Goal: Book appointment/travel/reservation

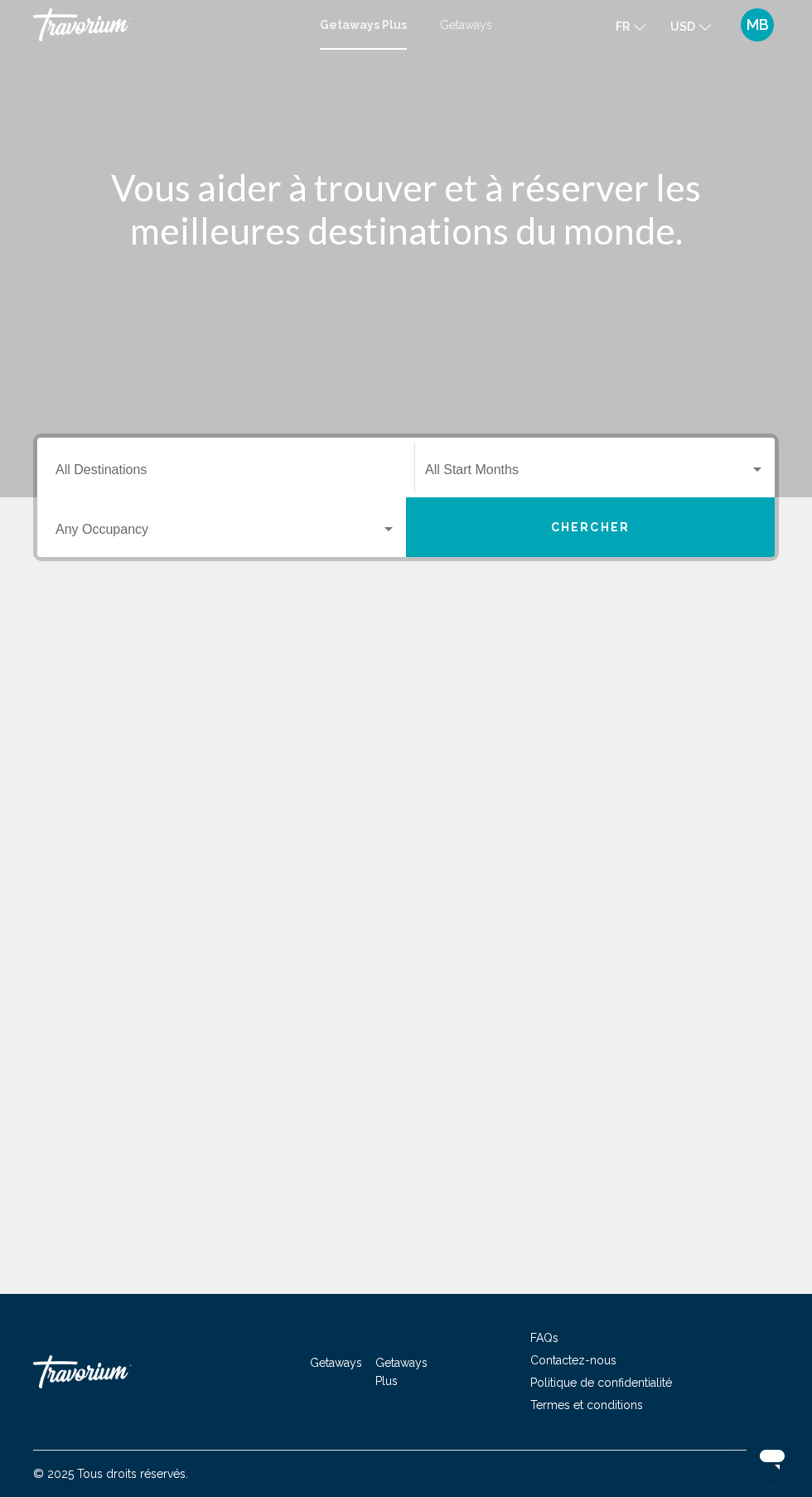
click at [172, 645] on div "Main content" at bounding box center [406, 665] width 746 height 124
click at [67, 1007] on div "Vous aider à trouver et à réserver les meilleures destinations du monde. Destin…" at bounding box center [406, 671] width 812 height 1244
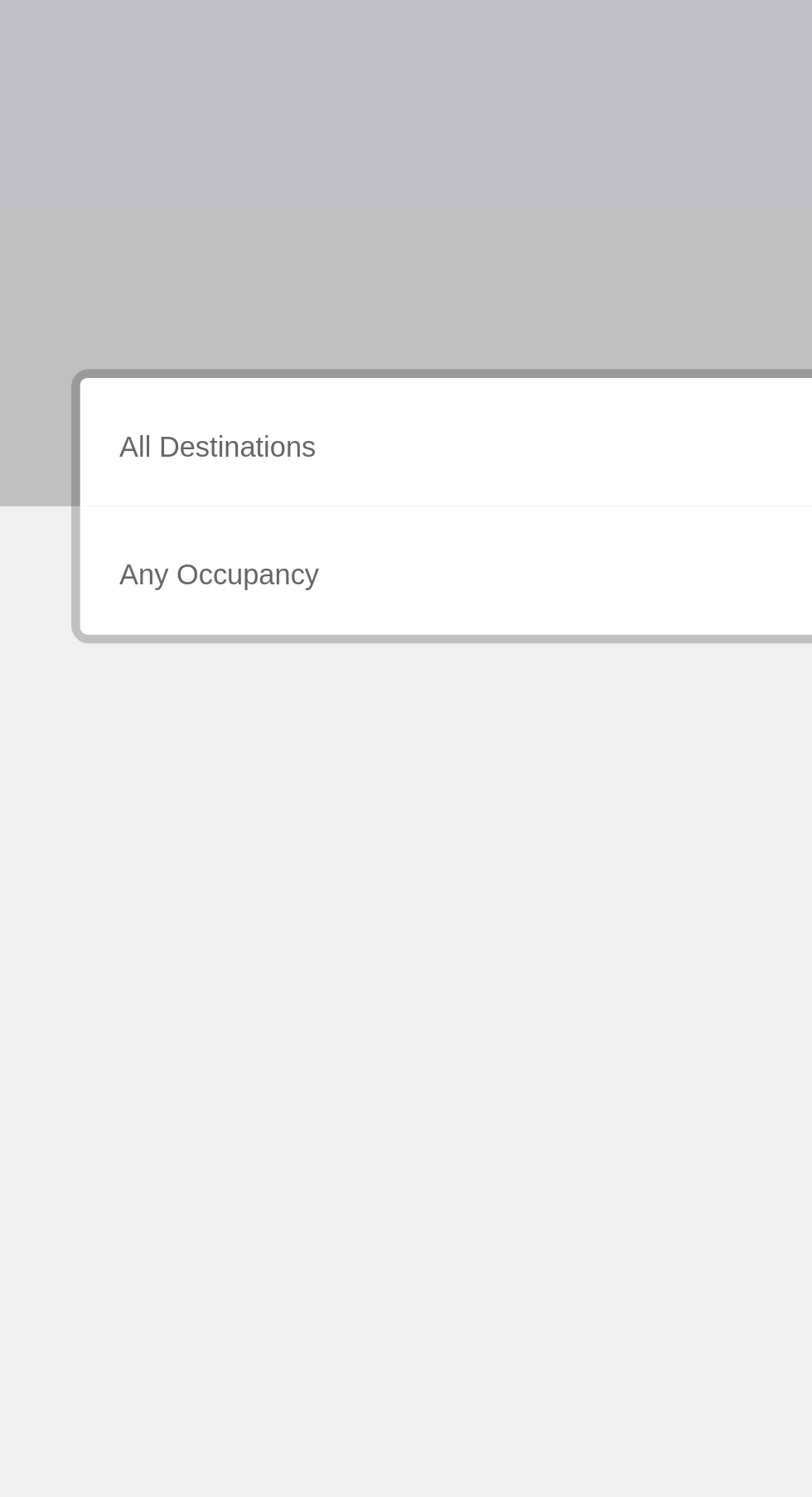
click at [193, 469] on input "Destination All Destinations" at bounding box center [226, 473] width 340 height 15
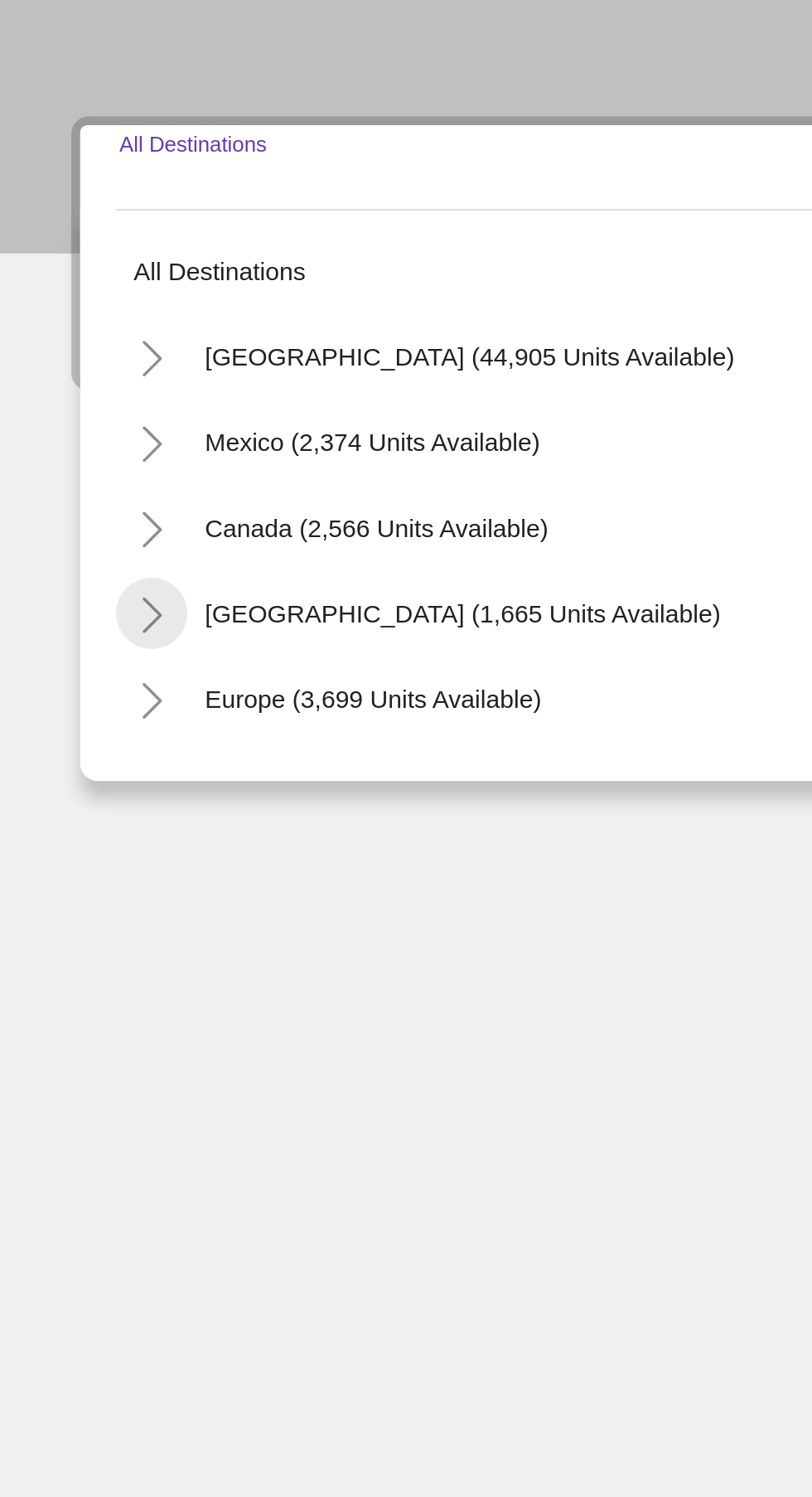
click at [73, 661] on icon "Toggle Caribbean & Atlantic Islands (1,665 units available)" at bounding box center [71, 665] width 12 height 16
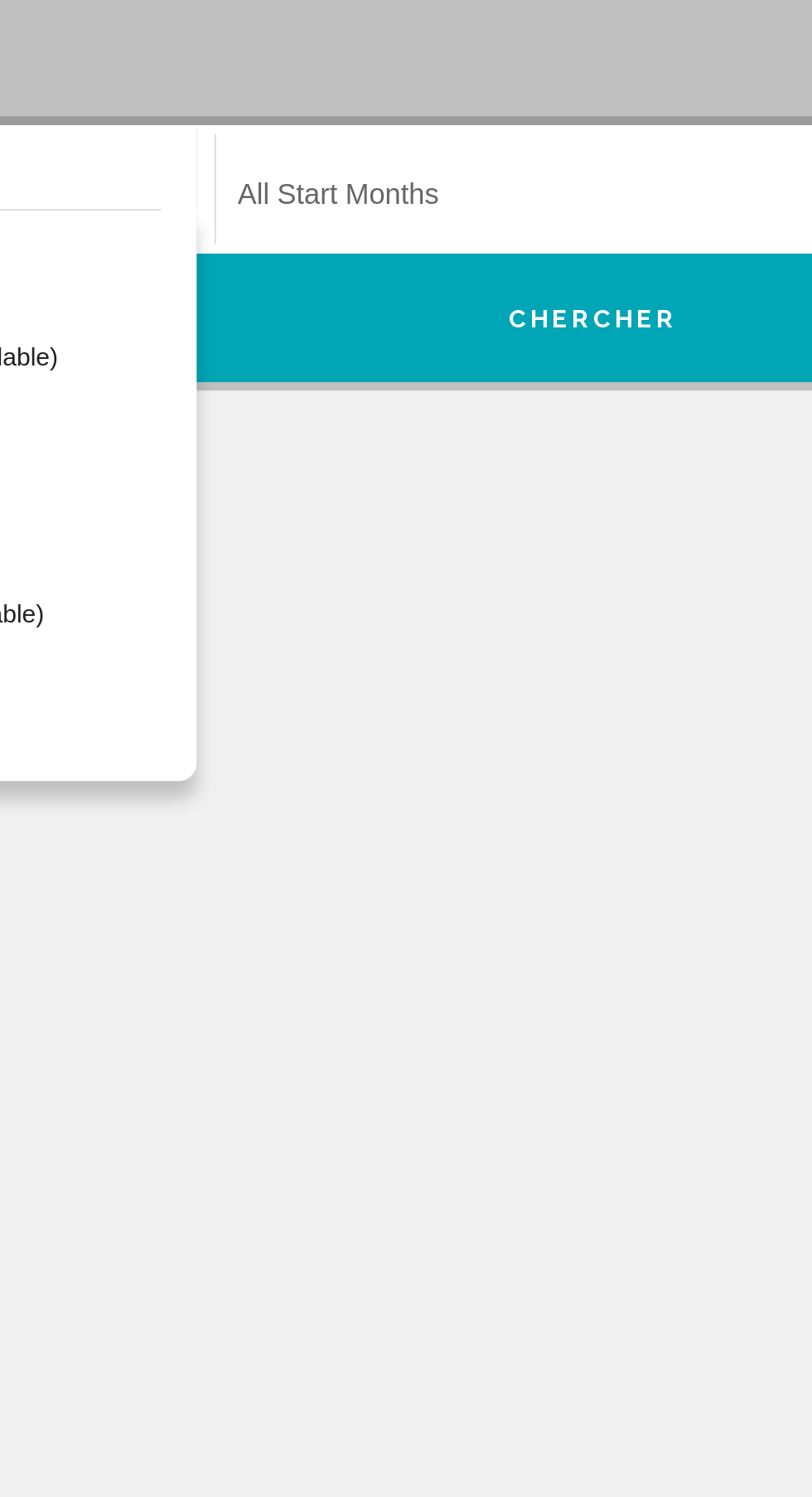
click at [599, 469] on span "Search widget" at bounding box center [588, 473] width 325 height 15
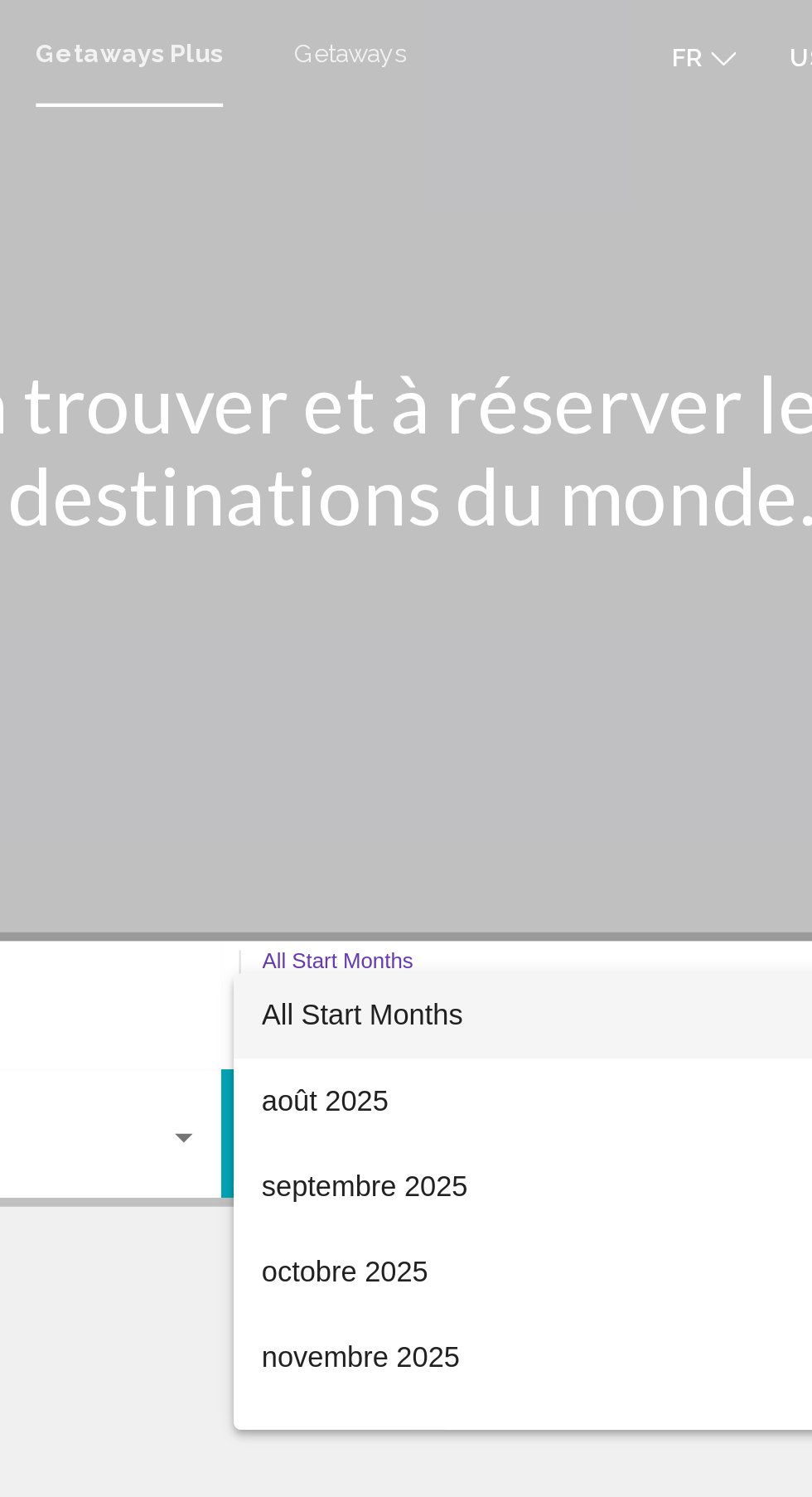
click at [474, 29] on div at bounding box center [406, 748] width 812 height 1497
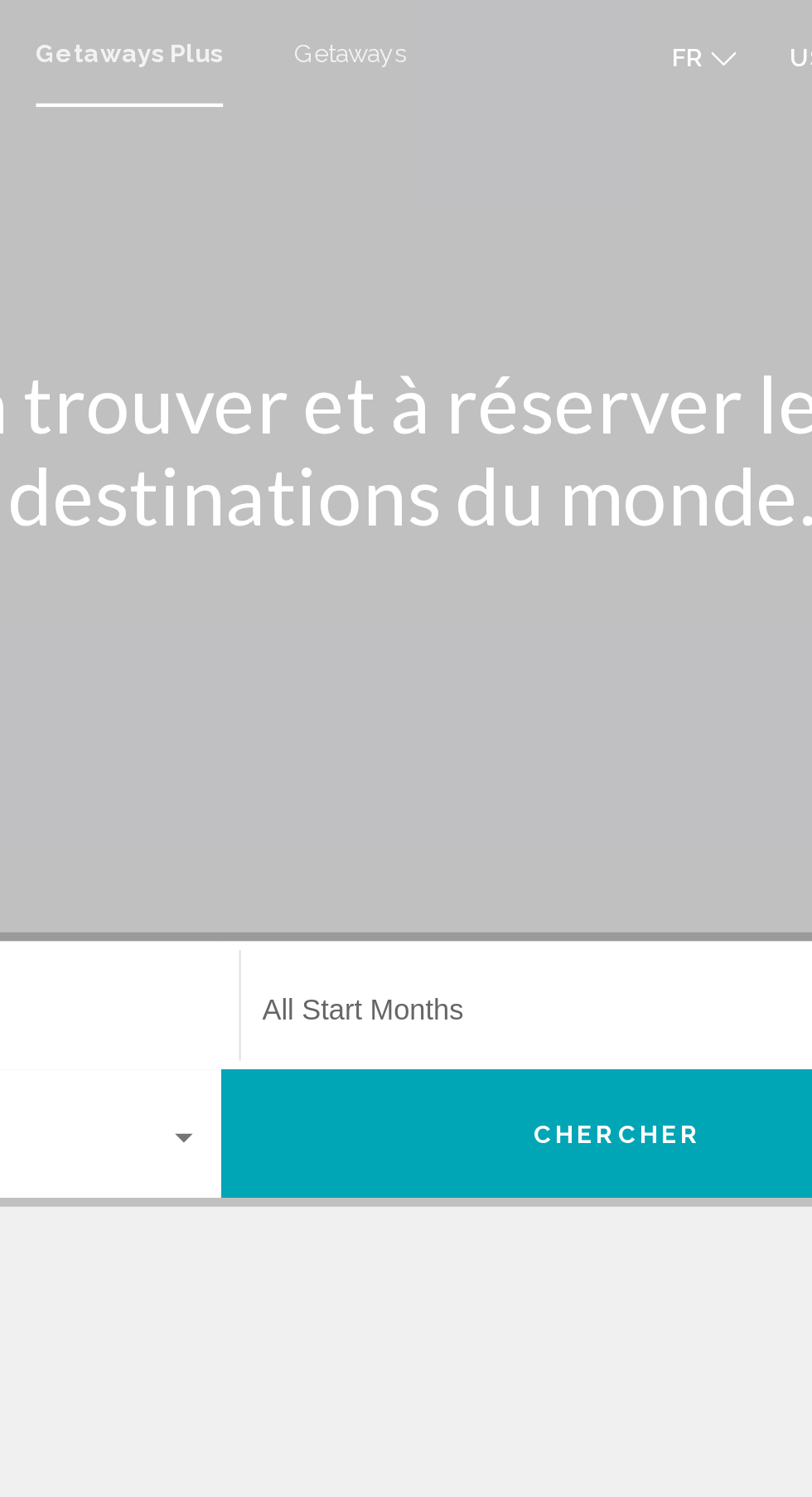
click at [472, 27] on span "Getaways" at bounding box center [466, 25] width 53 height 13
click at [537, 473] on span "Search widget" at bounding box center [588, 473] width 325 height 15
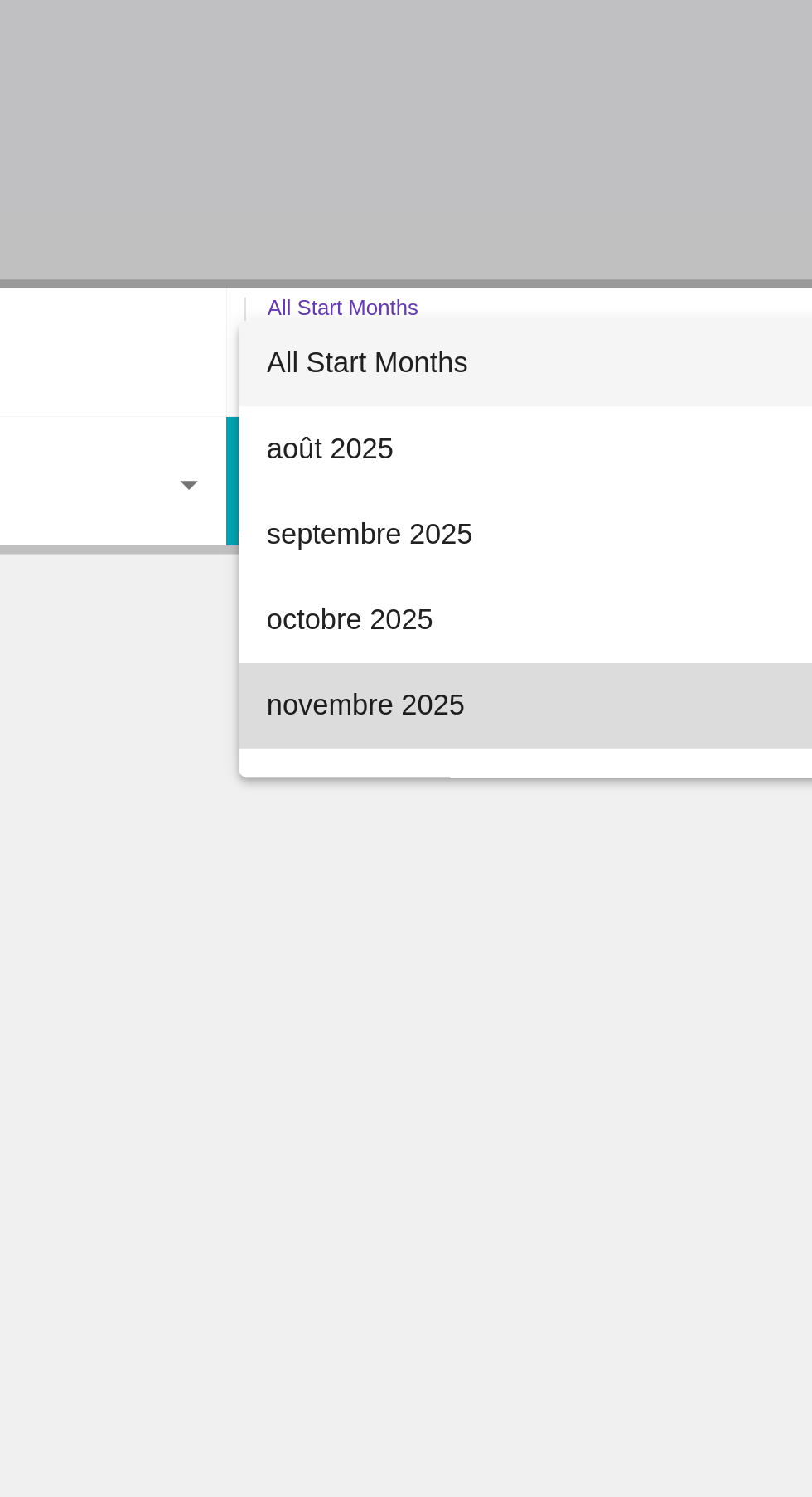
click at [508, 638] on span "novembre 2025" at bounding box center [596, 632] width 340 height 40
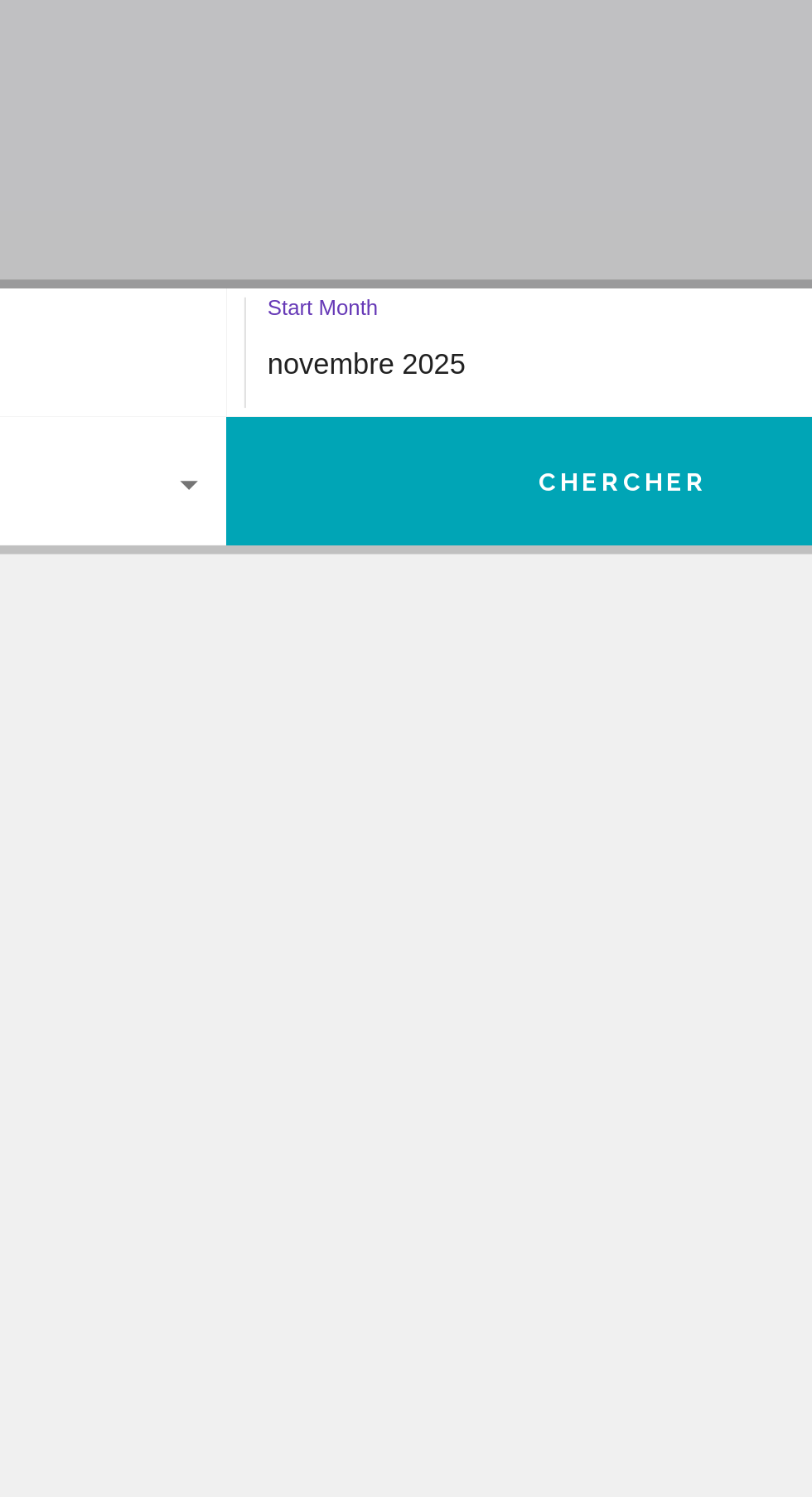
click at [559, 473] on div "novembre 2025" at bounding box center [588, 473] width 325 height 15
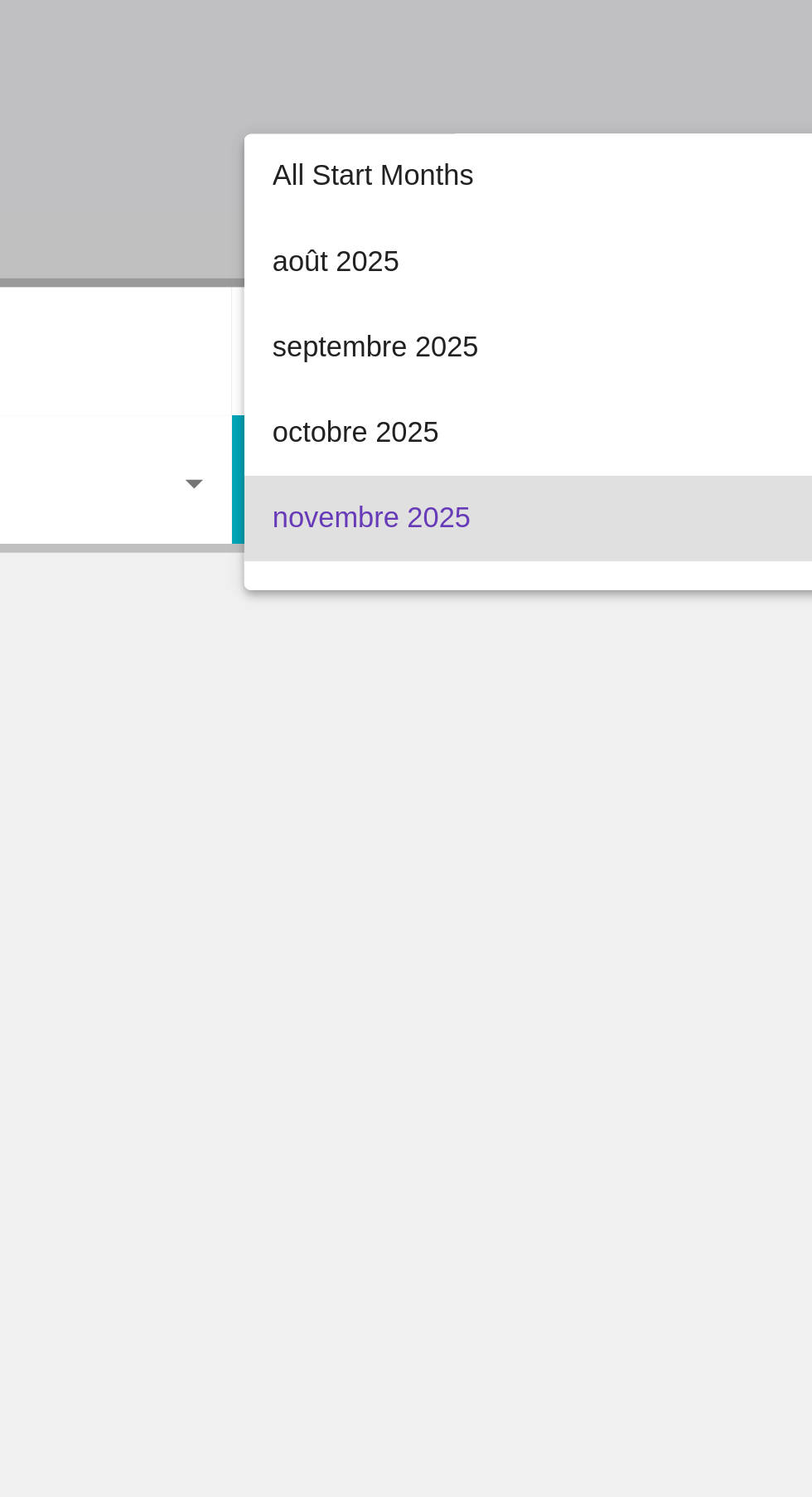
scroll to position [73, 0]
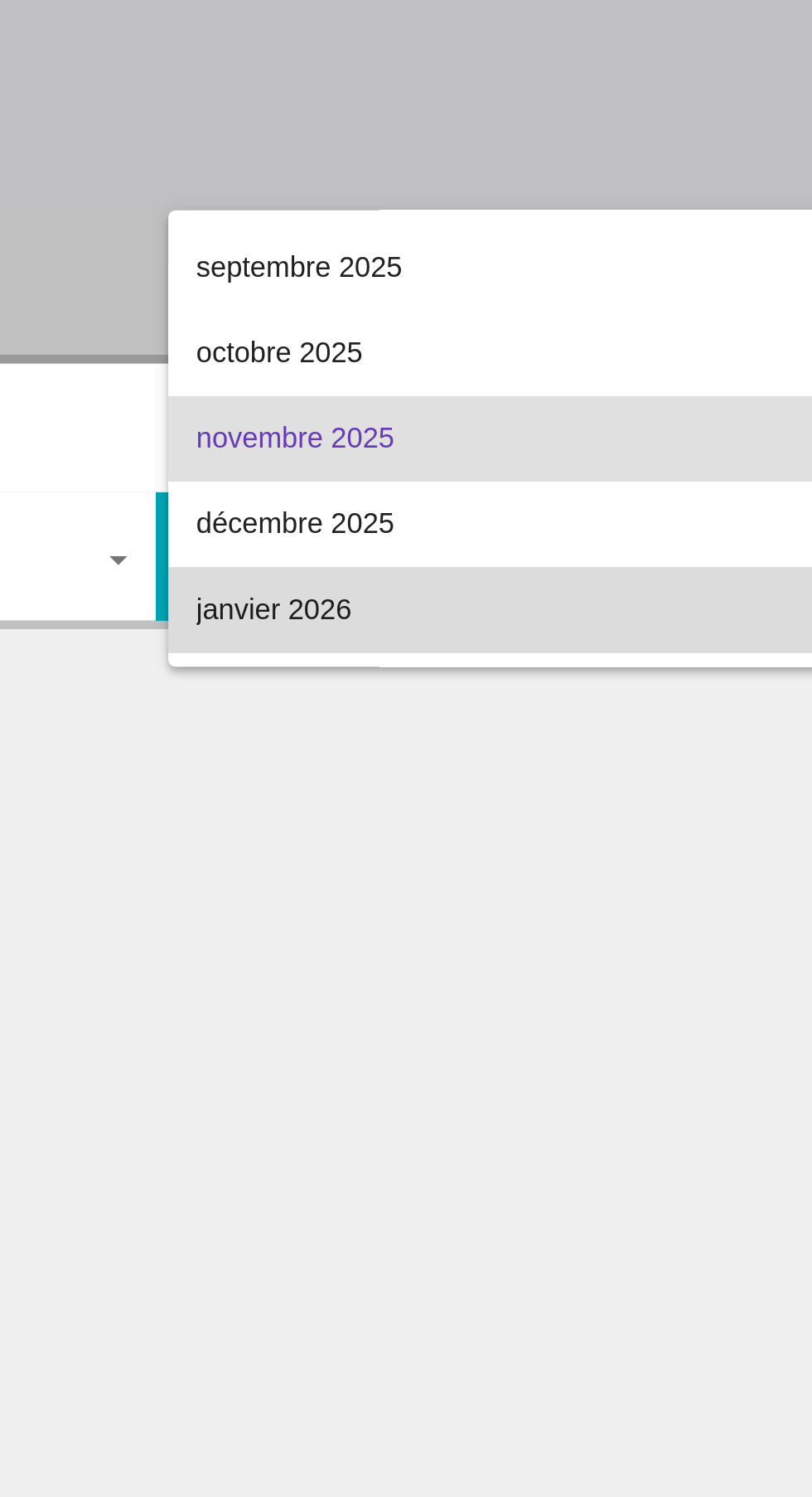
click at [531, 547] on span "janvier 2026" at bounding box center [596, 552] width 340 height 40
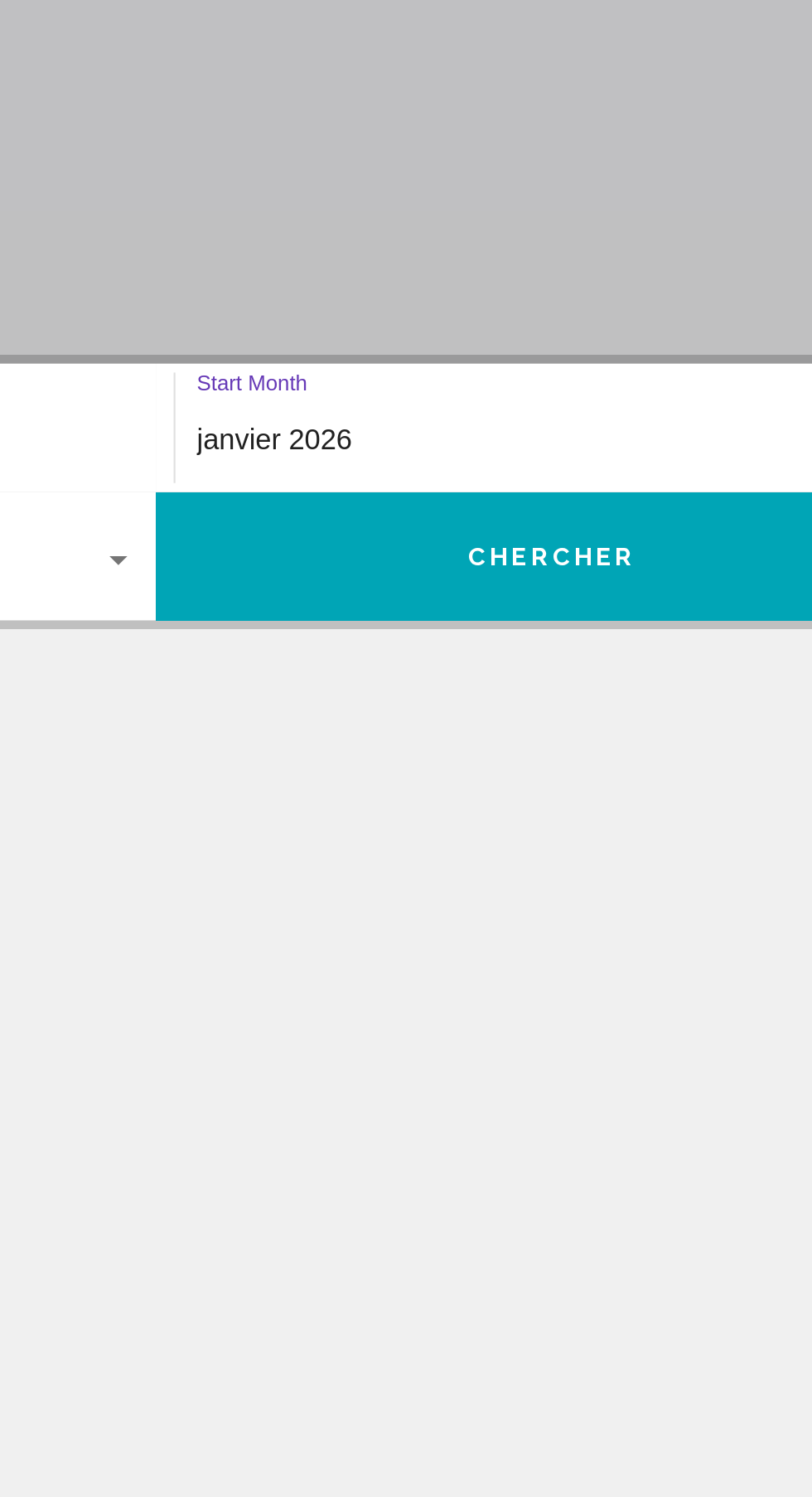
click at [568, 467] on div "janvier 2026" at bounding box center [588, 473] width 325 height 15
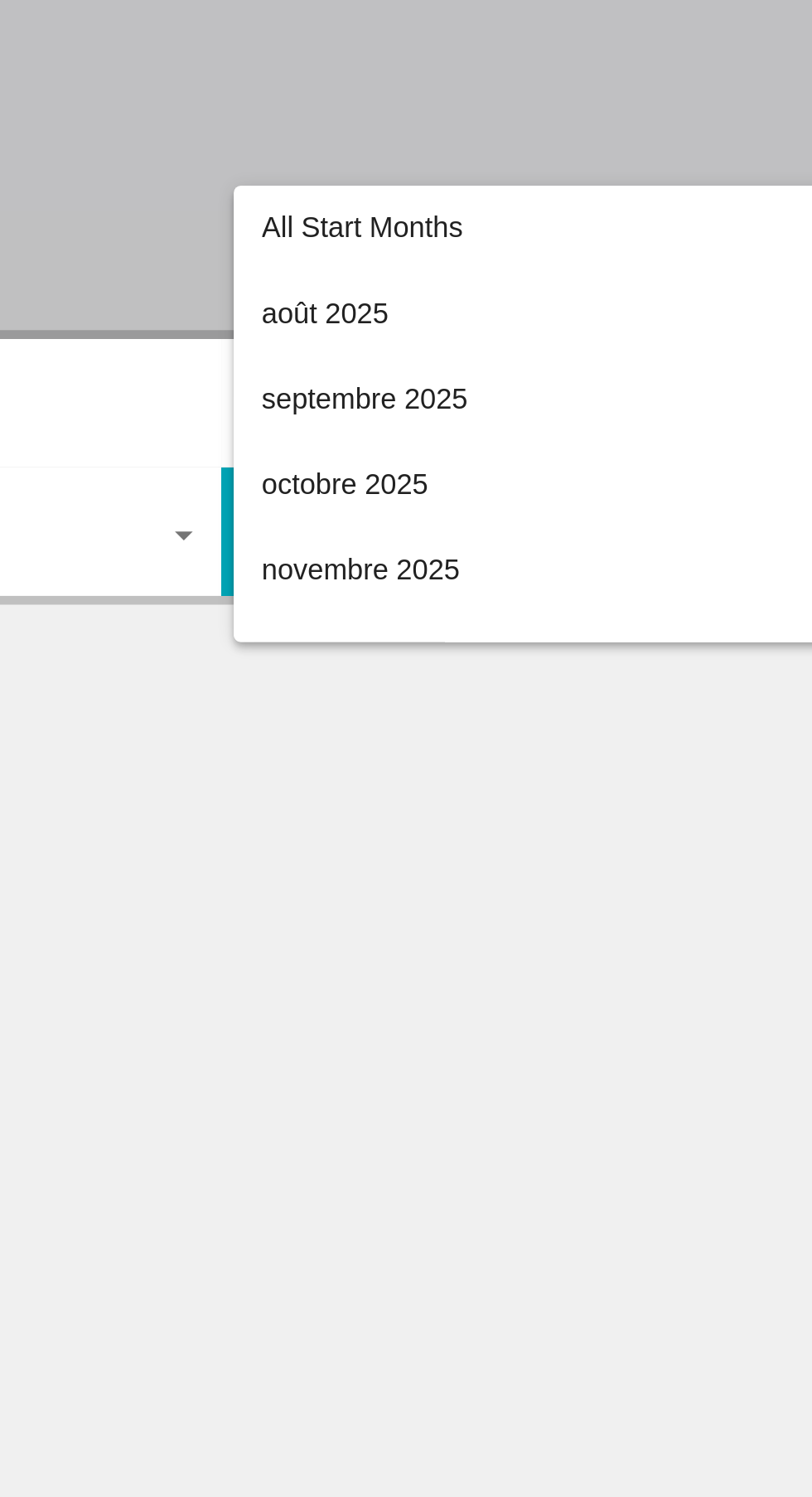
scroll to position [152, 0]
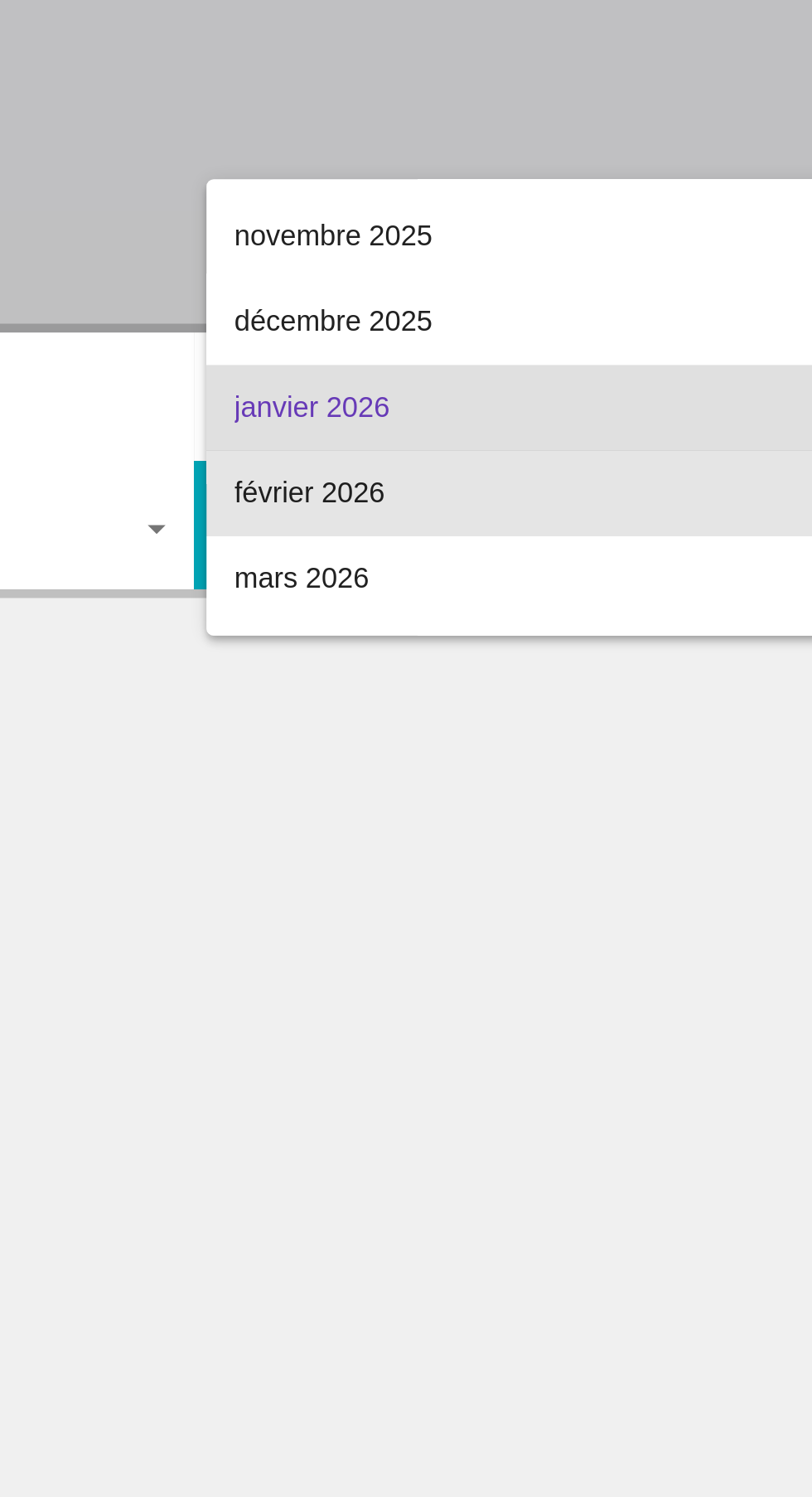
click at [509, 507] on span "février 2026" at bounding box center [596, 513] width 340 height 40
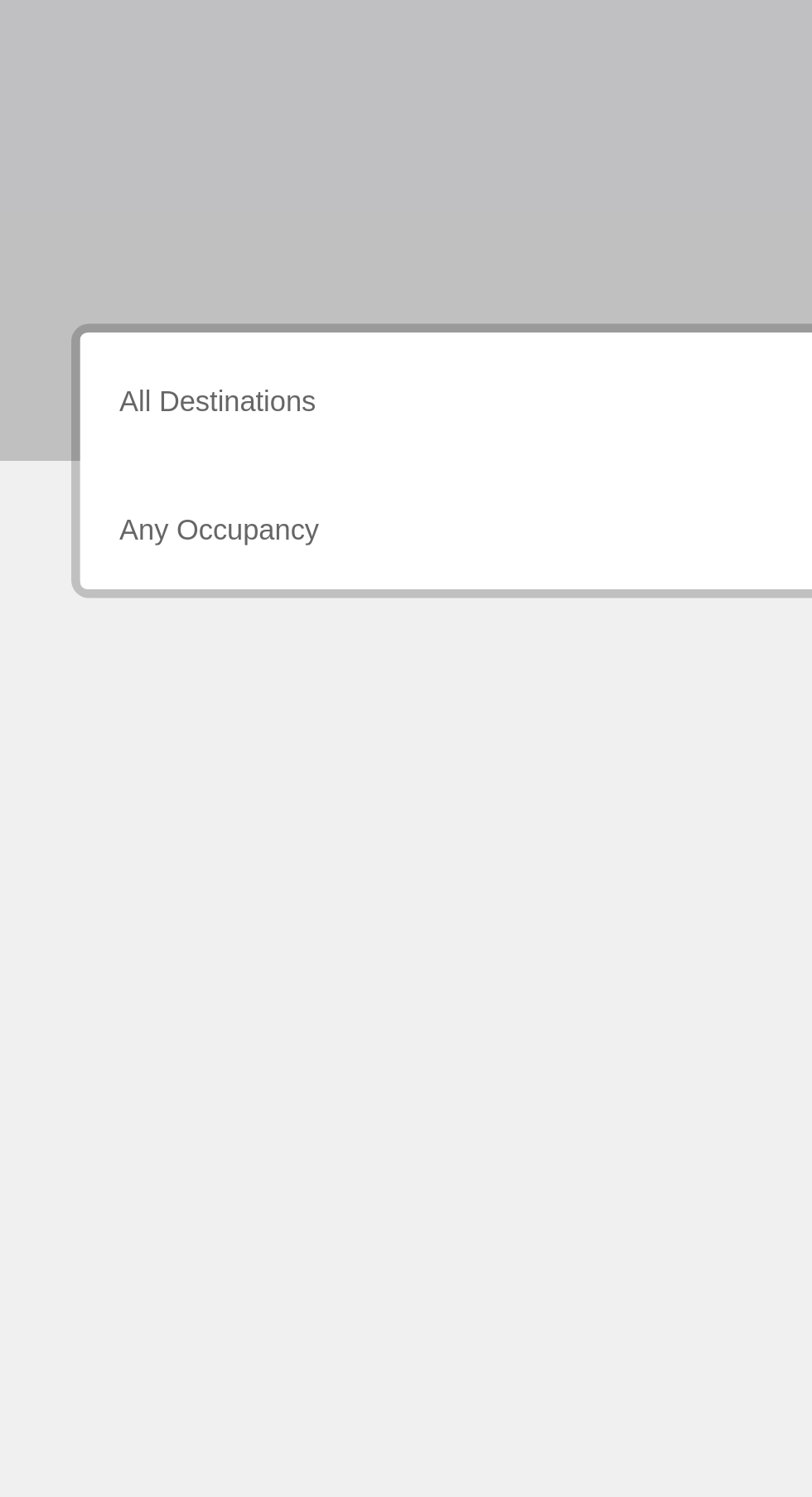
click at [158, 469] on input "Destination All Destinations" at bounding box center [226, 473] width 340 height 15
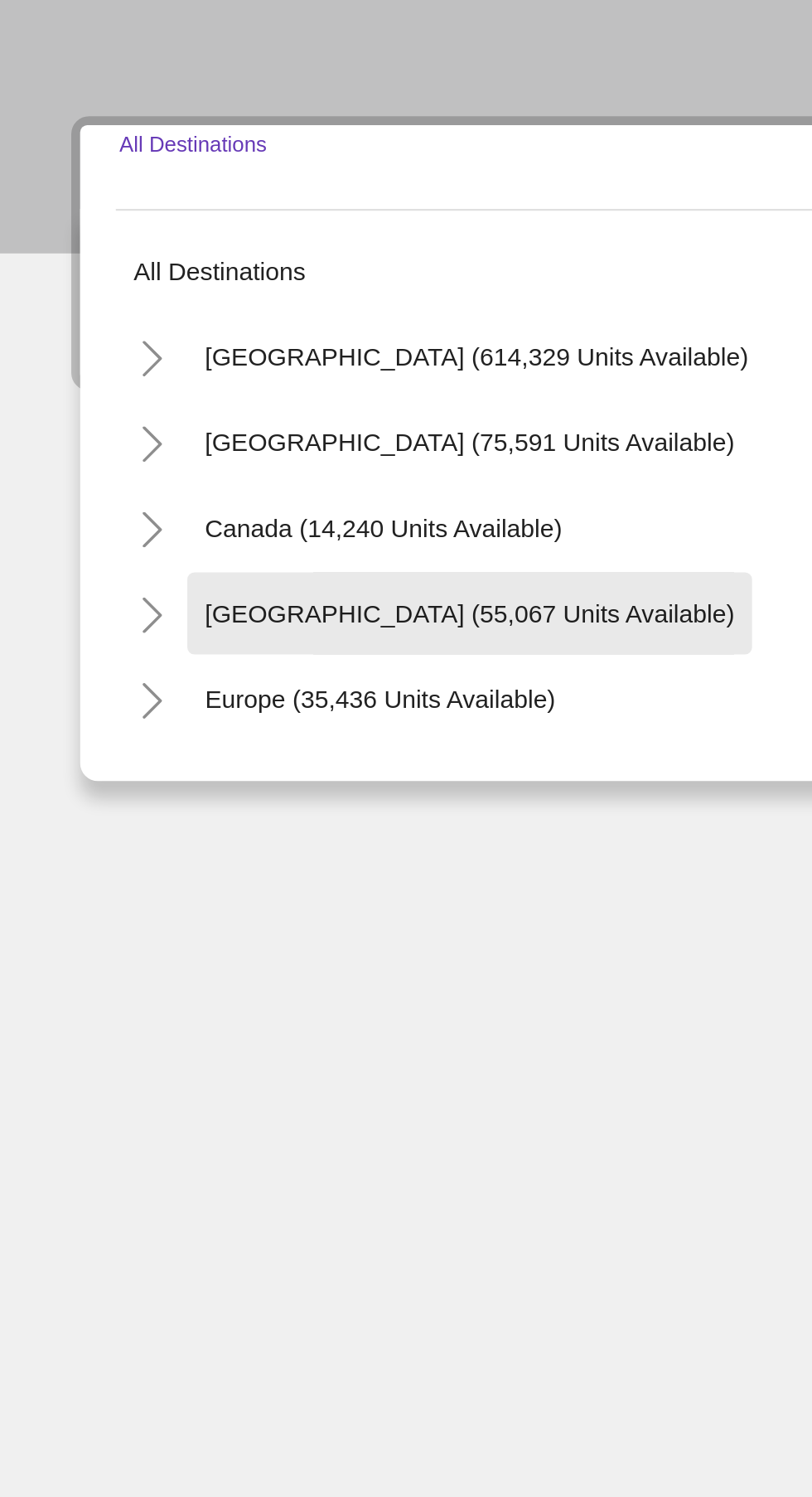
click at [210, 664] on span "[GEOGRAPHIC_DATA] (55,067 units available)" at bounding box center [218, 665] width 246 height 13
type input "**********"
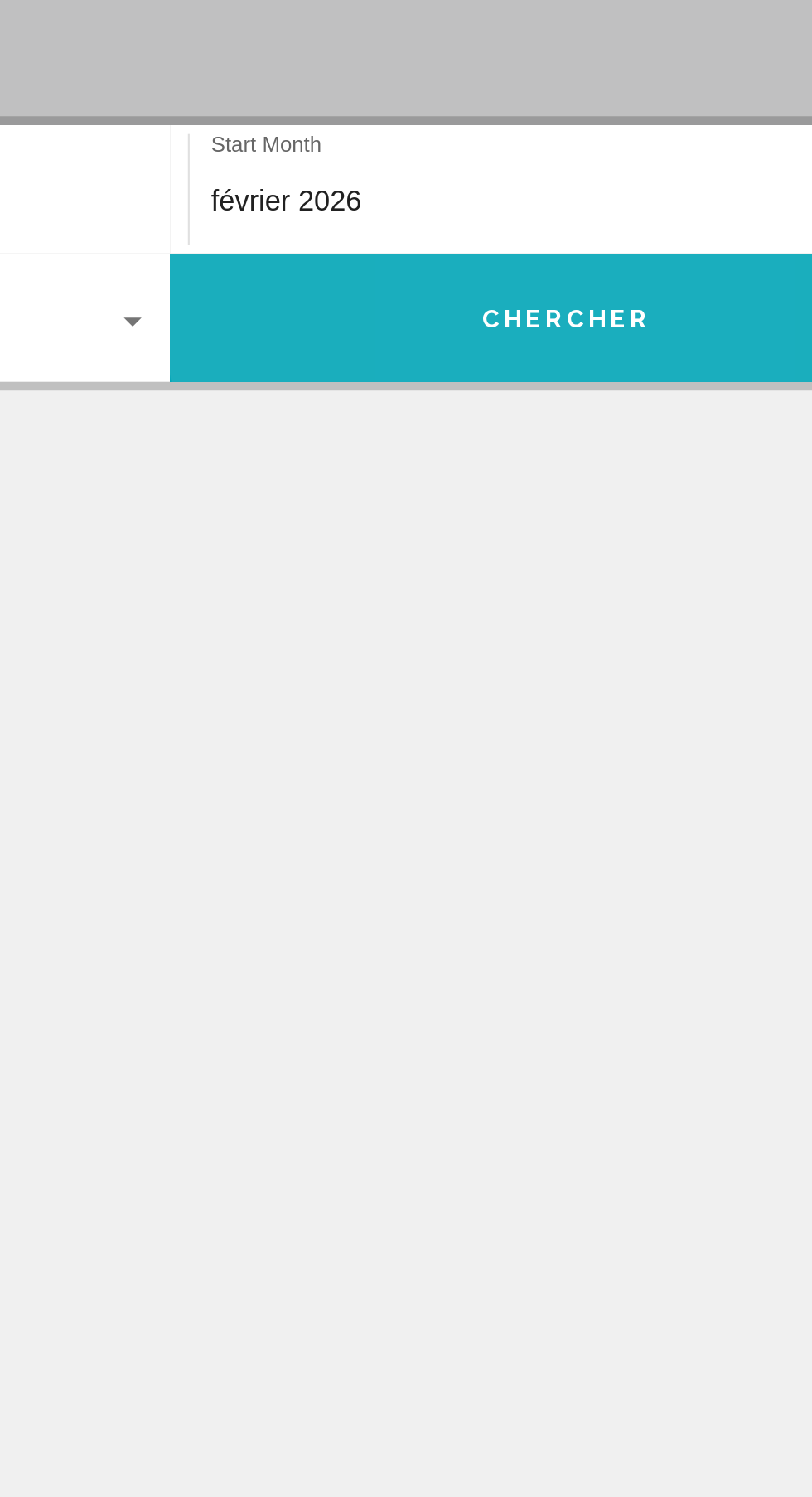
click at [600, 518] on button "Chercher" at bounding box center [591, 527] width 369 height 59
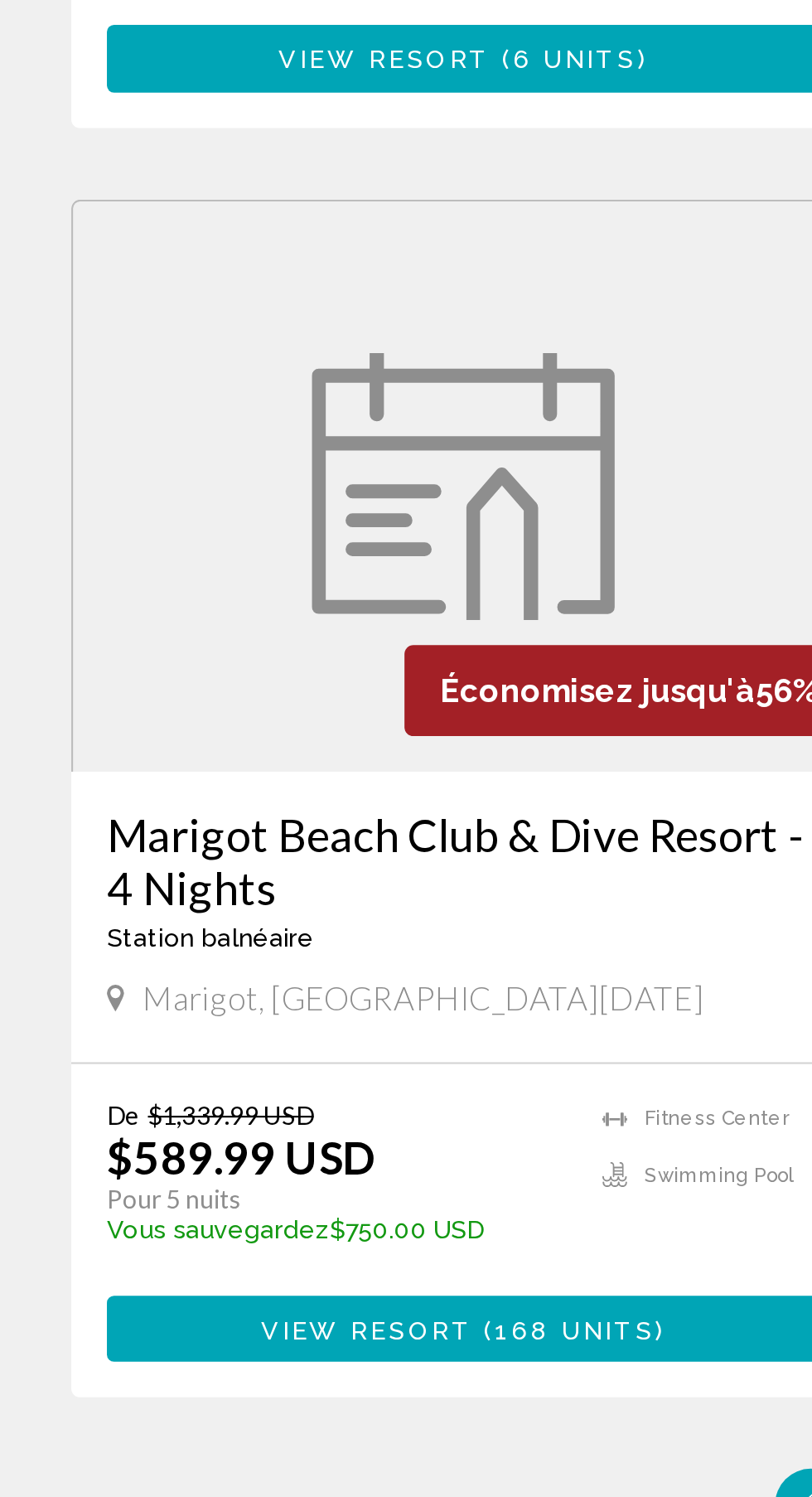
scroll to position [2246, 0]
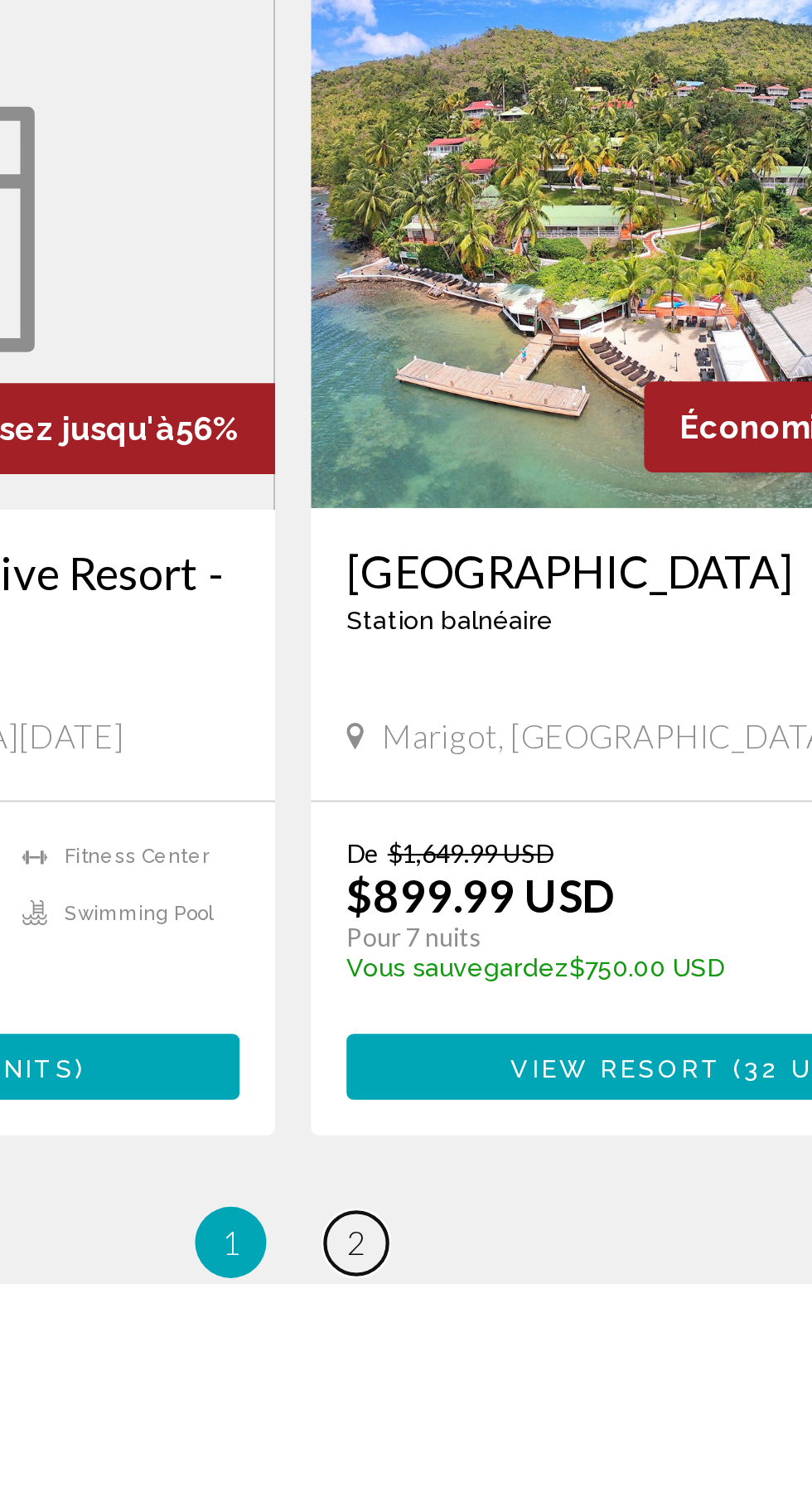
click at [435, 1469] on span "2" at bounding box center [435, 1478] width 9 height 18
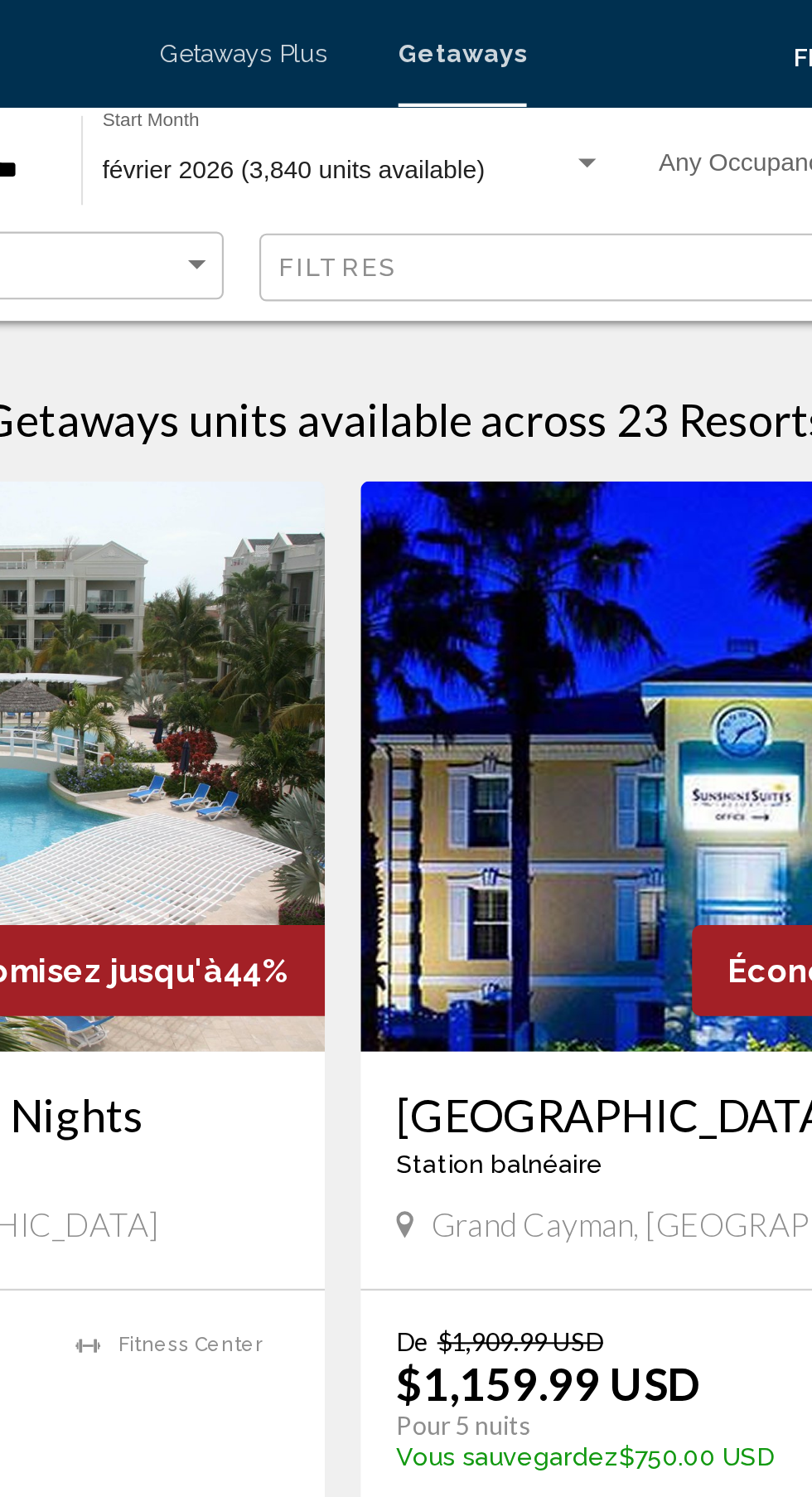
click at [382, 19] on span "Getaways Plus" at bounding box center [359, 25] width 77 height 13
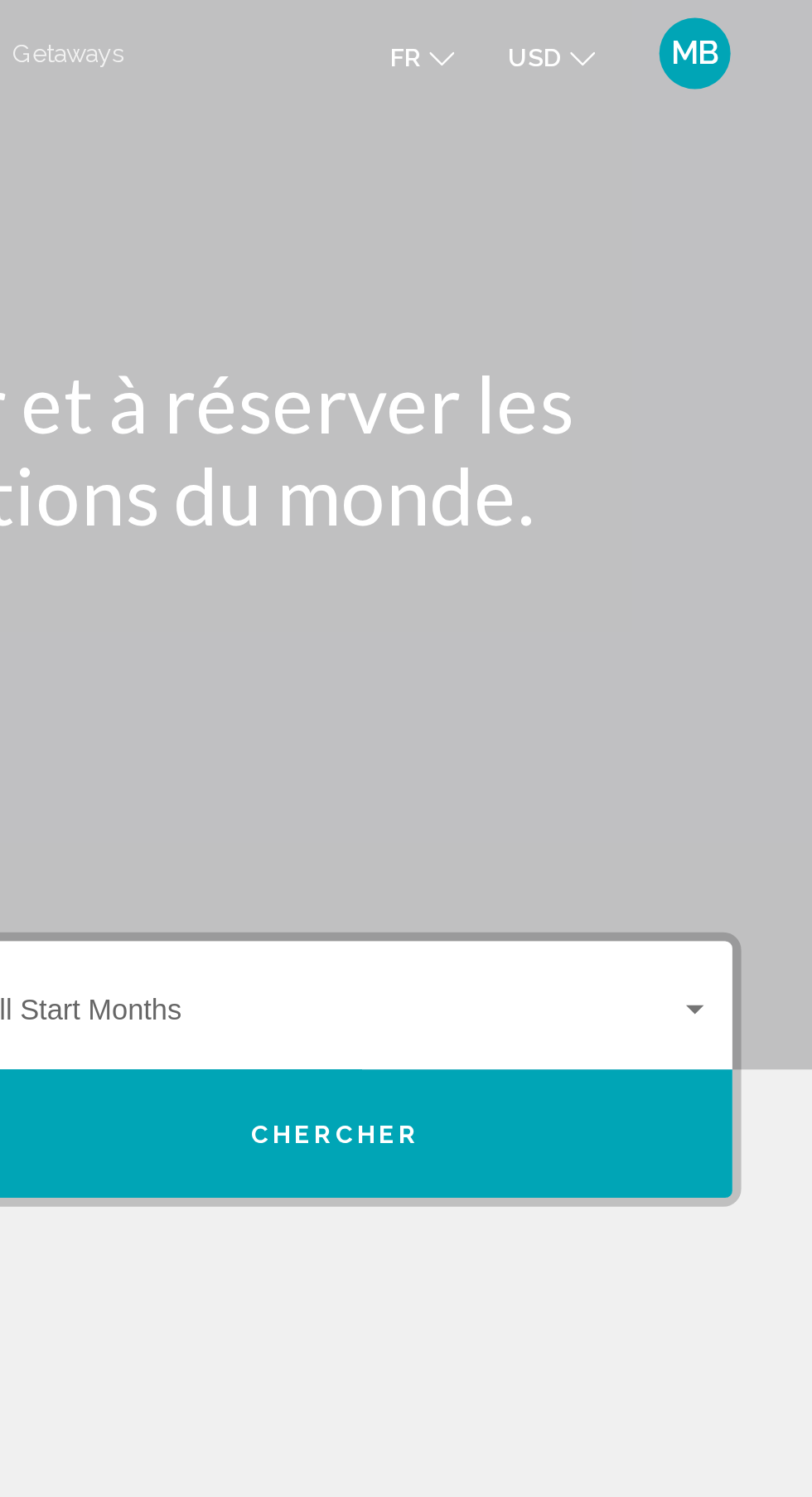
click at [673, 473] on span "Search widget" at bounding box center [588, 473] width 325 height 15
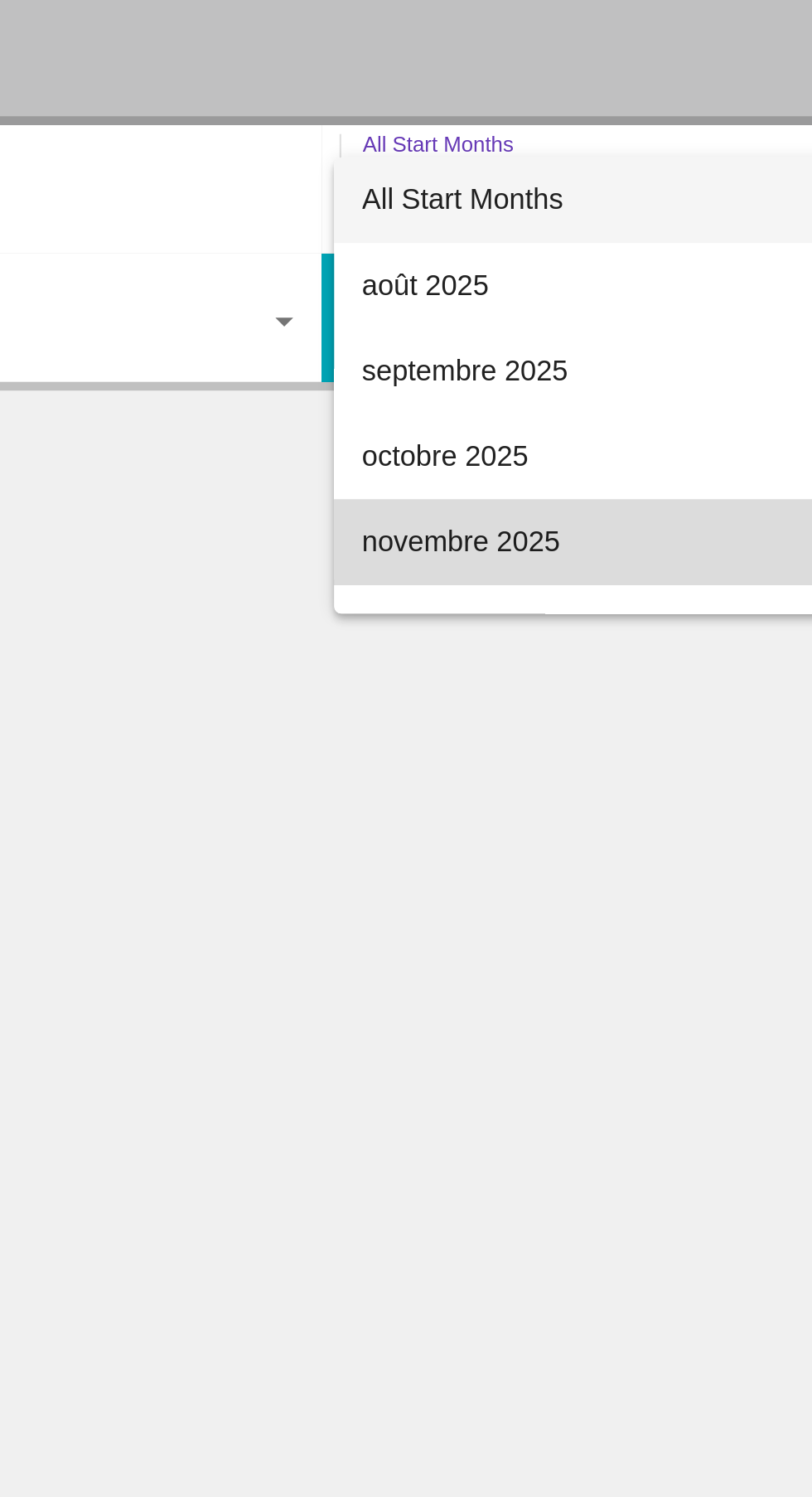
click at [508, 637] on span "novembre 2025" at bounding box center [596, 632] width 340 height 40
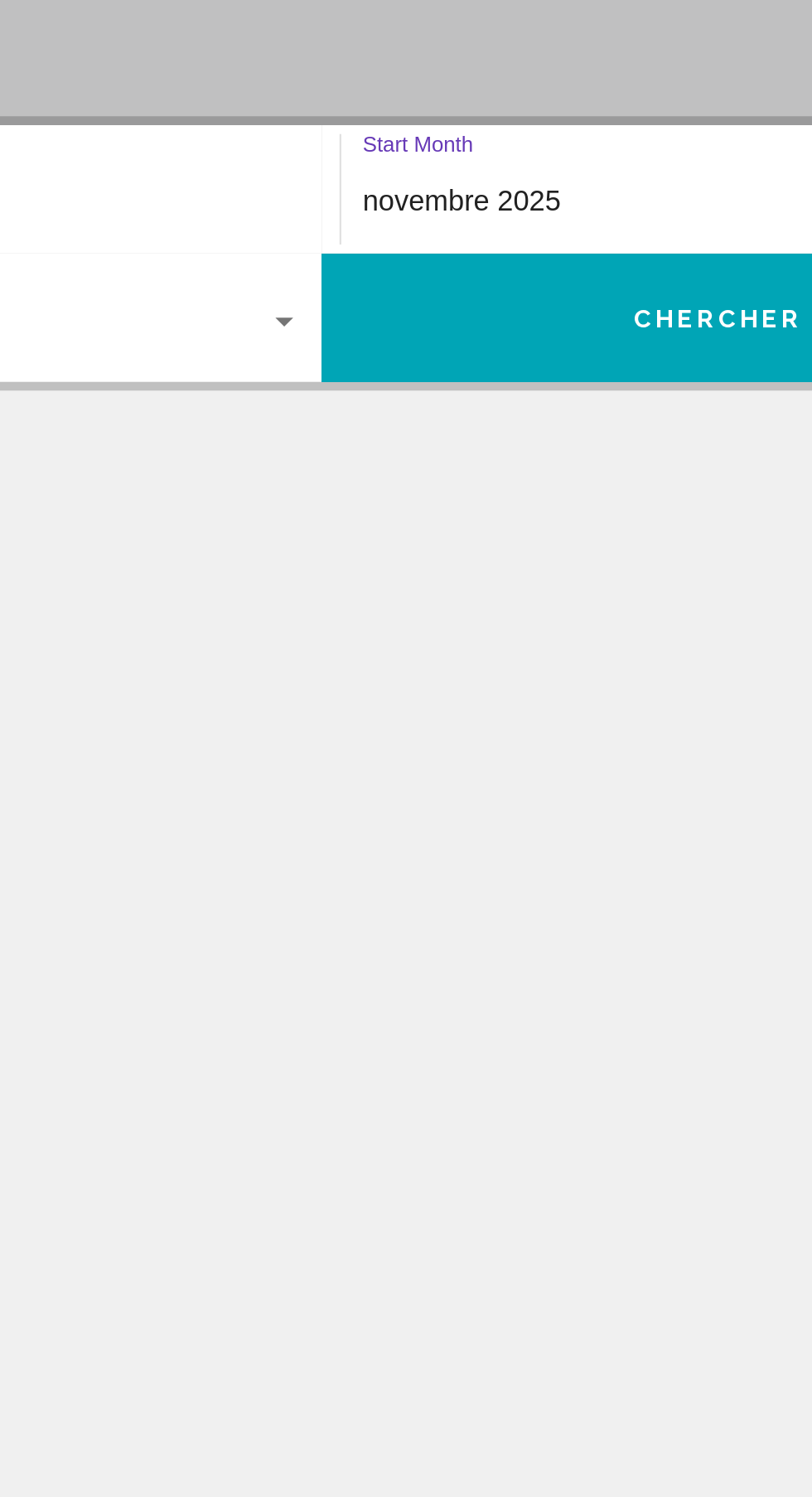
click at [538, 469] on div "novembre 2025" at bounding box center [588, 473] width 325 height 15
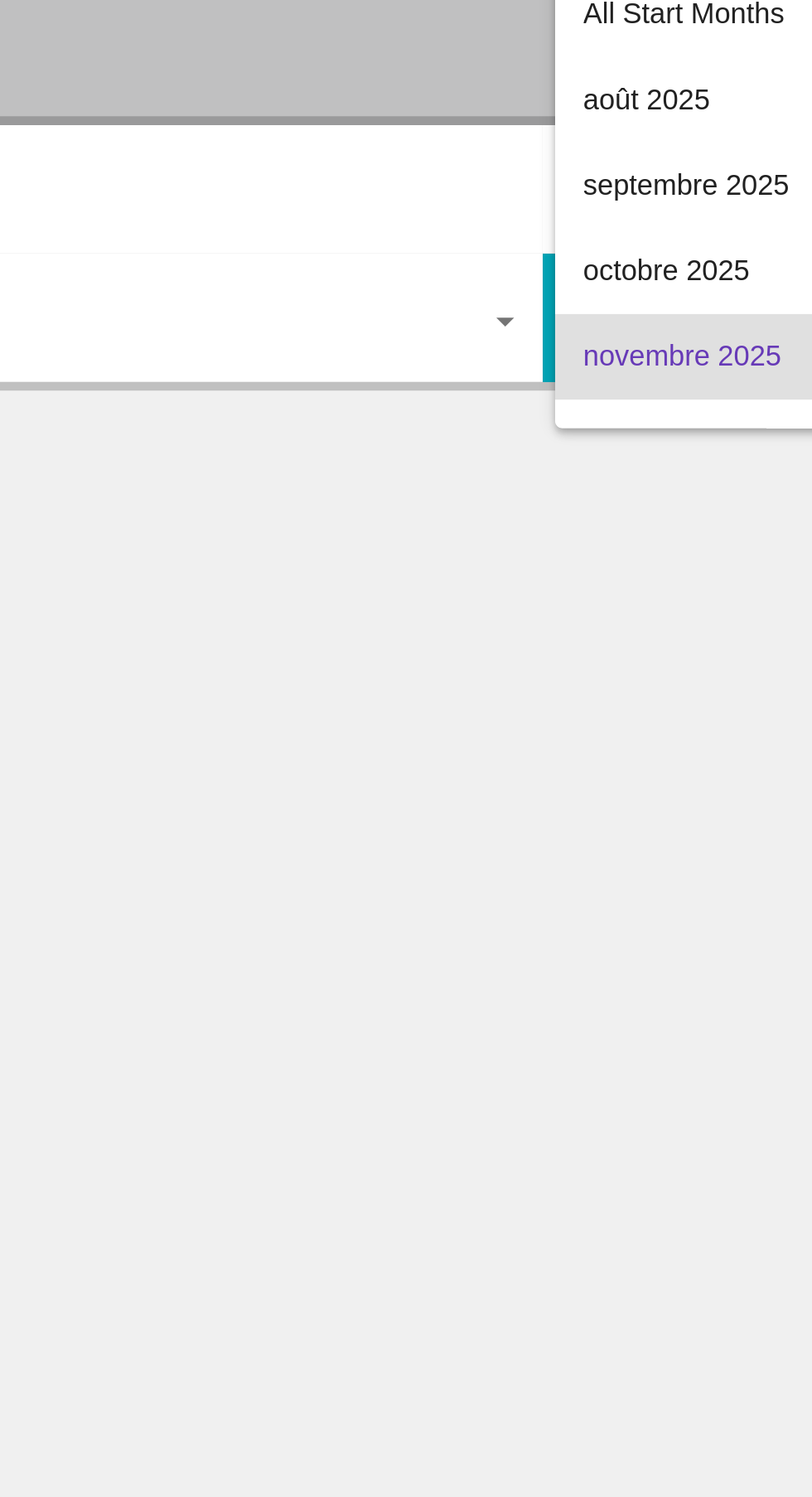
scroll to position [73, 0]
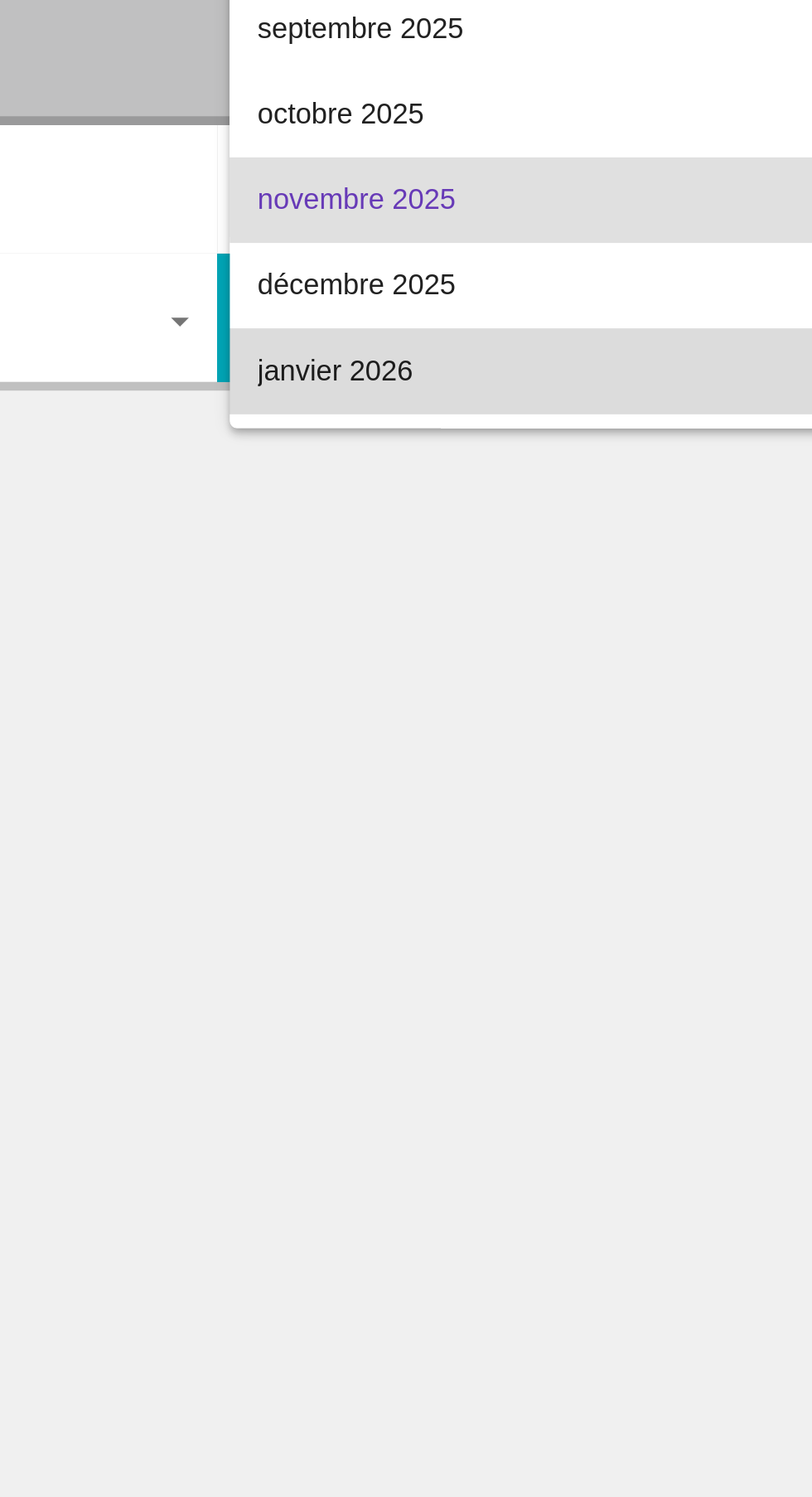
click at [514, 559] on span "janvier 2026" at bounding box center [596, 552] width 340 height 40
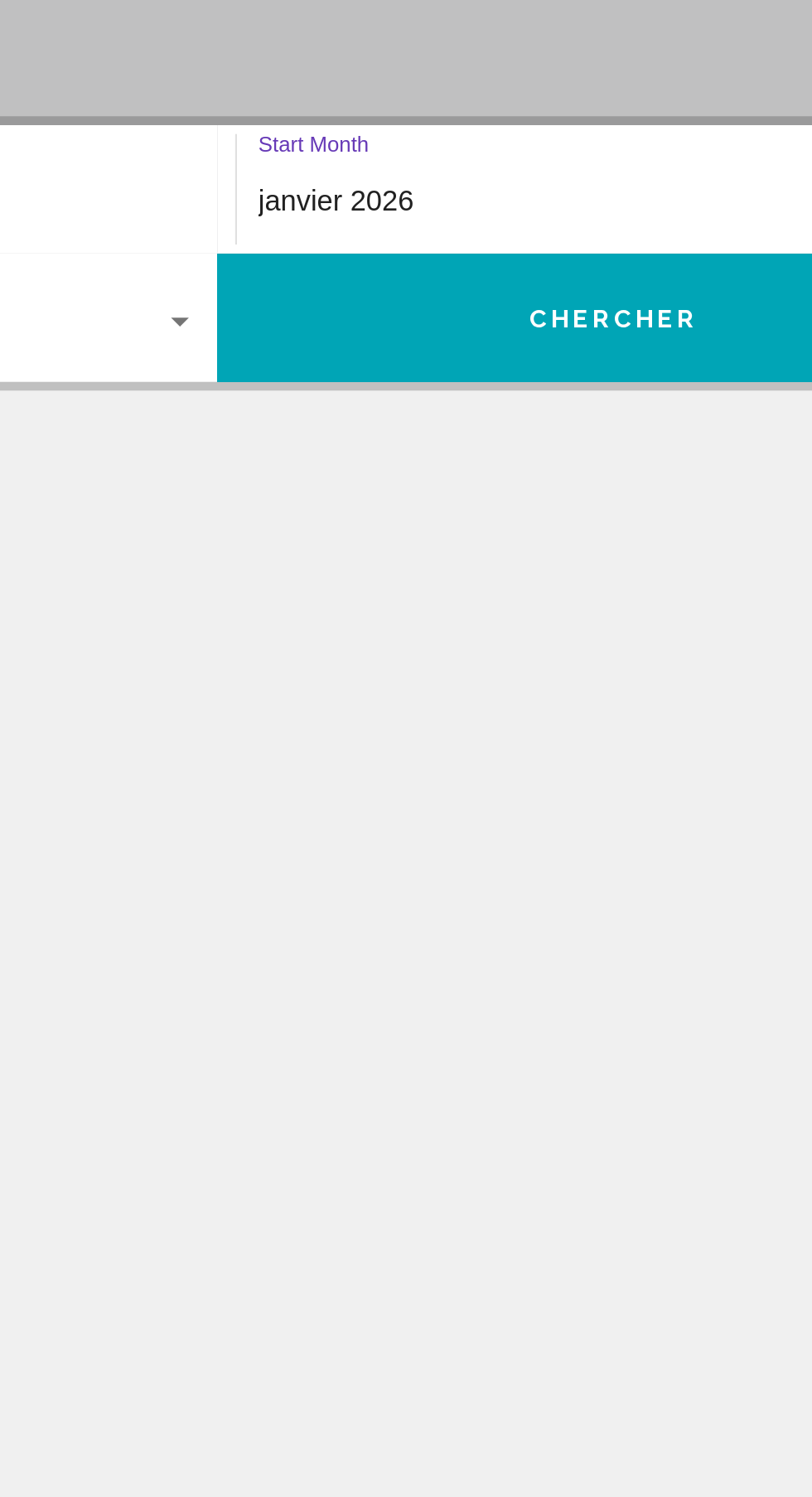
click at [565, 474] on div "janvier 2026" at bounding box center [588, 473] width 325 height 15
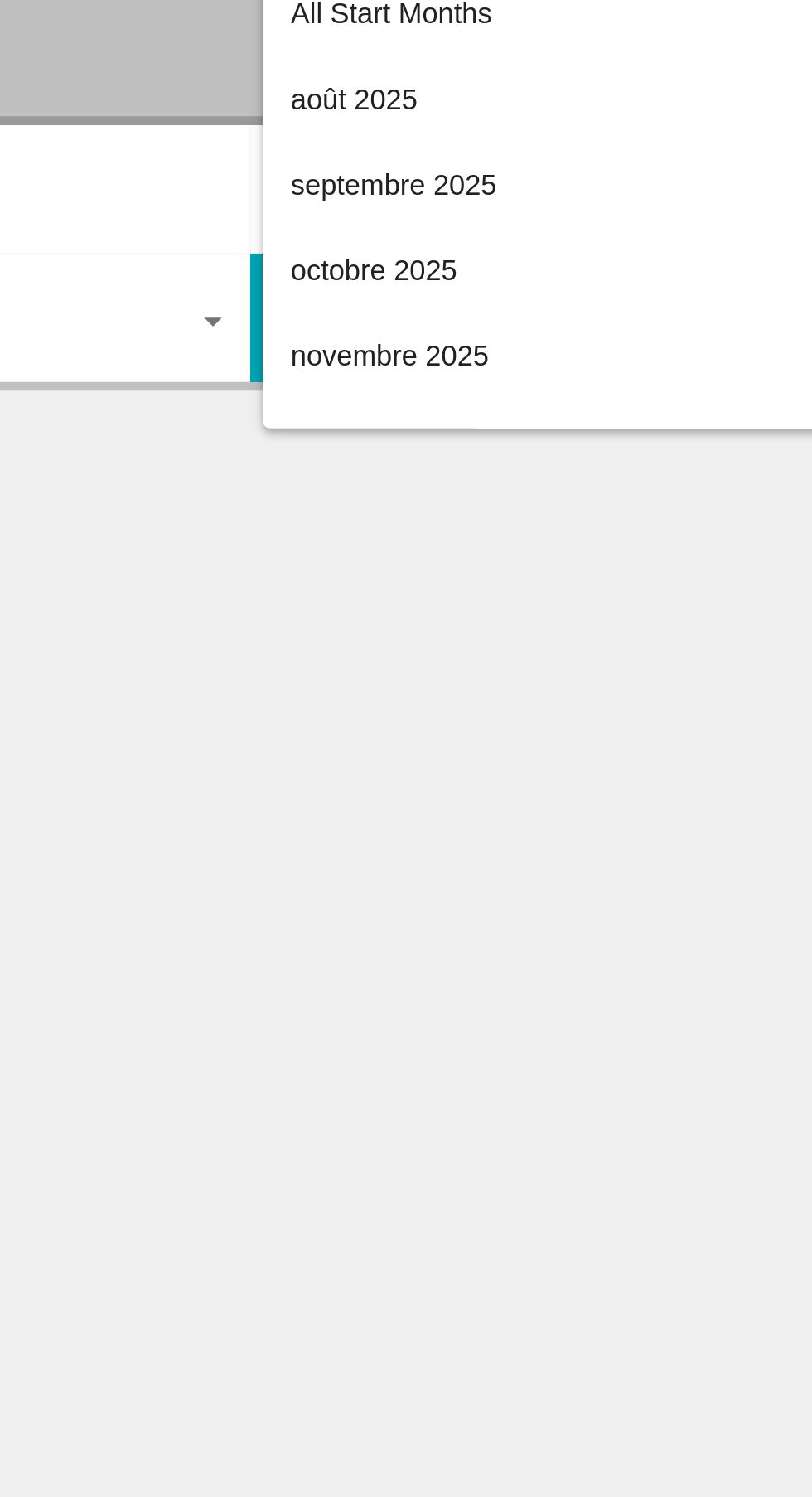
scroll to position [152, 0]
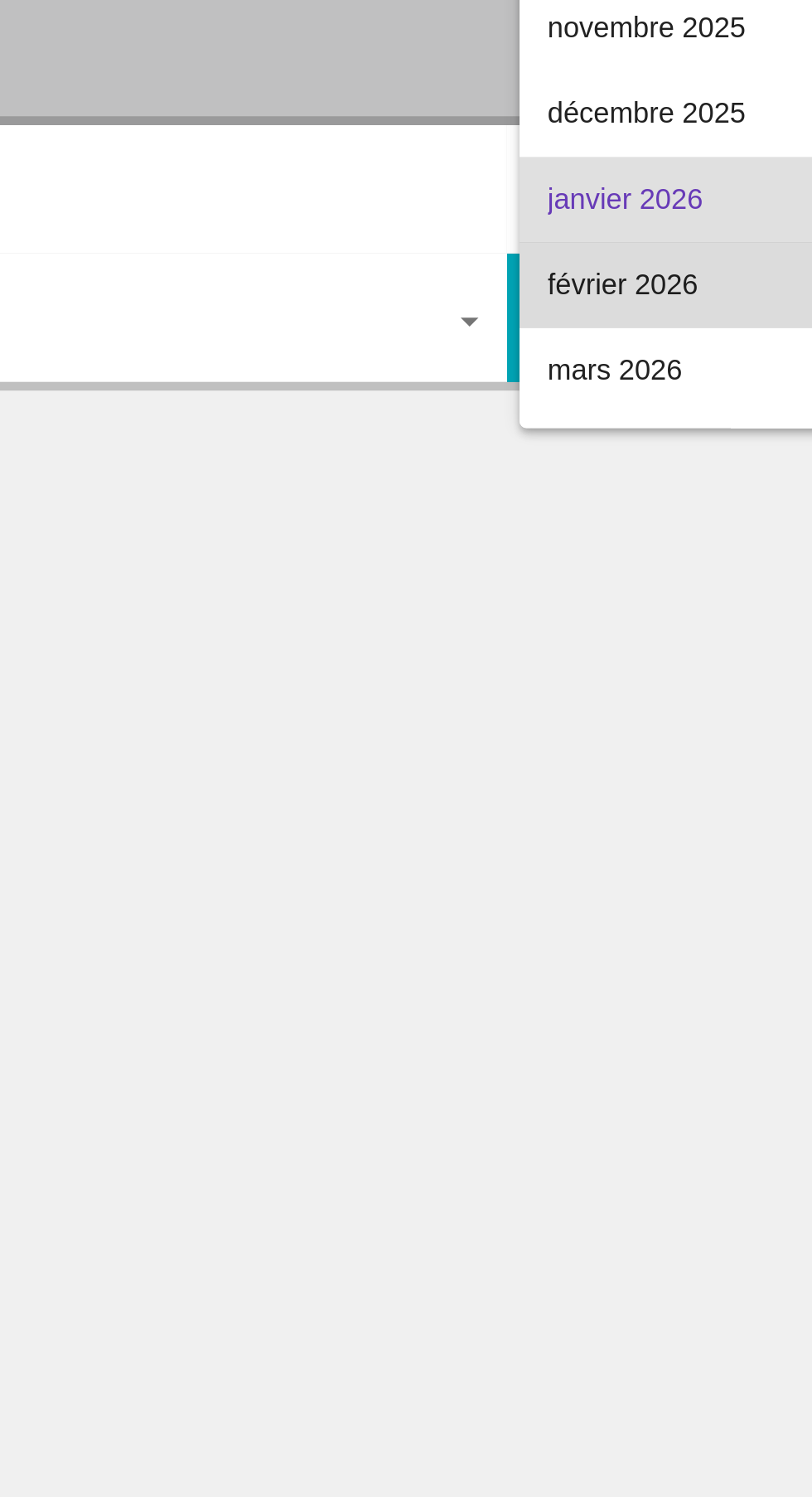
click at [494, 514] on span "février 2026" at bounding box center [596, 513] width 340 height 40
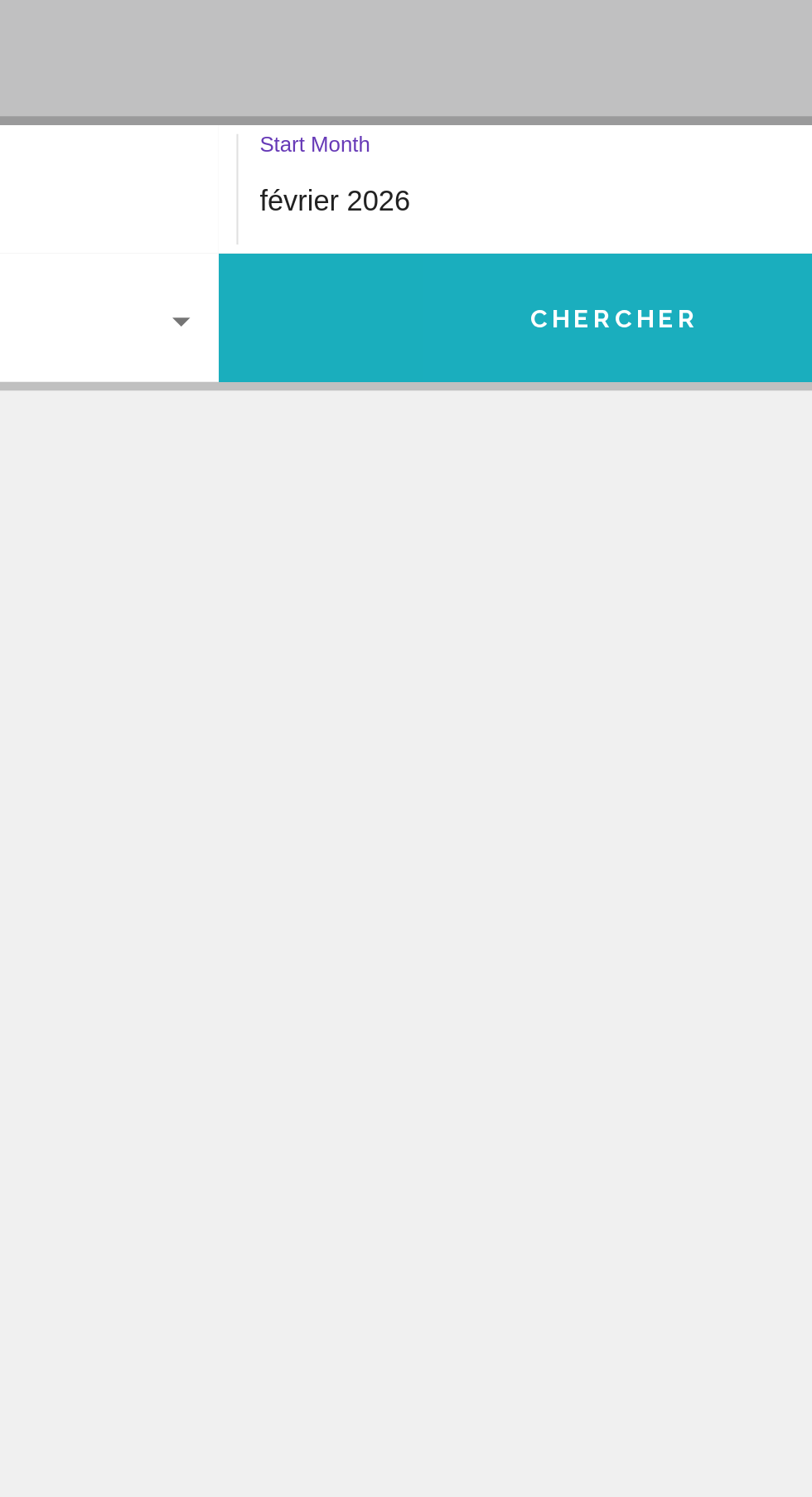
click at [601, 531] on span "Chercher" at bounding box center [590, 528] width 78 height 13
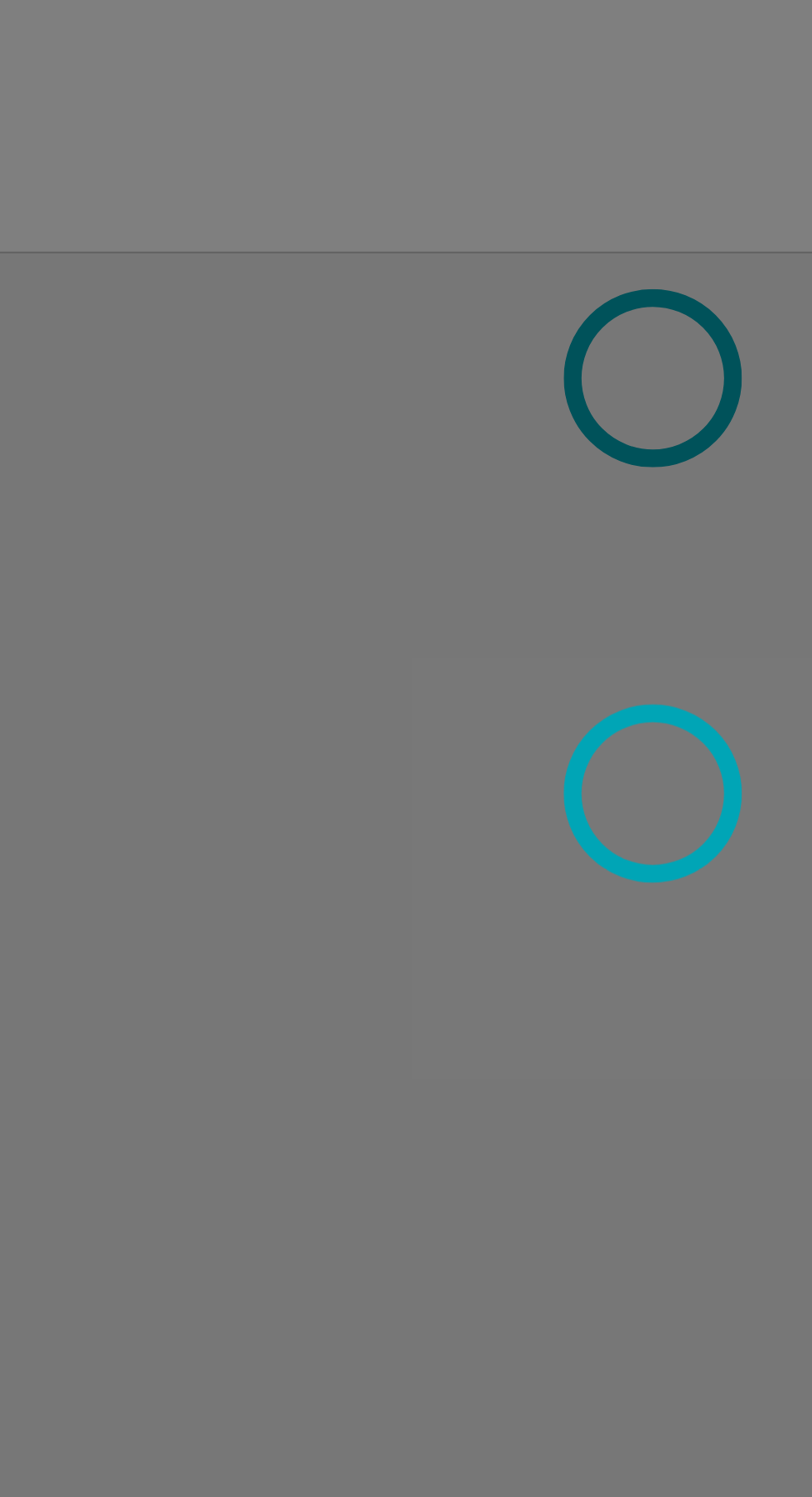
scroll to position [177, 0]
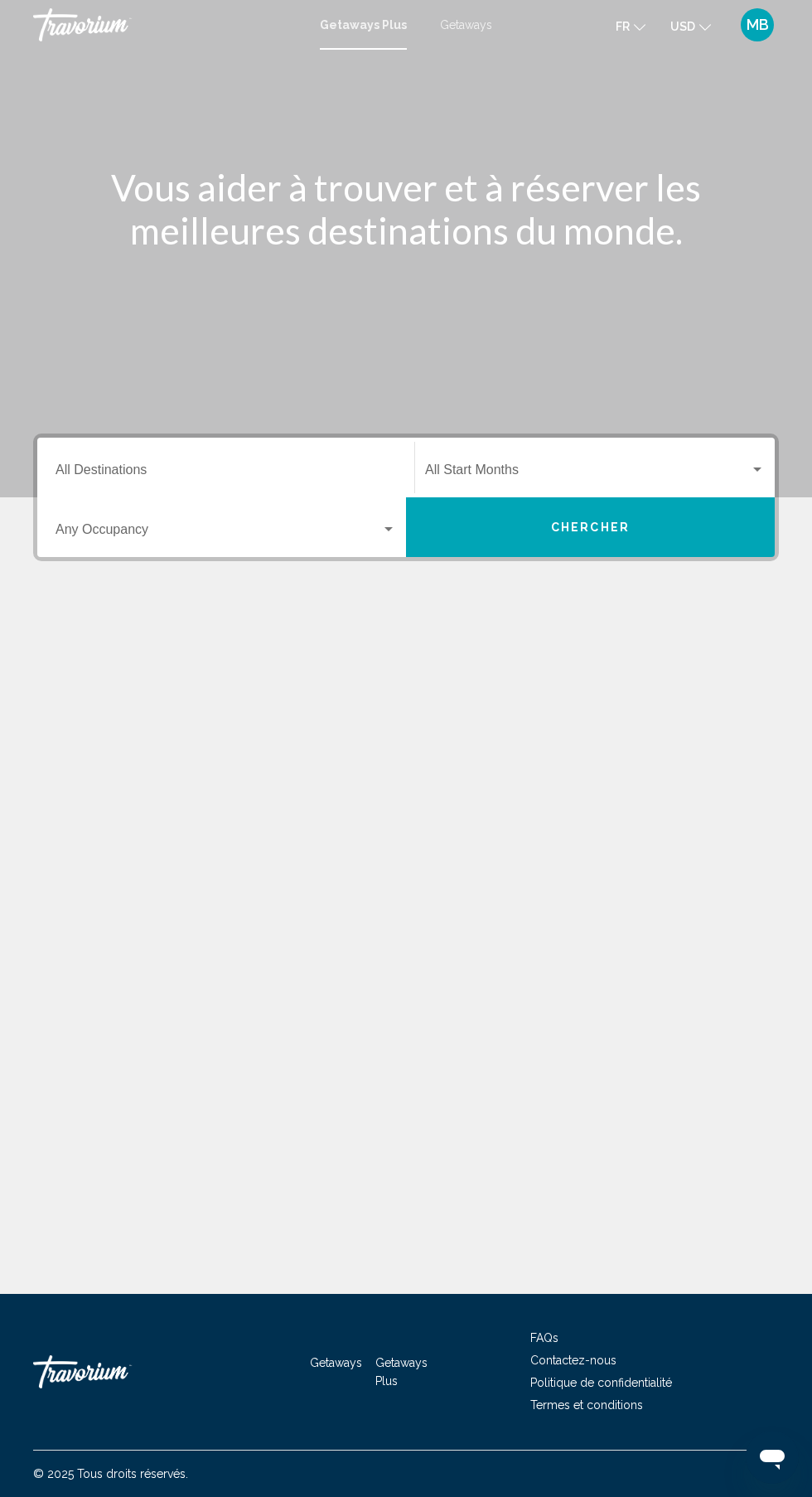
click at [599, 473] on span "Search widget" at bounding box center [588, 473] width 325 height 15
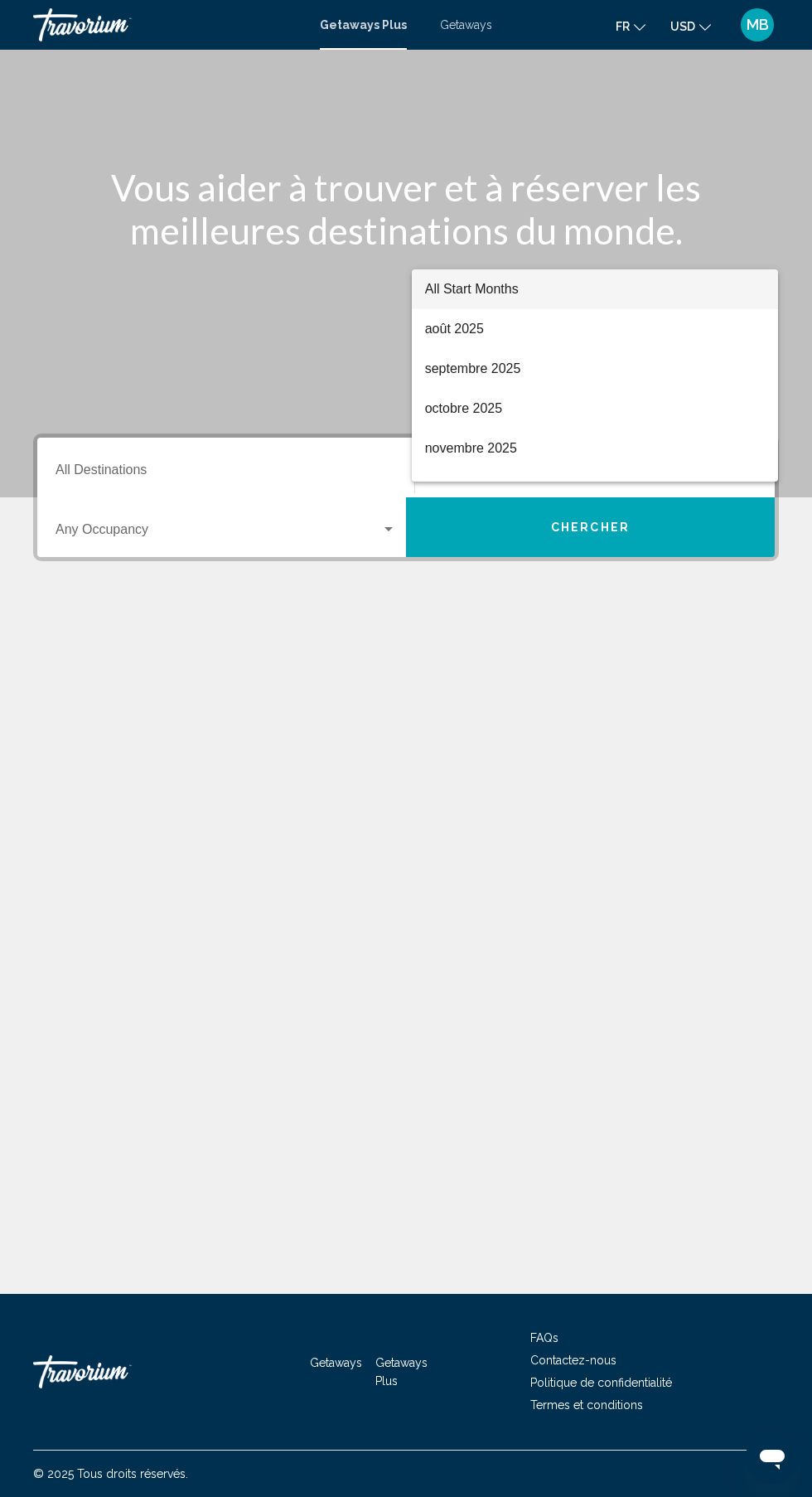
scroll to position [186, 0]
click at [525, 468] on span "décembre 2025" at bounding box center [596, 486] width 340 height 40
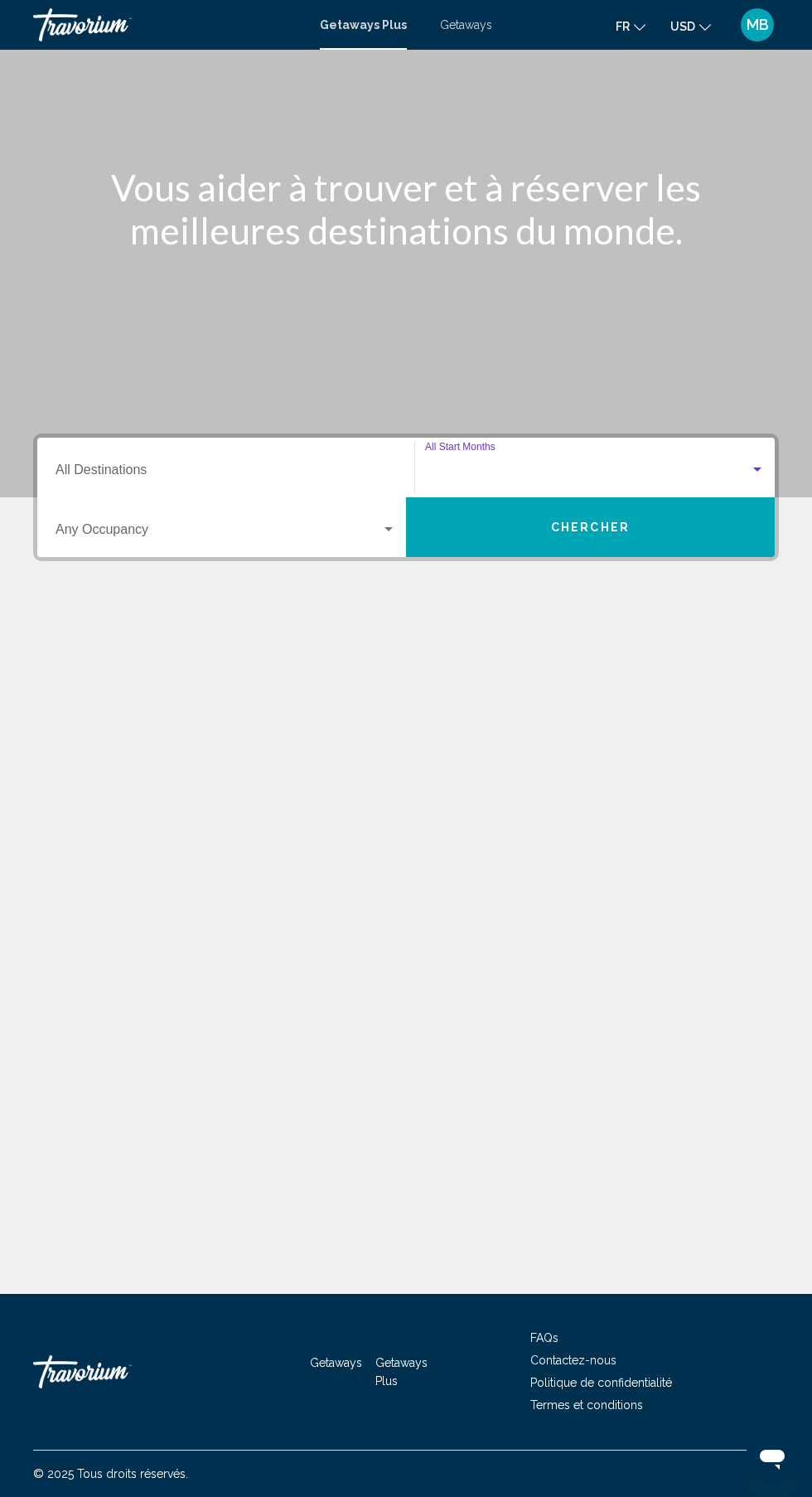
scroll to position [27, 0]
click at [613, 466] on div "décembre 2025" at bounding box center [588, 473] width 325 height 15
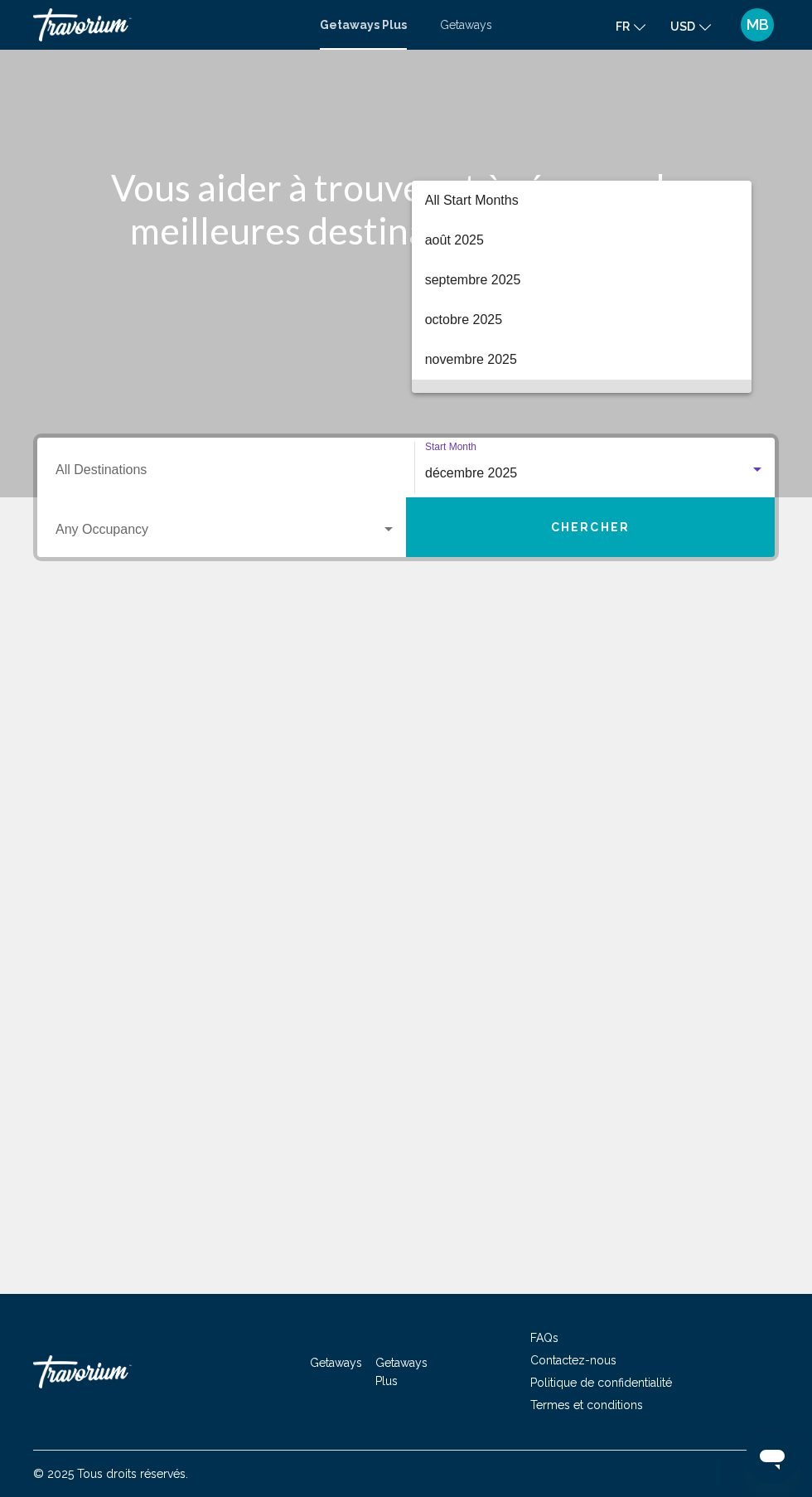
scroll to position [113, 0]
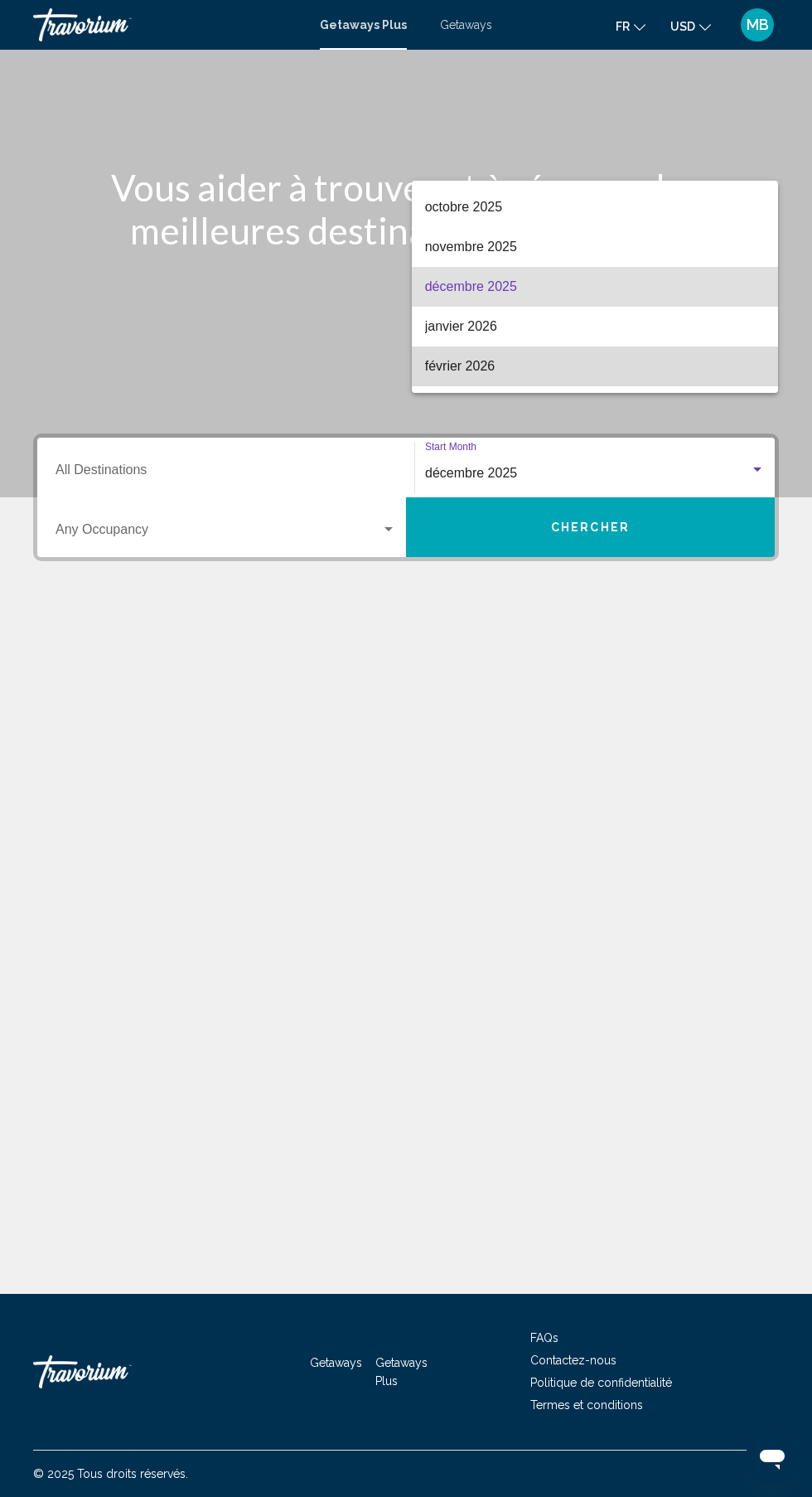
click at [541, 369] on span "février 2026" at bounding box center [596, 366] width 340 height 40
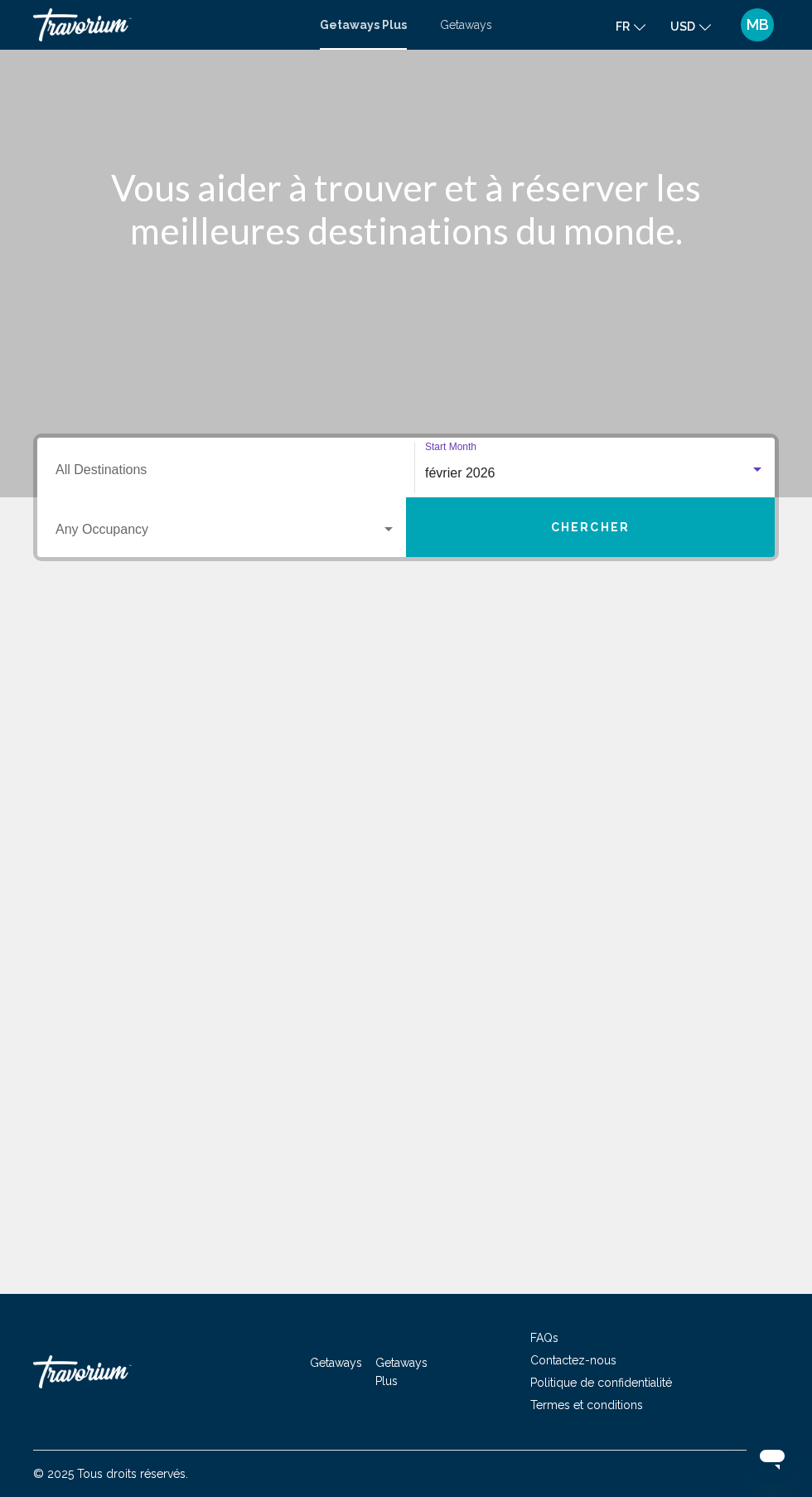
click at [645, 497] on button "Chercher" at bounding box center [591, 527] width 369 height 59
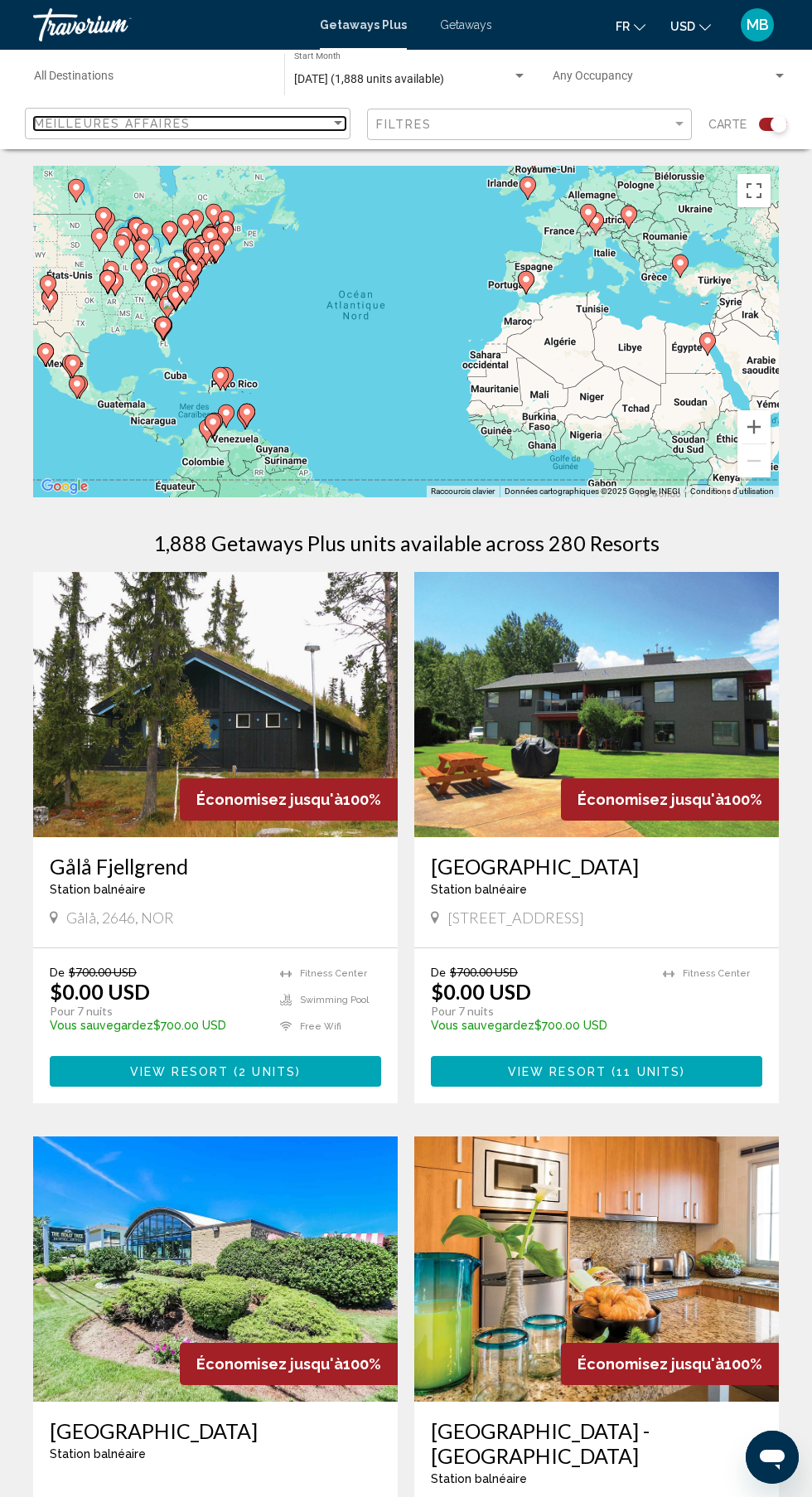
click at [292, 122] on div "Meilleures affaires" at bounding box center [183, 123] width 296 height 13
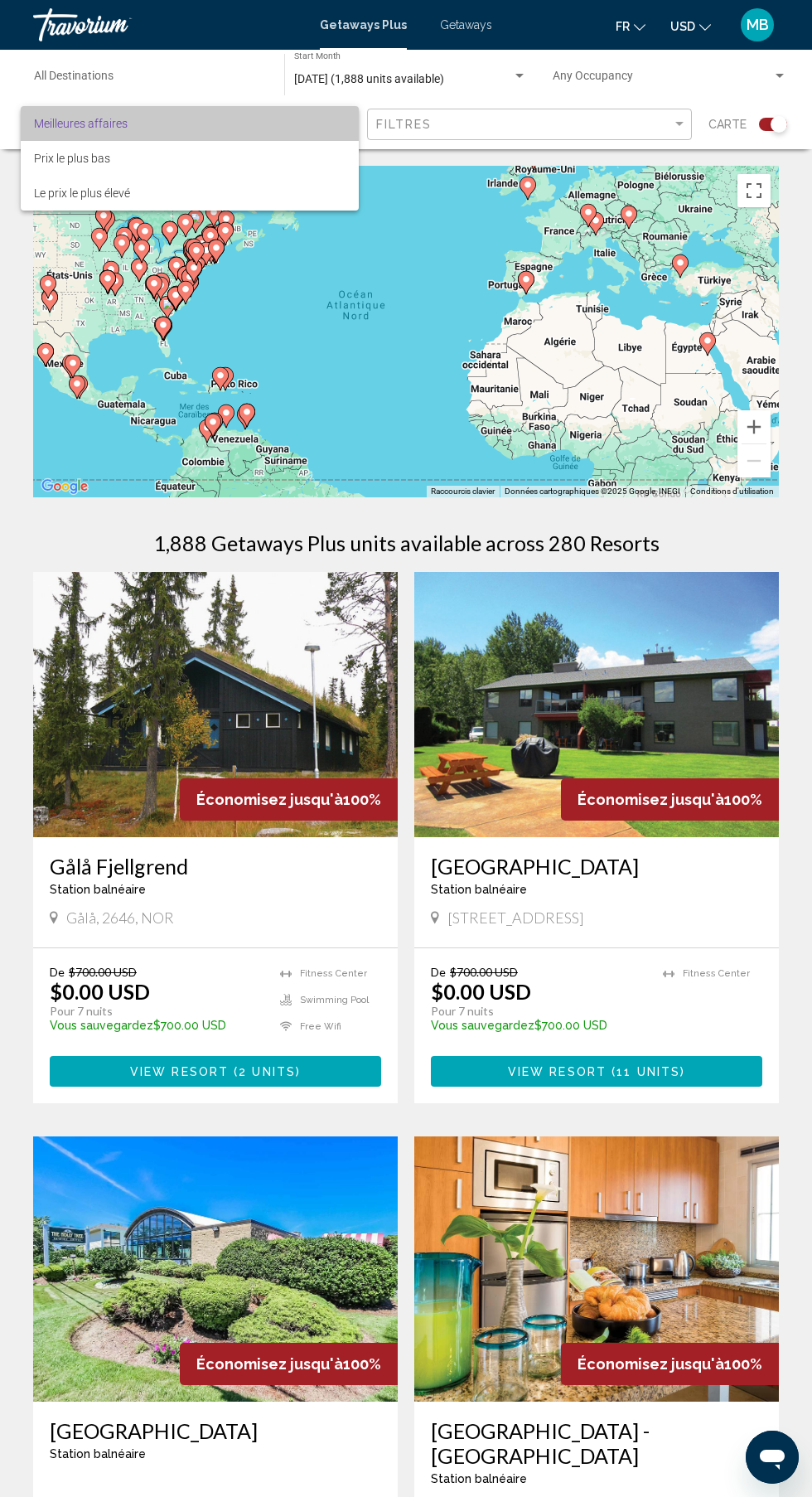
click at [321, 121] on span "Meilleures affaires" at bounding box center [190, 123] width 313 height 34
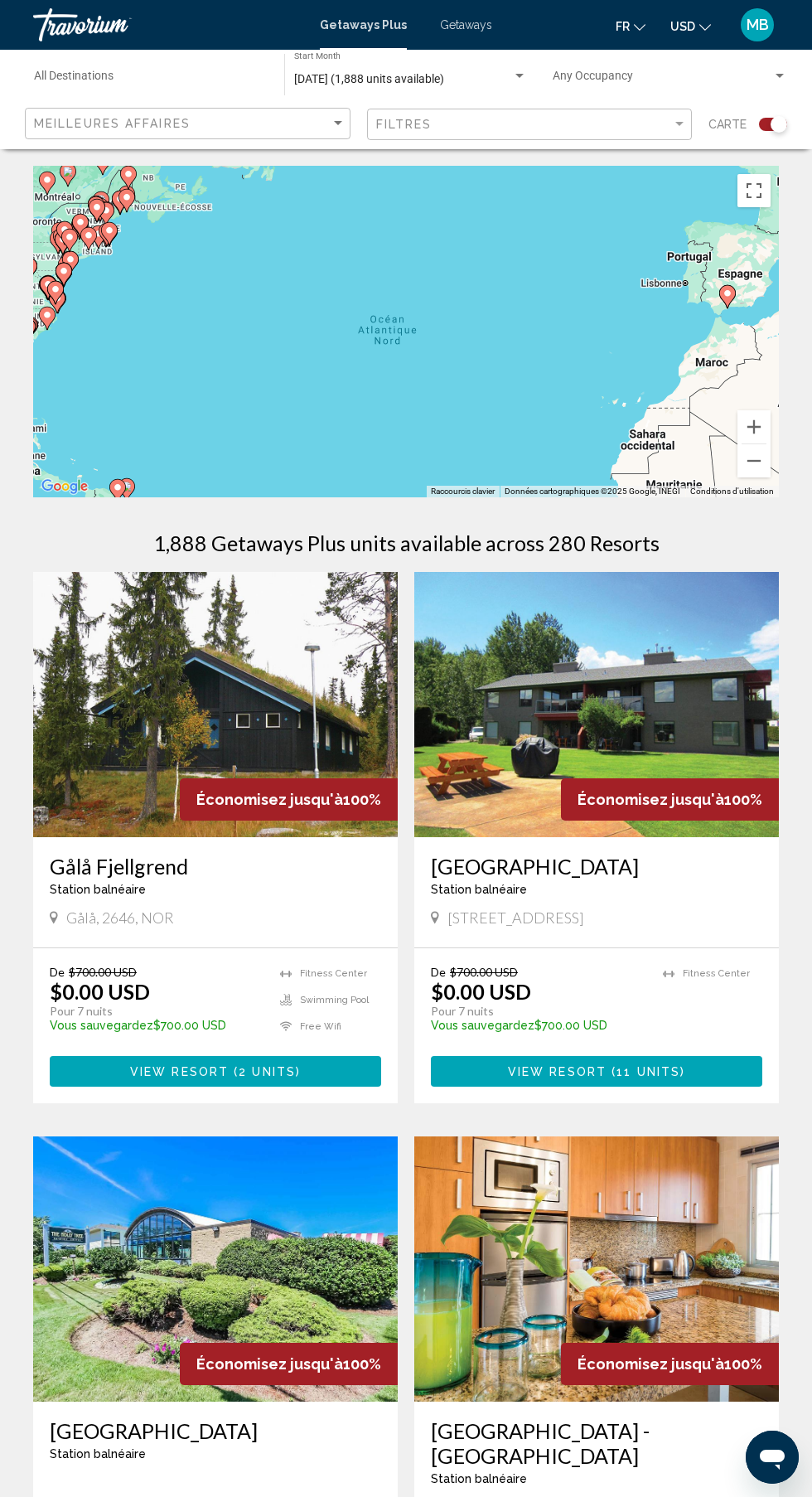
click at [110, 78] on input "Destination All Destinations" at bounding box center [151, 79] width 233 height 13
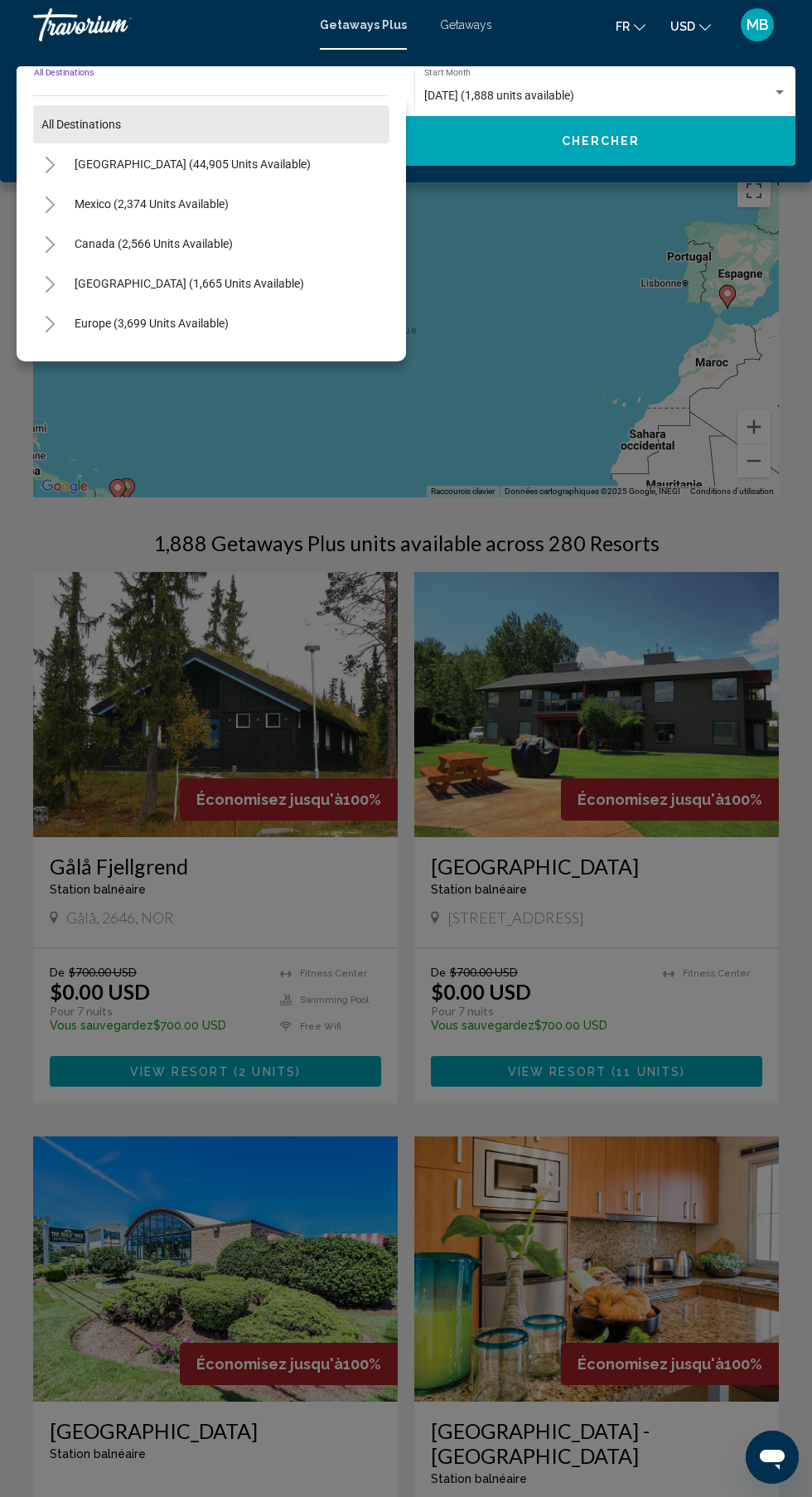
scroll to position [1, 0]
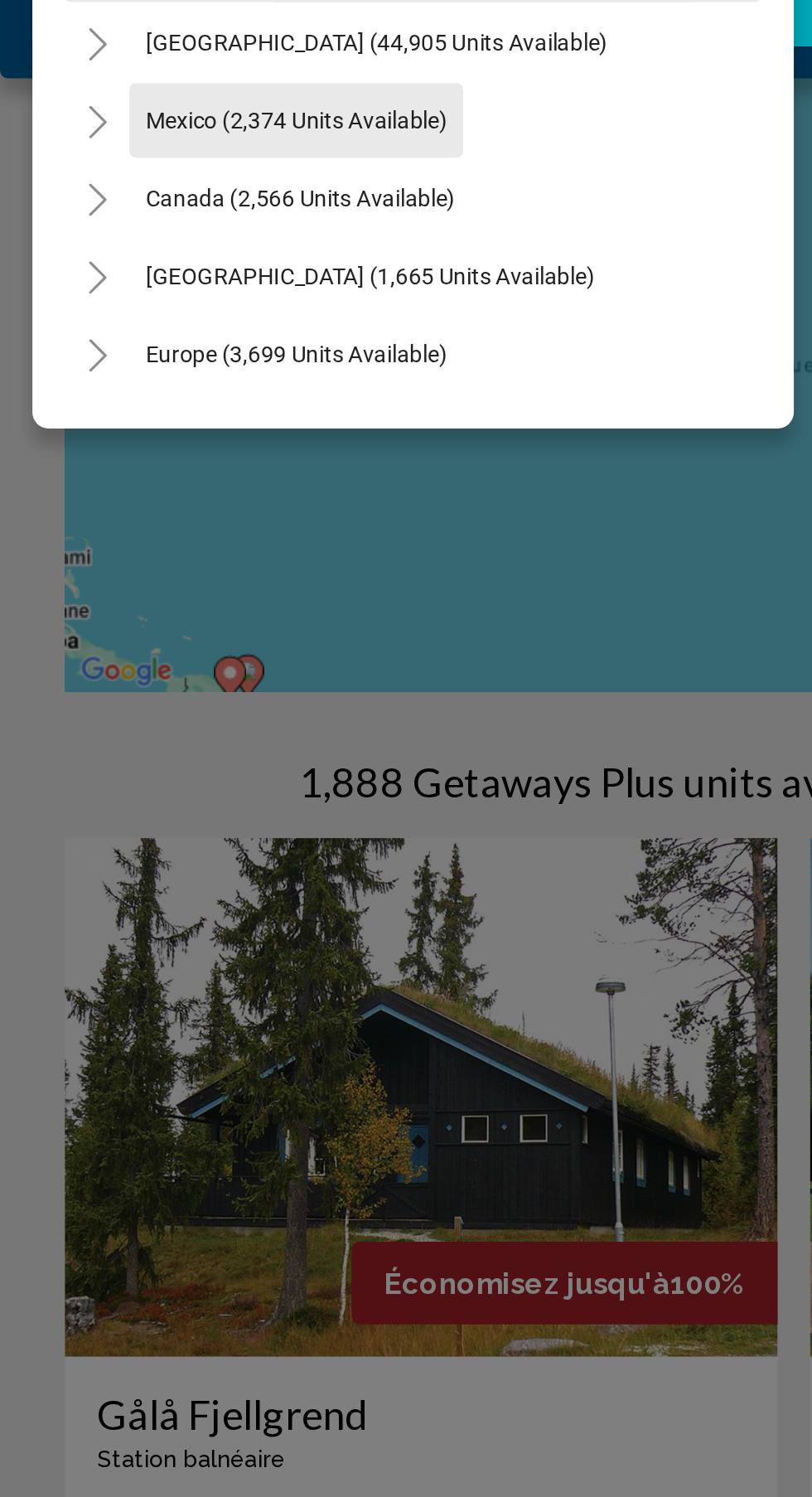
click at [182, 202] on span "Mexico (2,374 units available)" at bounding box center [151, 204] width 154 height 13
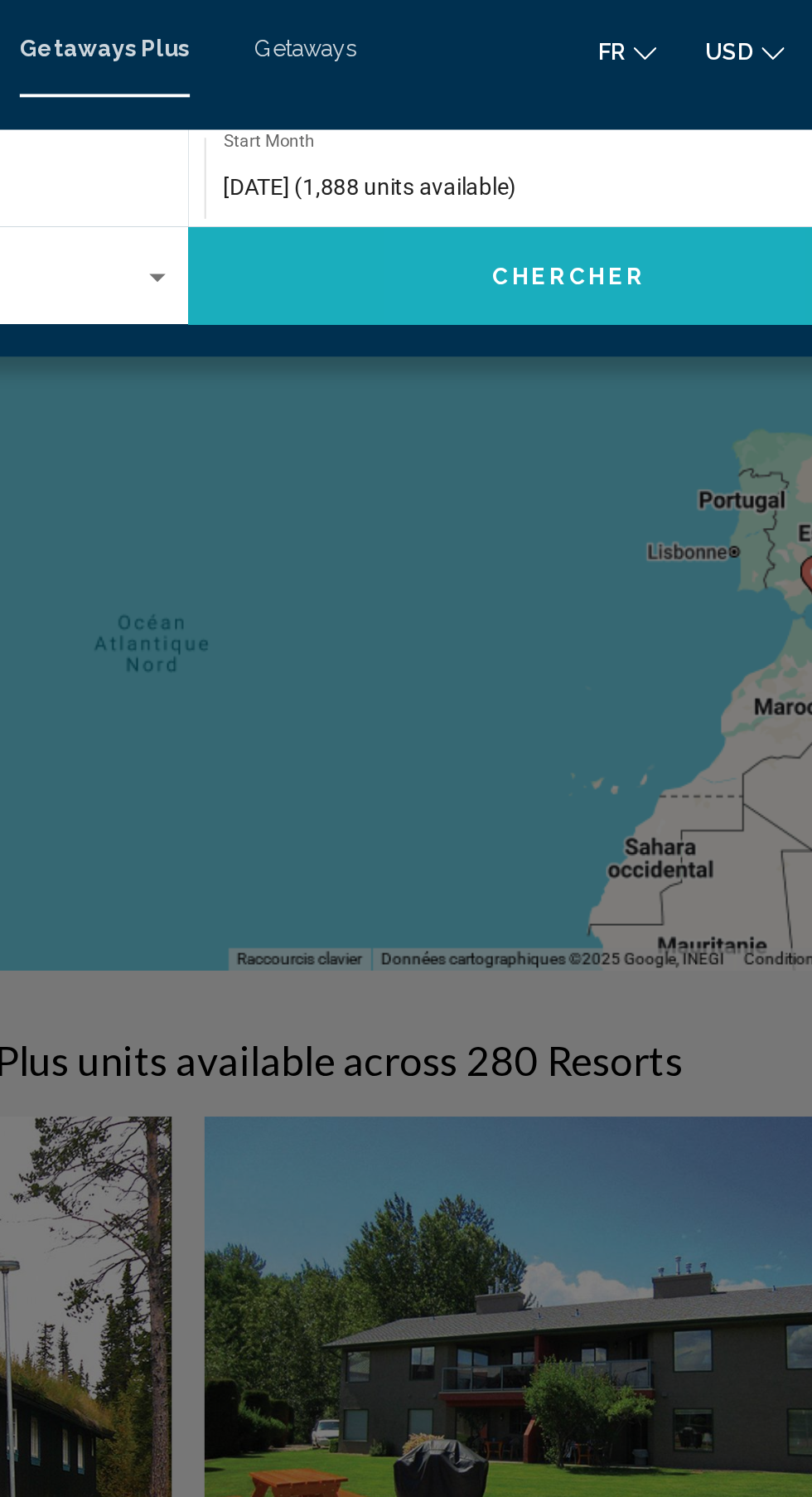
click at [598, 140] on span "Chercher" at bounding box center [602, 142] width 78 height 13
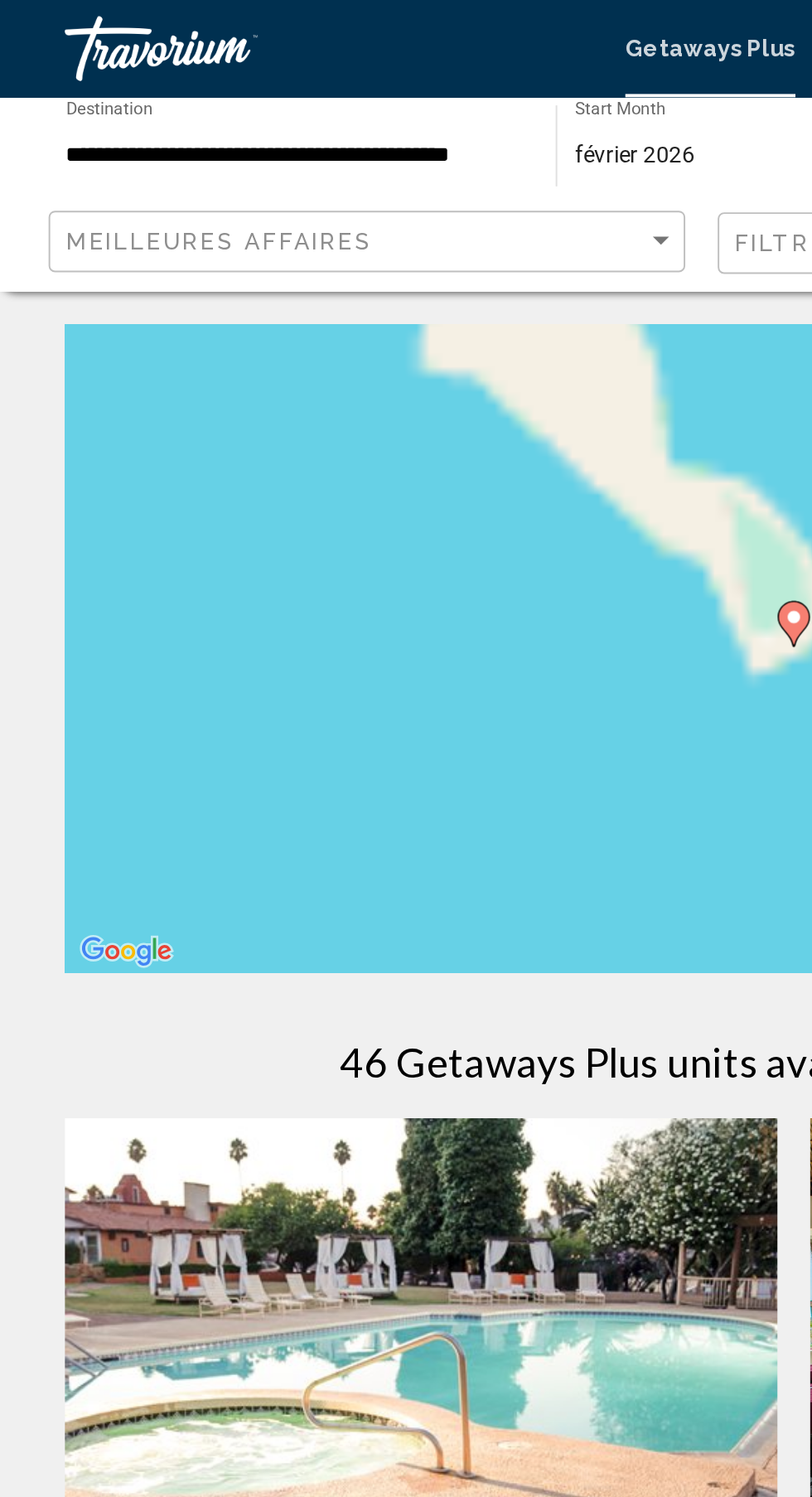
click at [76, 385] on div "Pour activer le glissement avec le clavier, appuyez sur Alt+Entrée. Une fois ce…" at bounding box center [406, 331] width 746 height 332
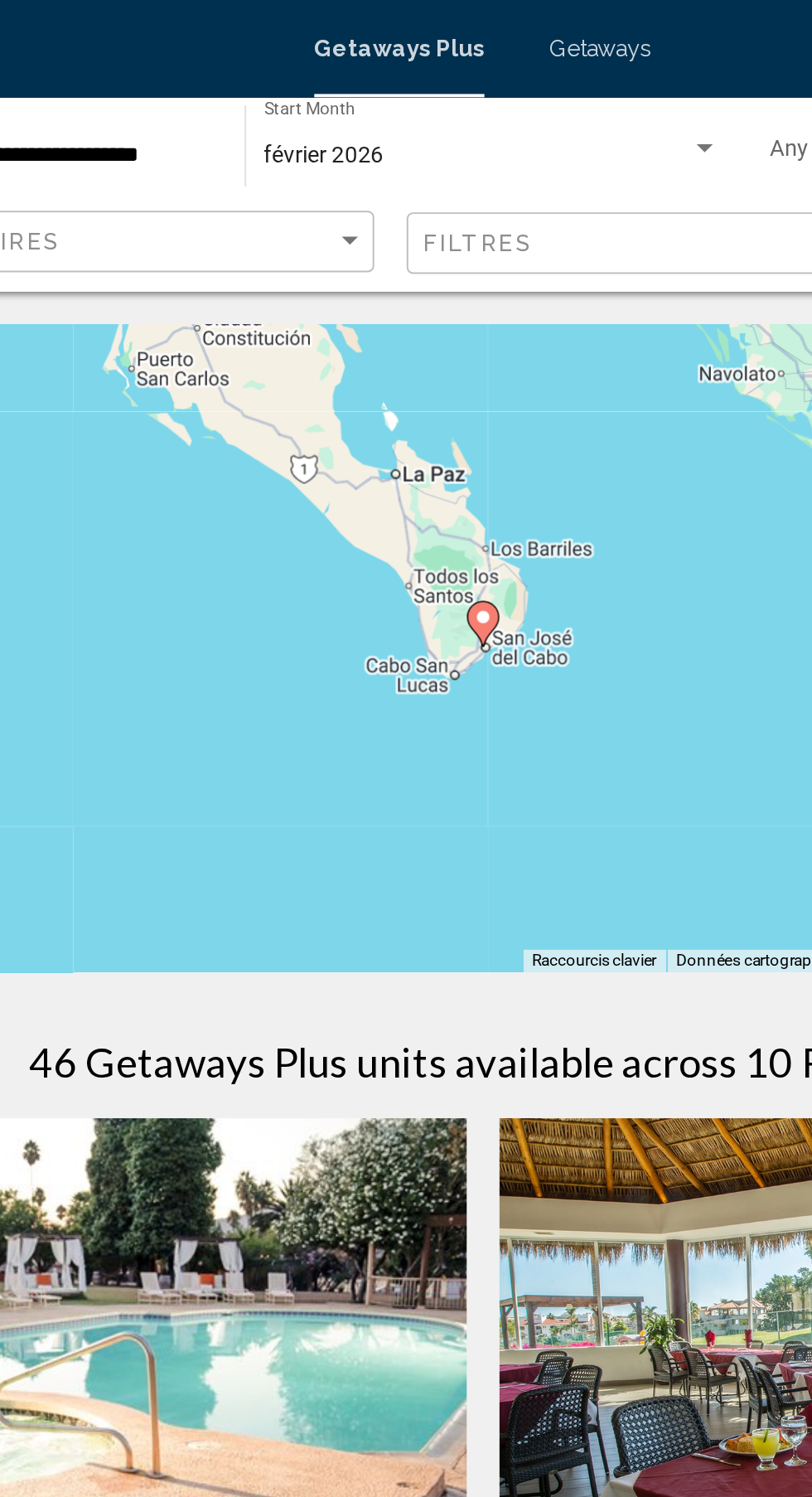
click at [406, 319] on image "Main content" at bounding box center [406, 316] width 10 height 10
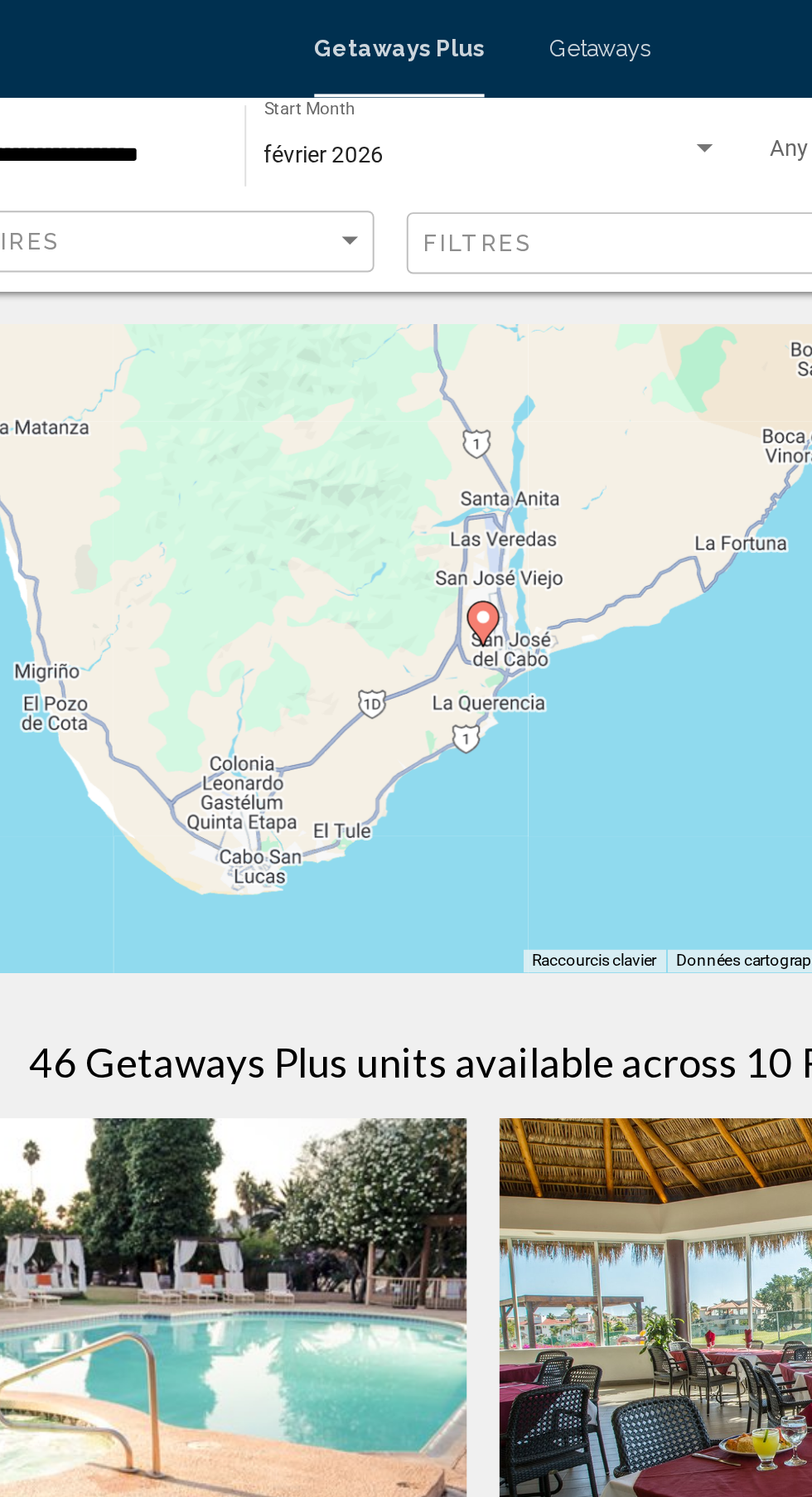
click at [410, 316] on image "Main content" at bounding box center [406, 316] width 10 height 10
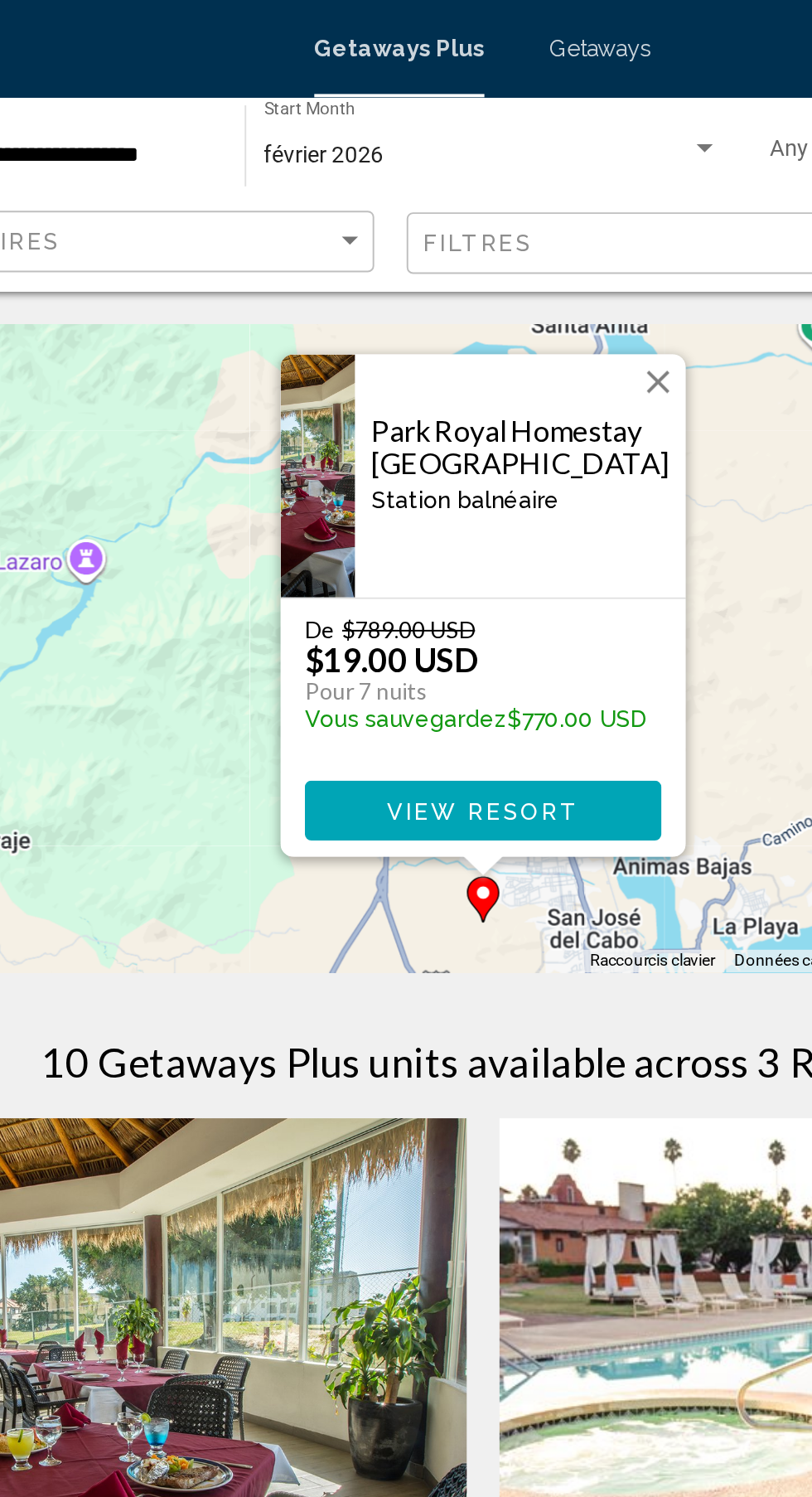
click at [496, 199] on button "Fermer" at bounding box center [495, 196] width 25 height 25
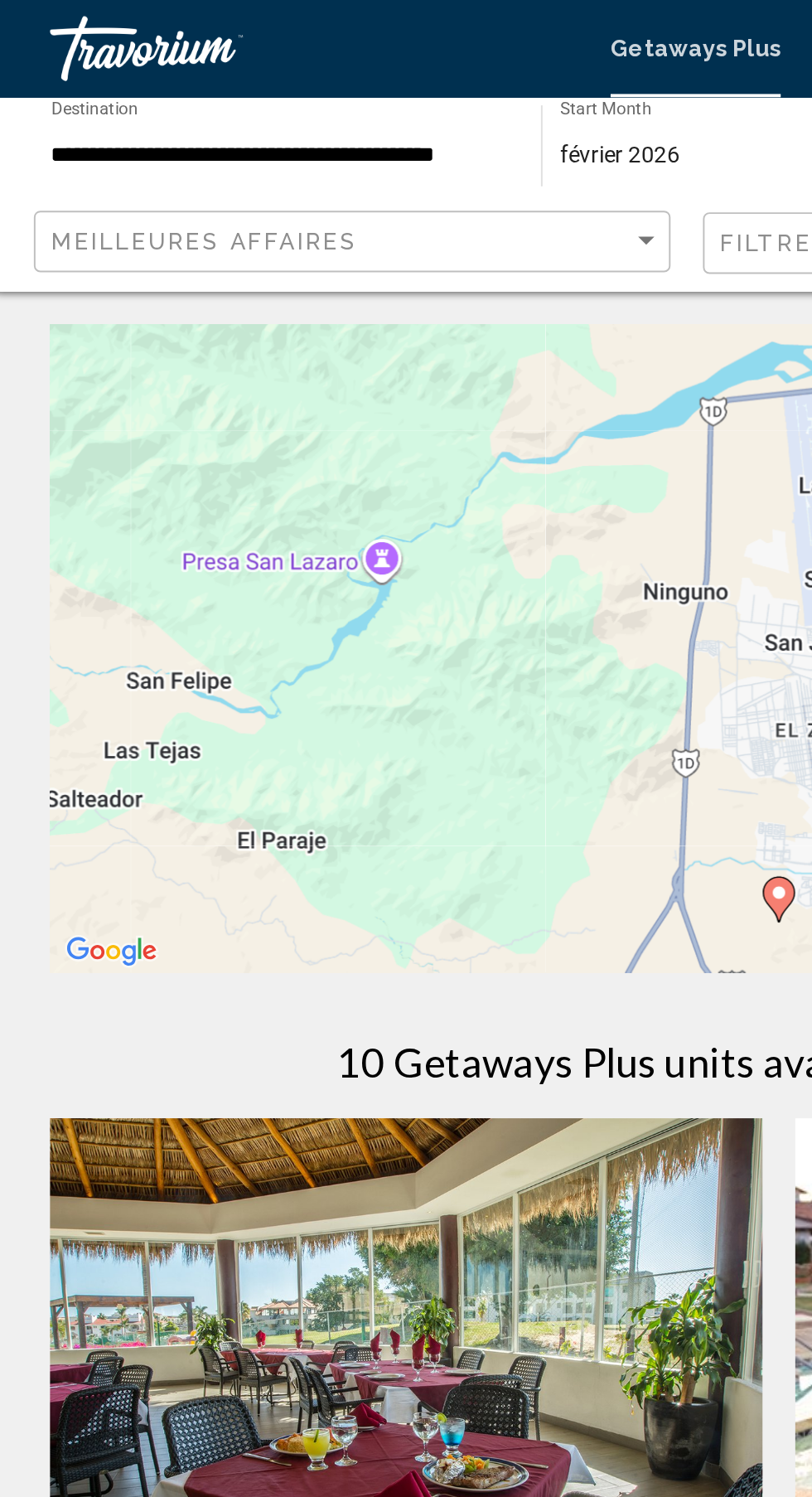
click at [161, 84] on input "**********" at bounding box center [151, 79] width 233 height 13
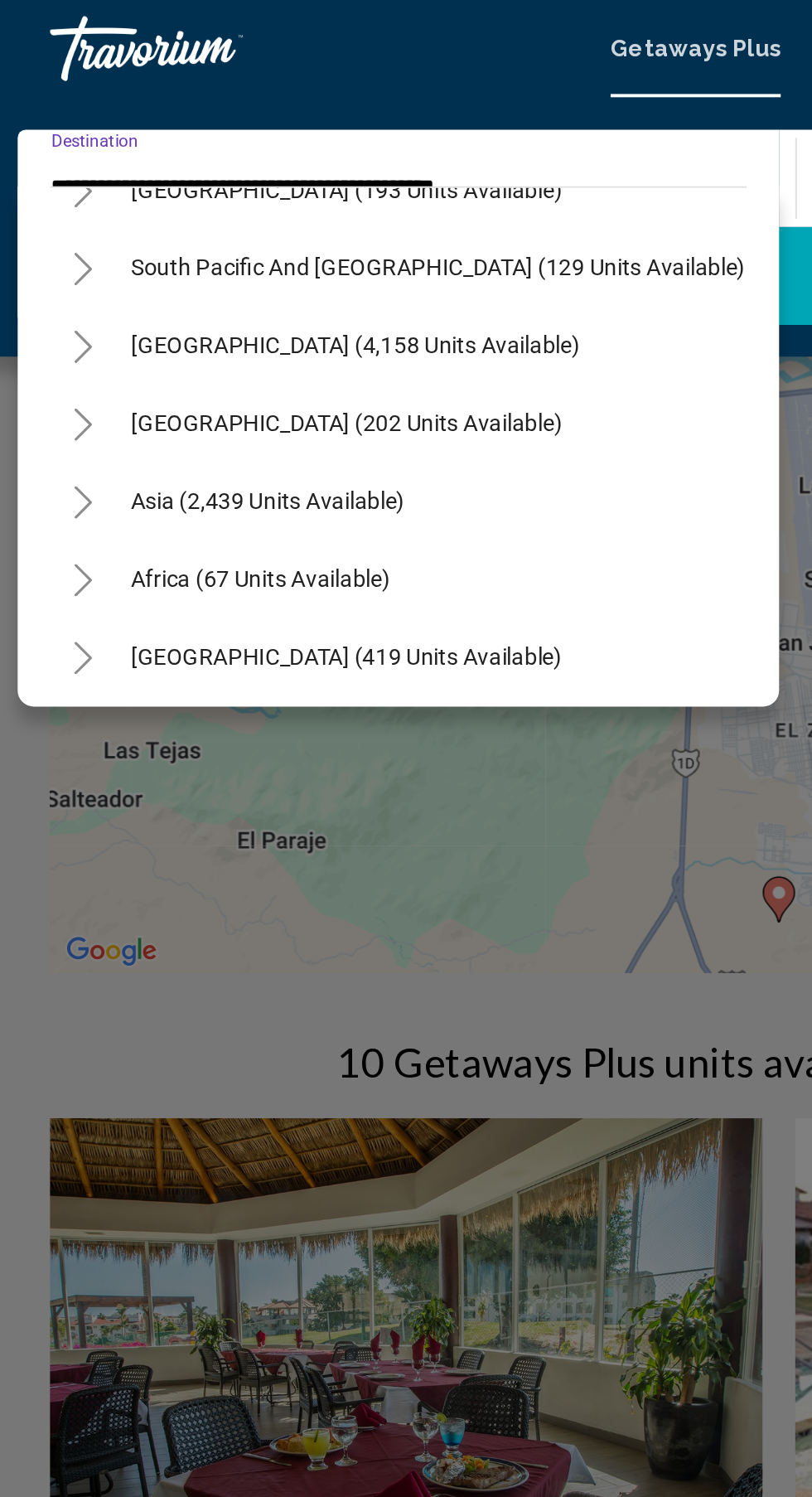
scroll to position [627, 0]
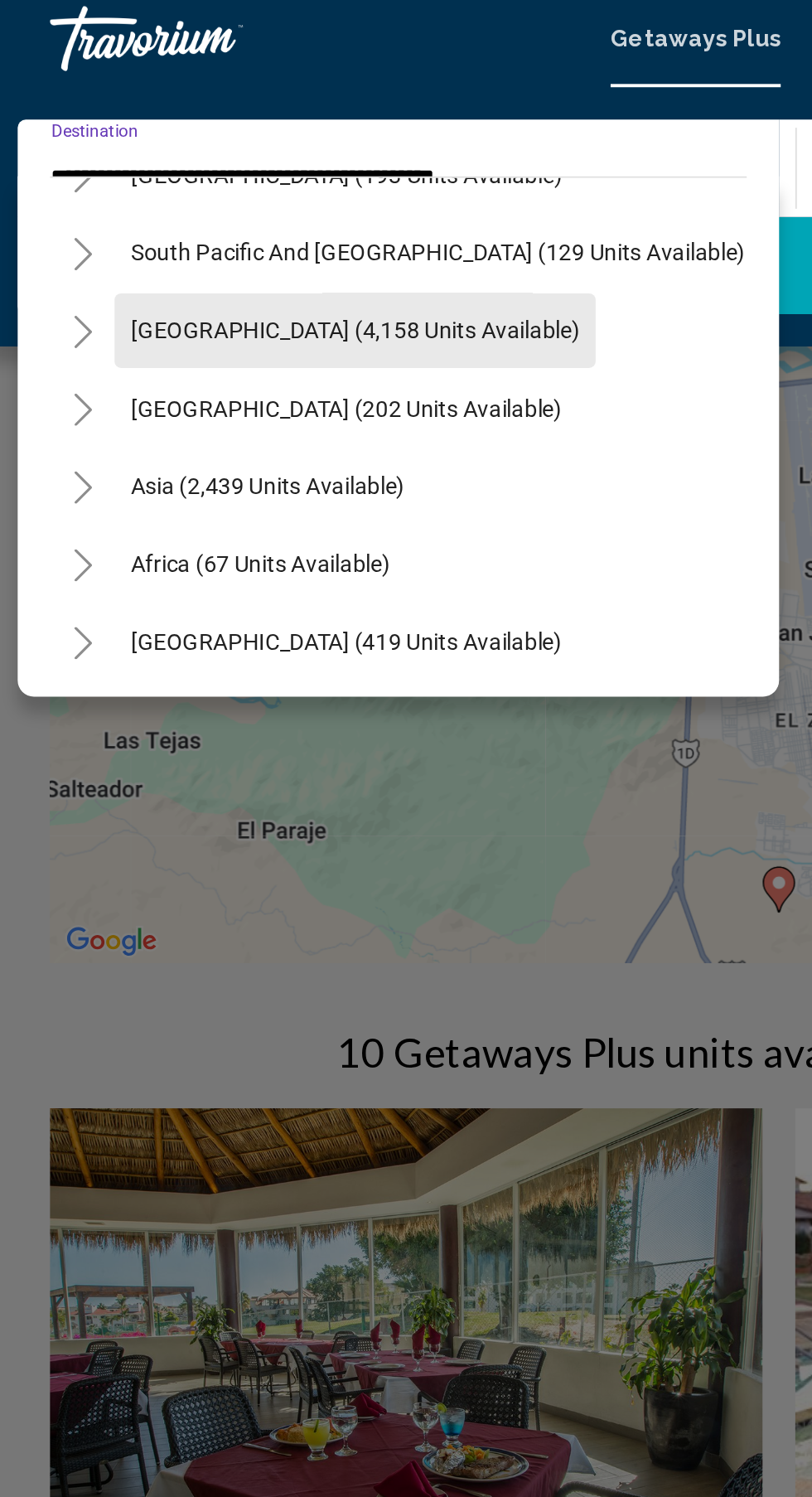
click at [235, 176] on span "South America (4,158 units available)" at bounding box center [189, 174] width 230 height 13
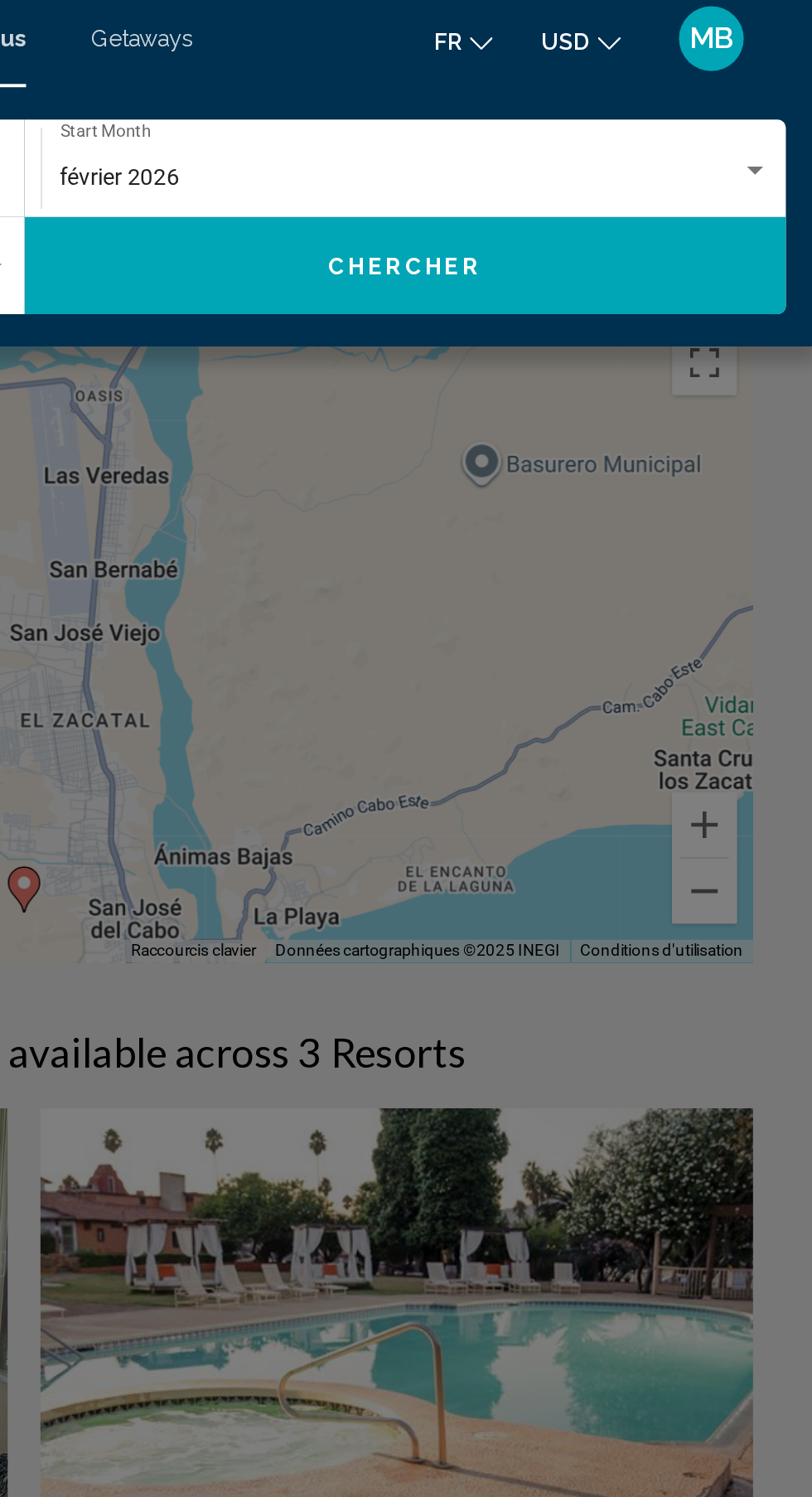
scroll to position [0, 0]
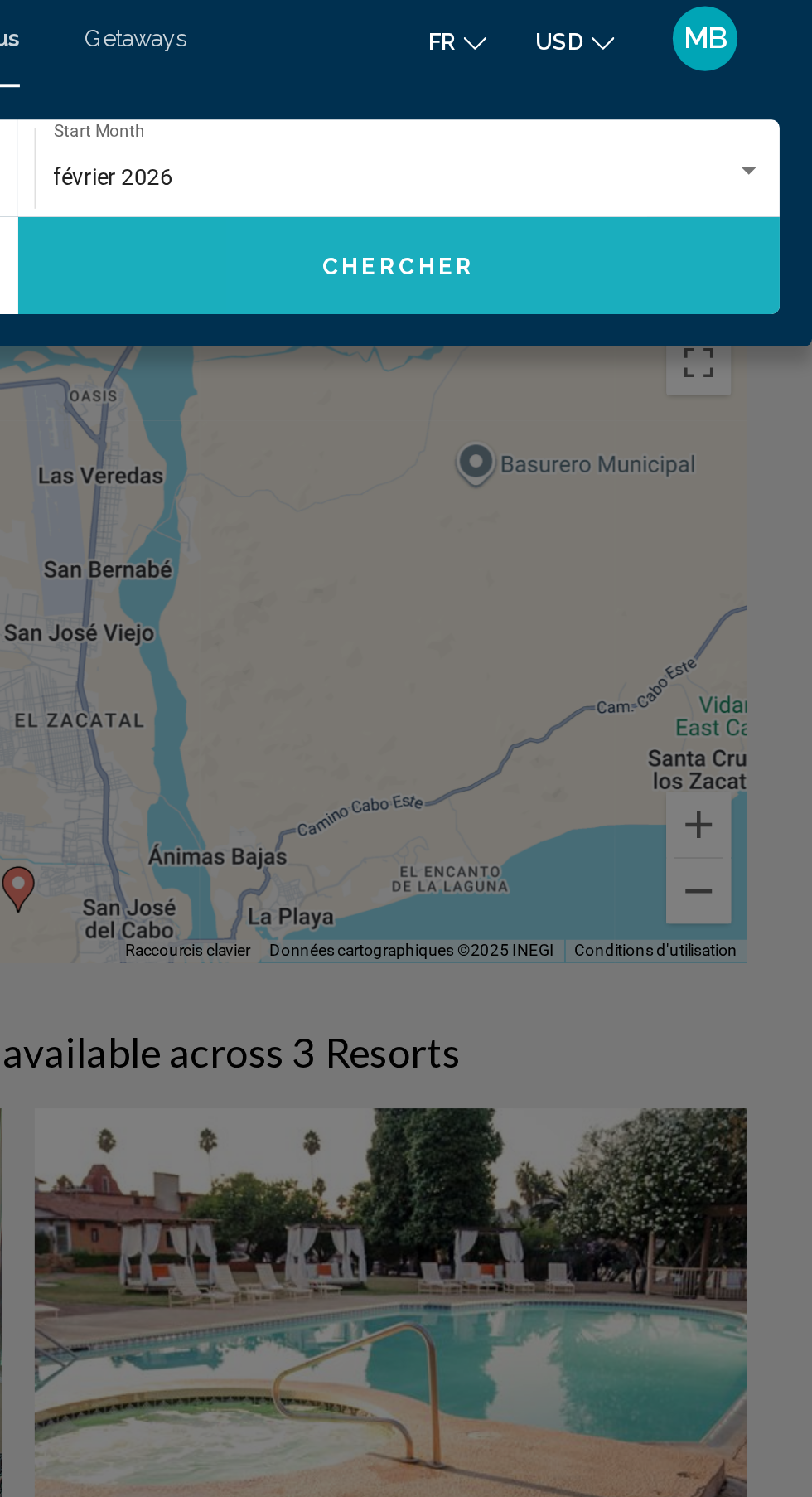
click at [672, 146] on button "Chercher" at bounding box center [601, 141] width 389 height 50
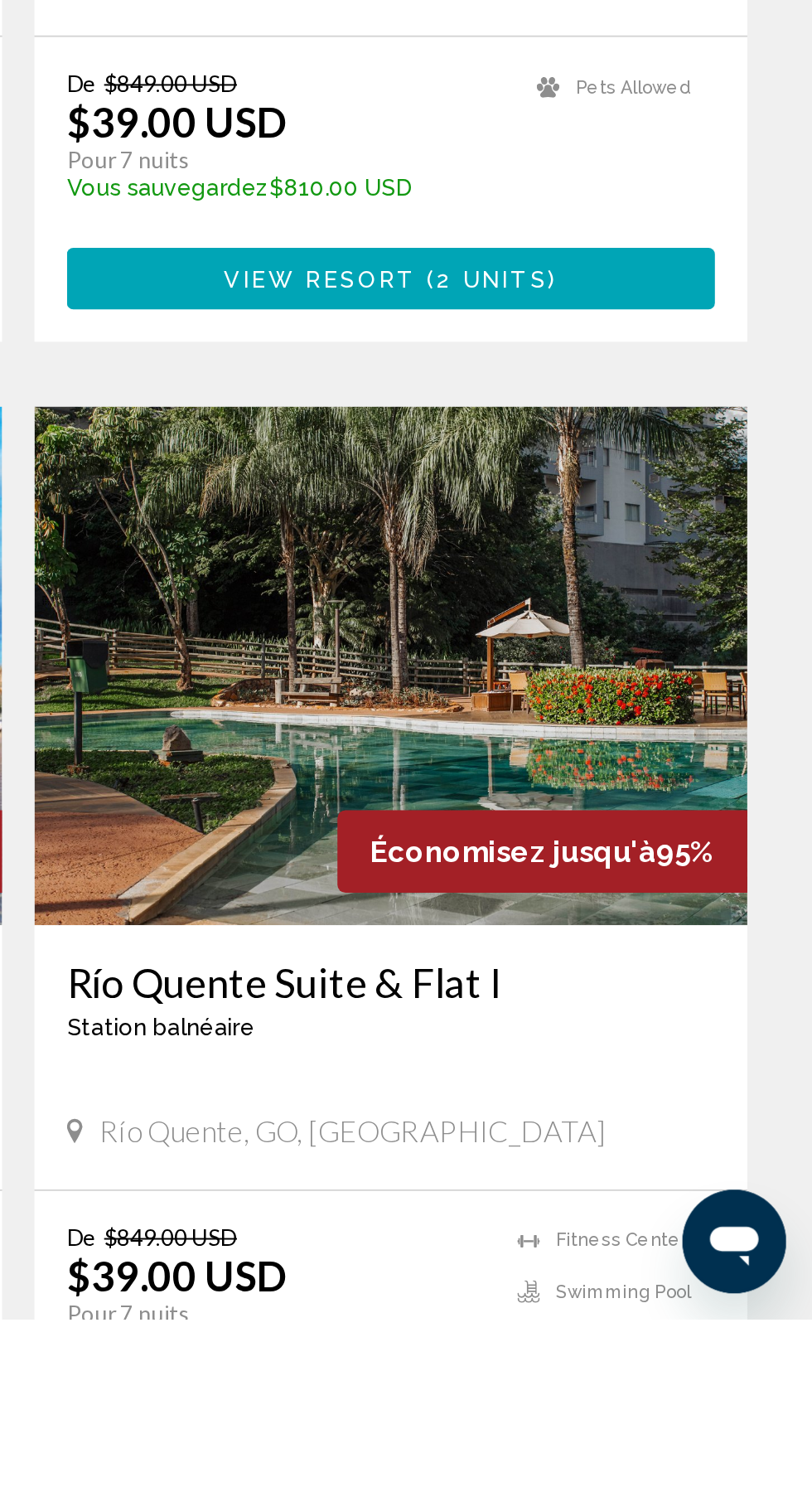
scroll to position [2458, 0]
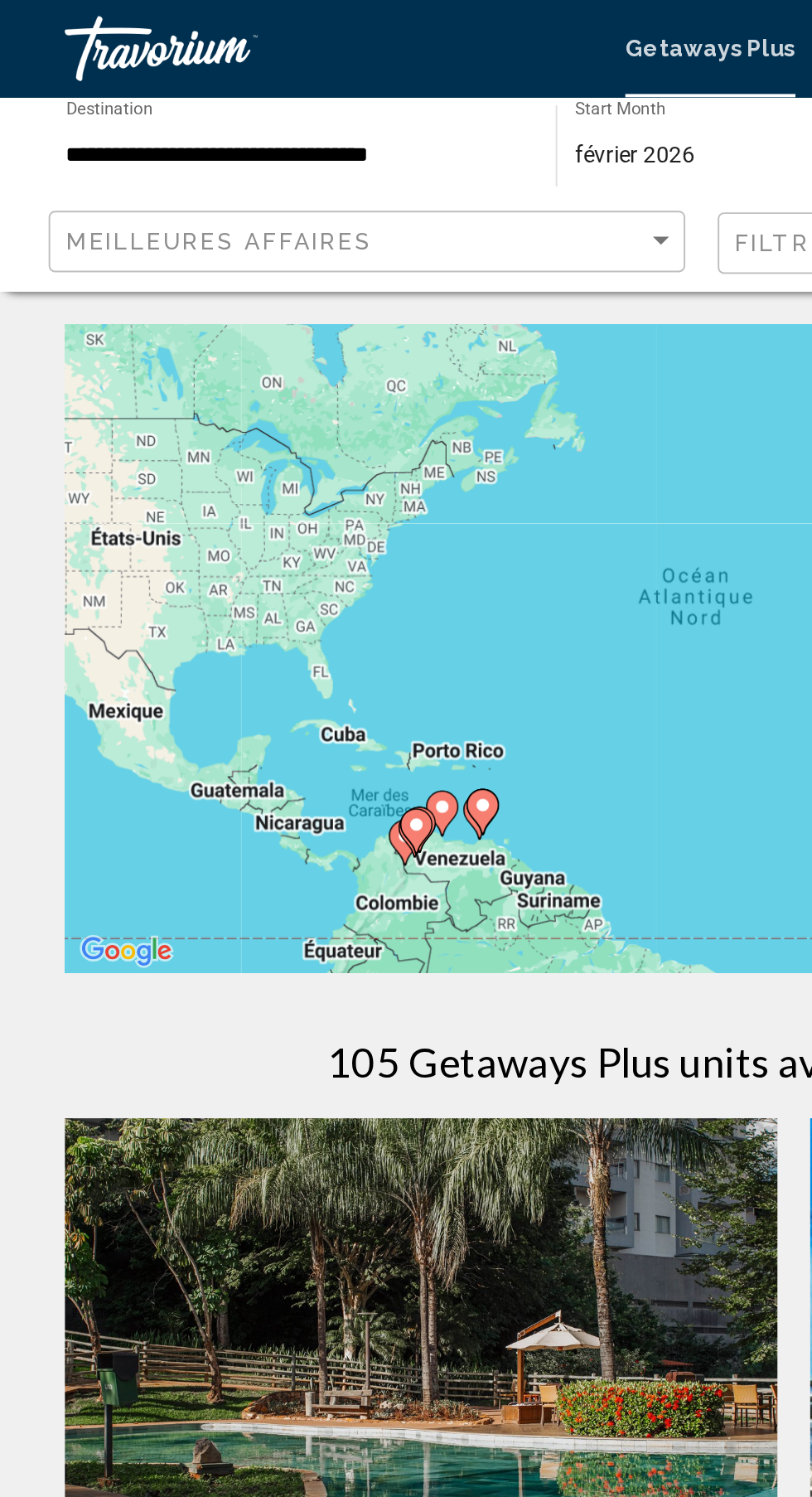
click at [188, 81] on input "**********" at bounding box center [151, 79] width 233 height 13
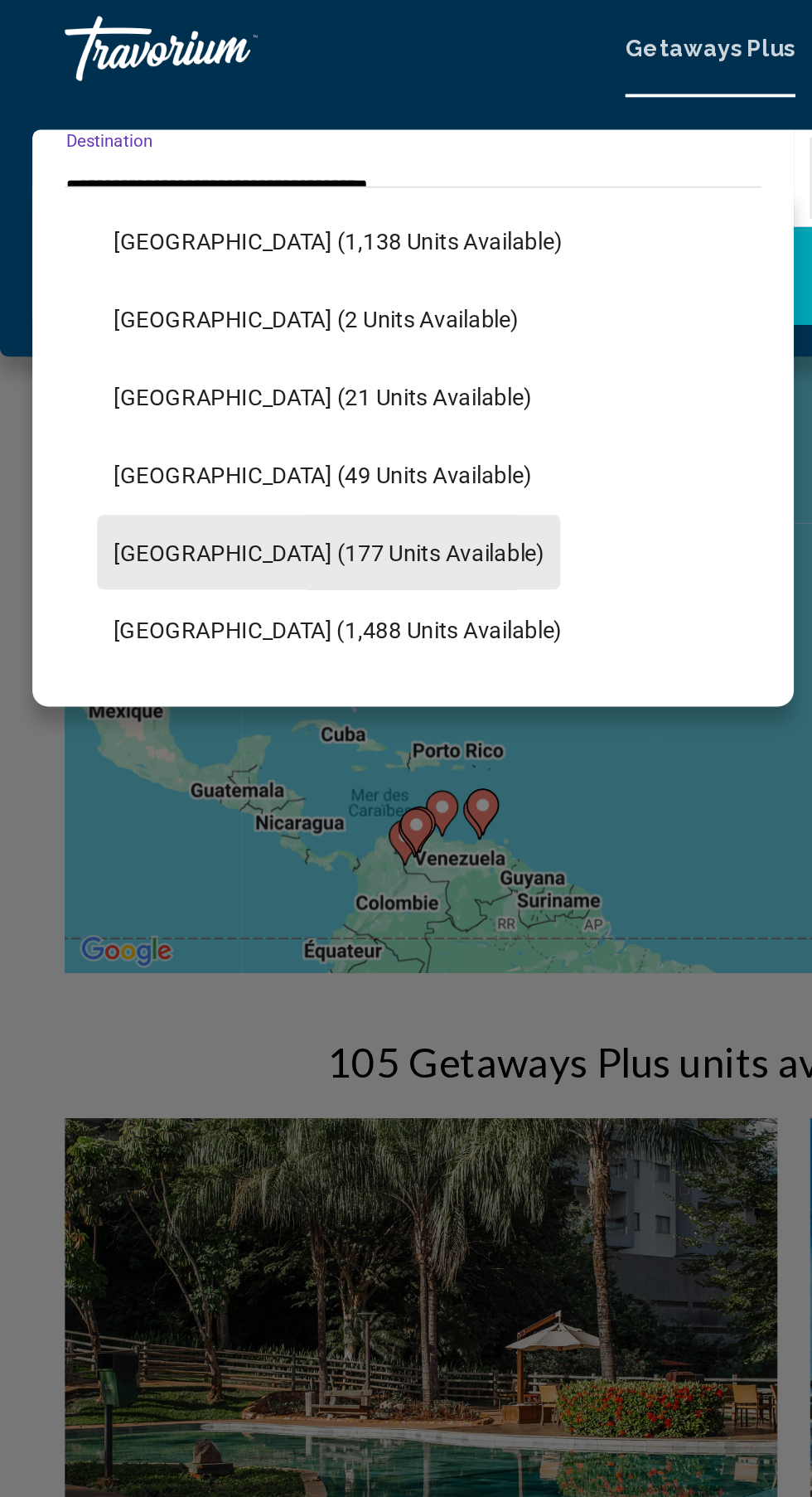
scroll to position [426, 0]
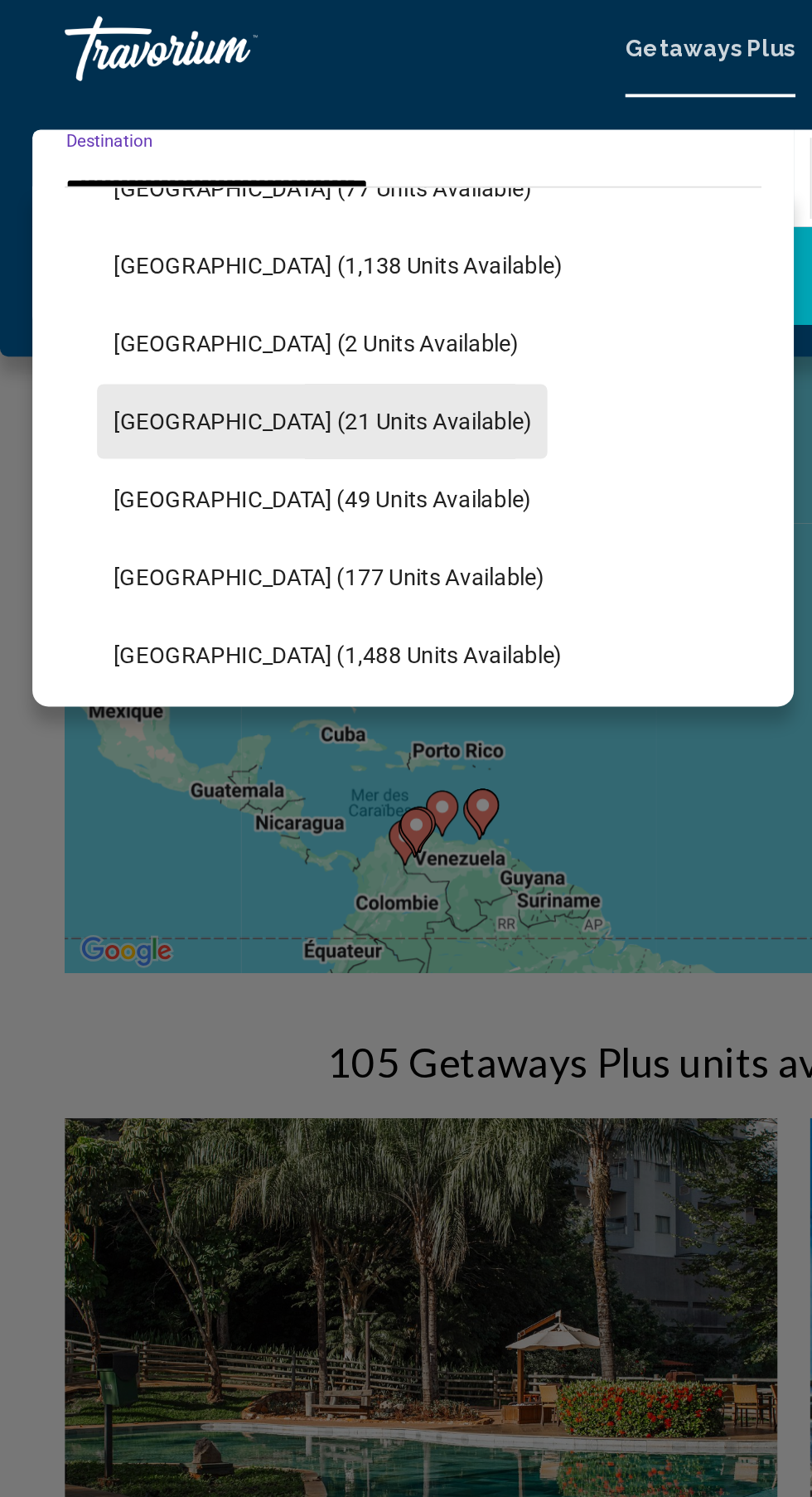
click at [184, 215] on span "Colombia (21 units available)" at bounding box center [165, 215] width 214 height 13
type input "**********"
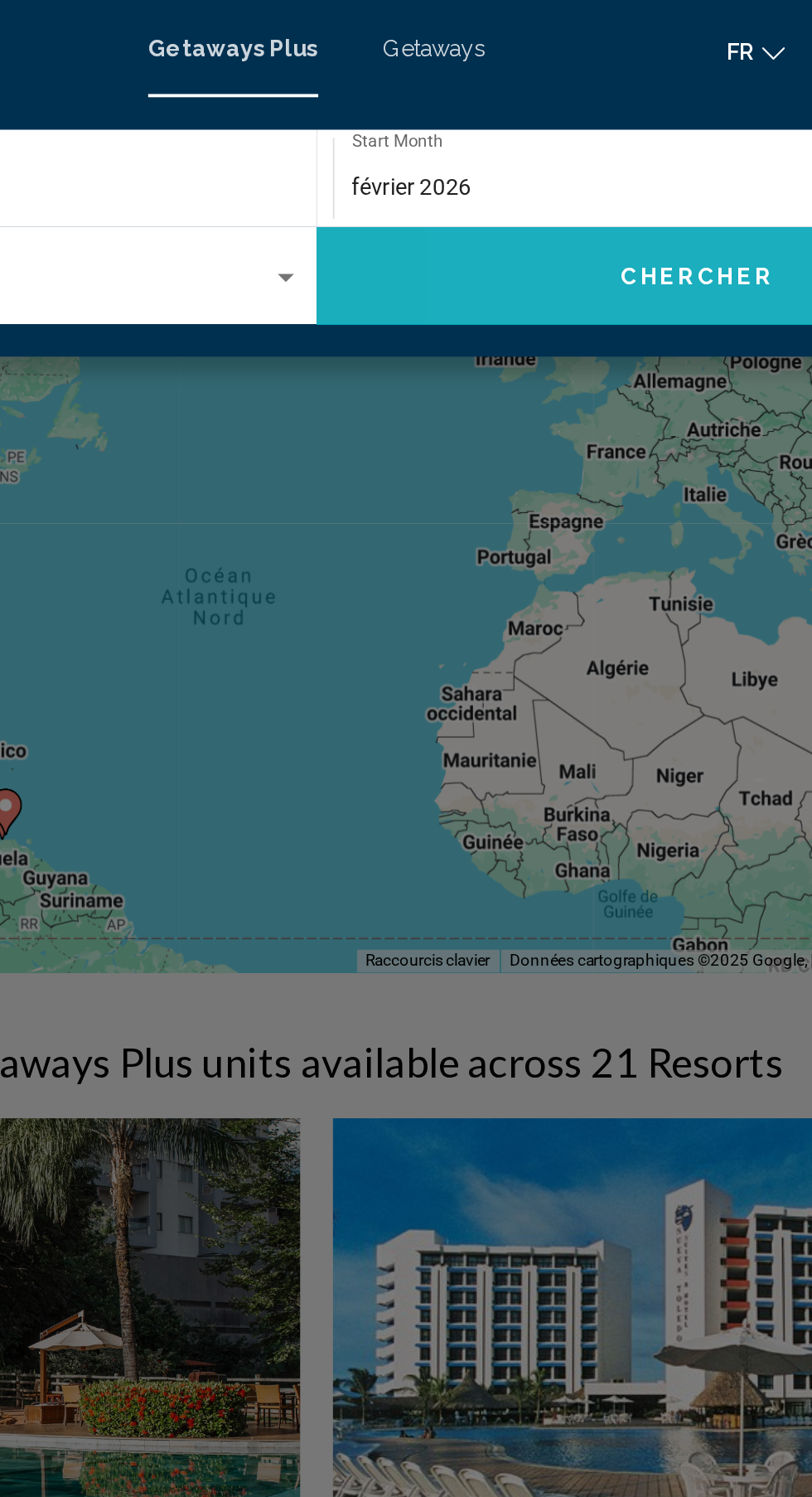
click at [575, 140] on span "Chercher" at bounding box center [602, 142] width 78 height 13
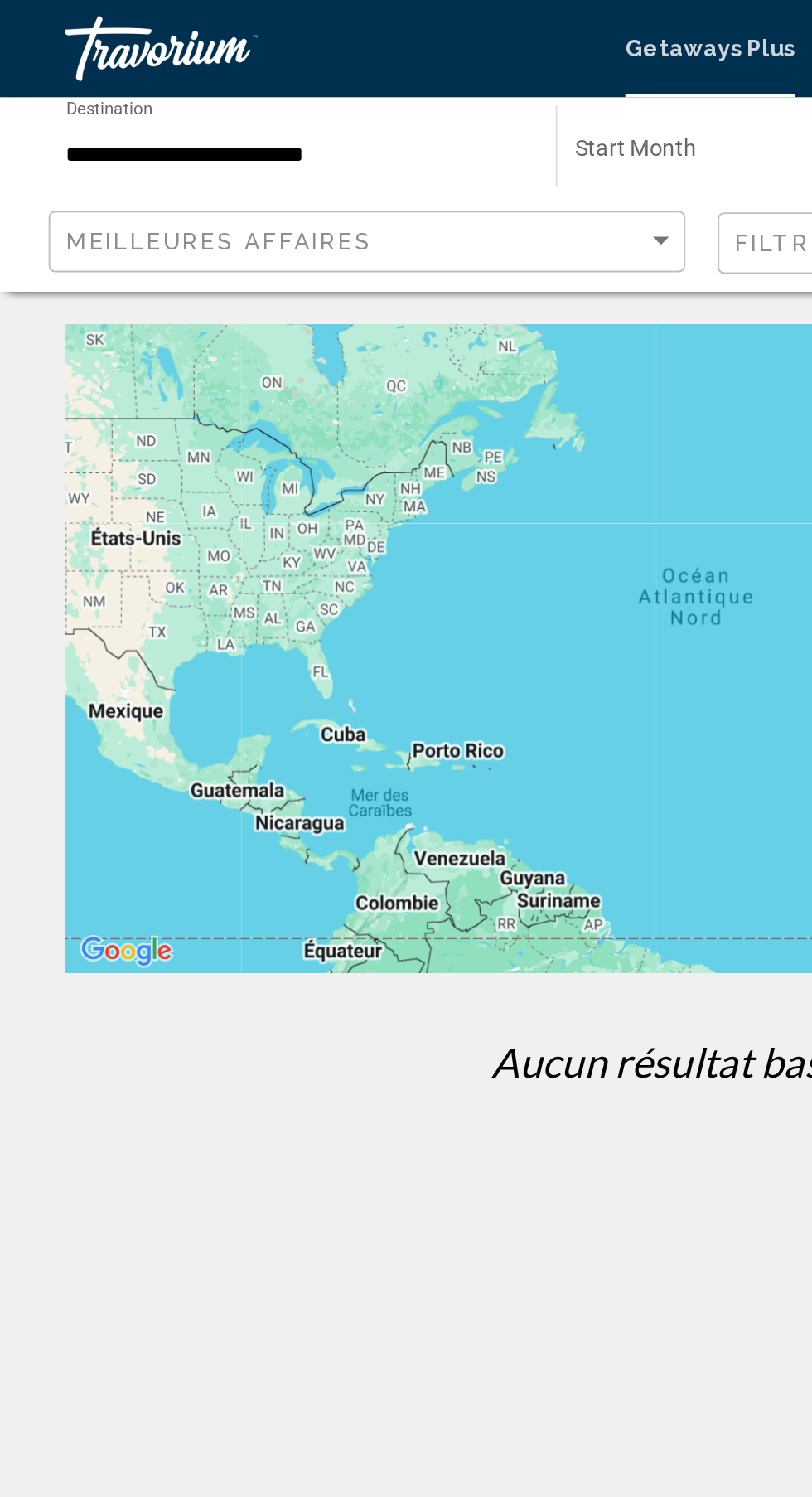
click at [358, 31] on span "Getaways Plus" at bounding box center [363, 25] width 87 height 13
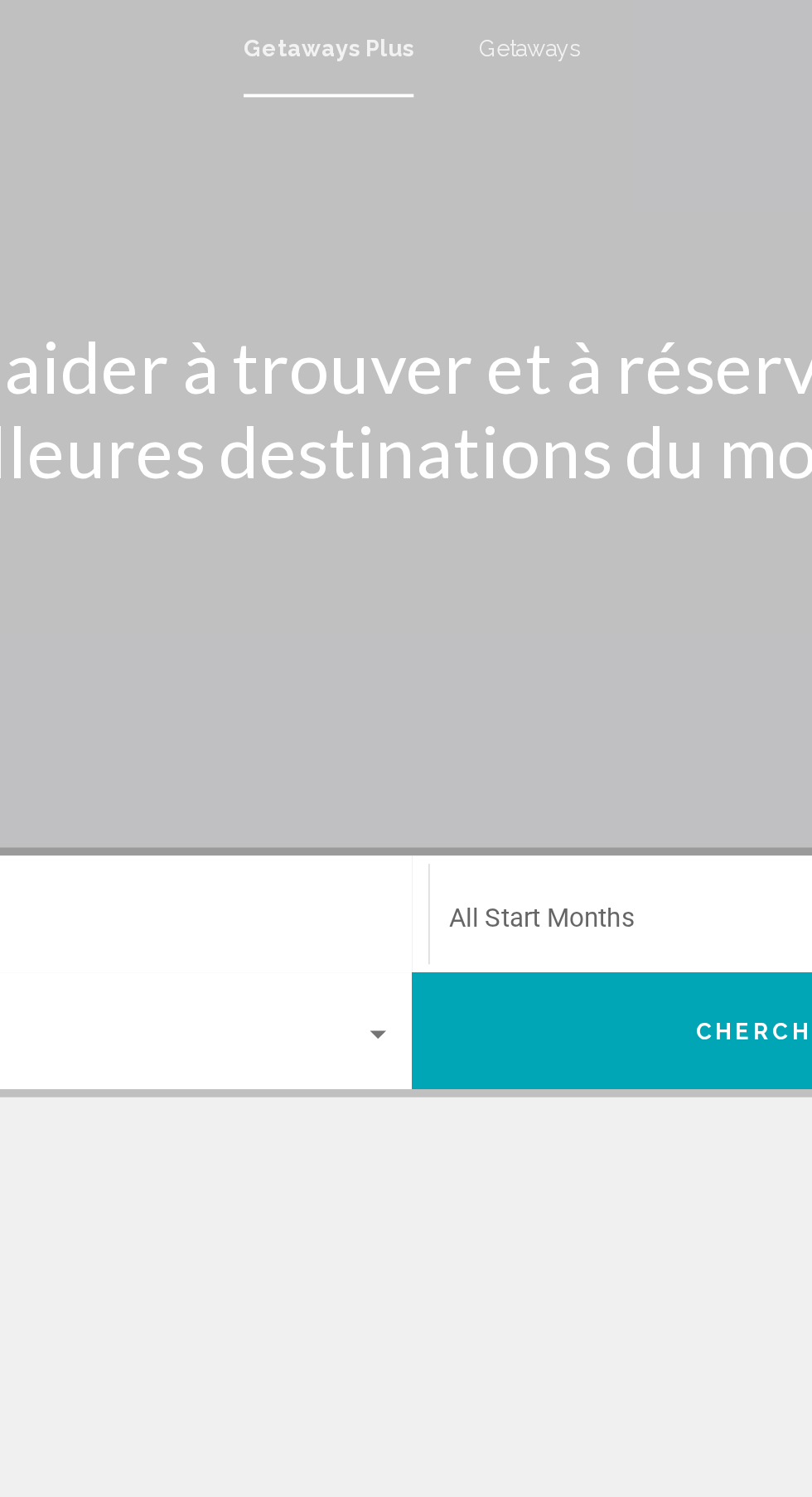
click at [483, 34] on div "Getaways Plus Getaways fr English Español Français Italiano Português русский U…" at bounding box center [406, 25] width 812 height 34
click at [469, 33] on div "Getaways Plus Getaways fr English Español Français Italiano Português русский U…" at bounding box center [406, 25] width 812 height 34
click at [465, 31] on span "Getaways" at bounding box center [466, 25] width 53 height 13
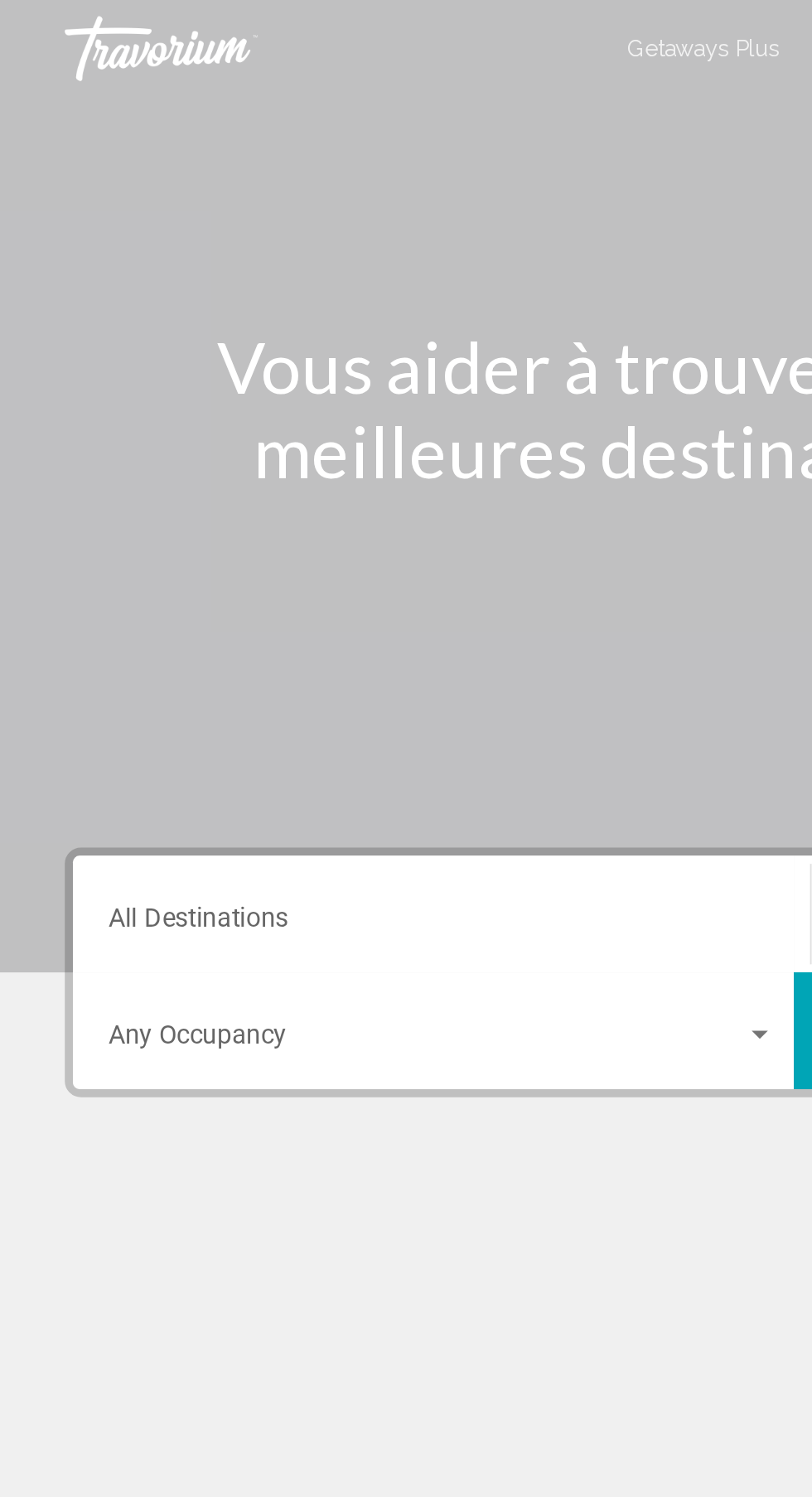
click at [224, 469] on input "Destination All Destinations" at bounding box center [226, 473] width 340 height 15
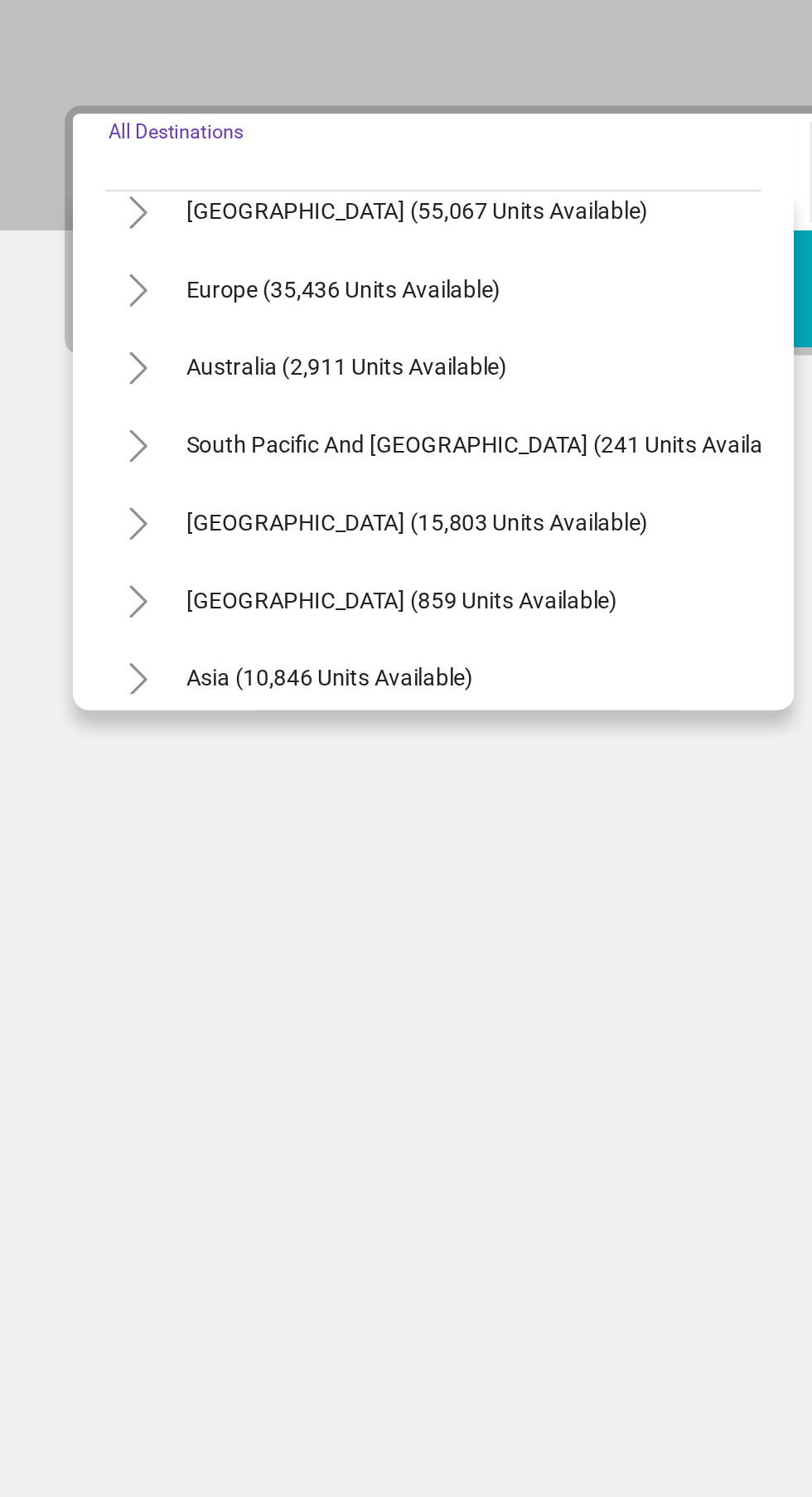
scroll to position [182, 0]
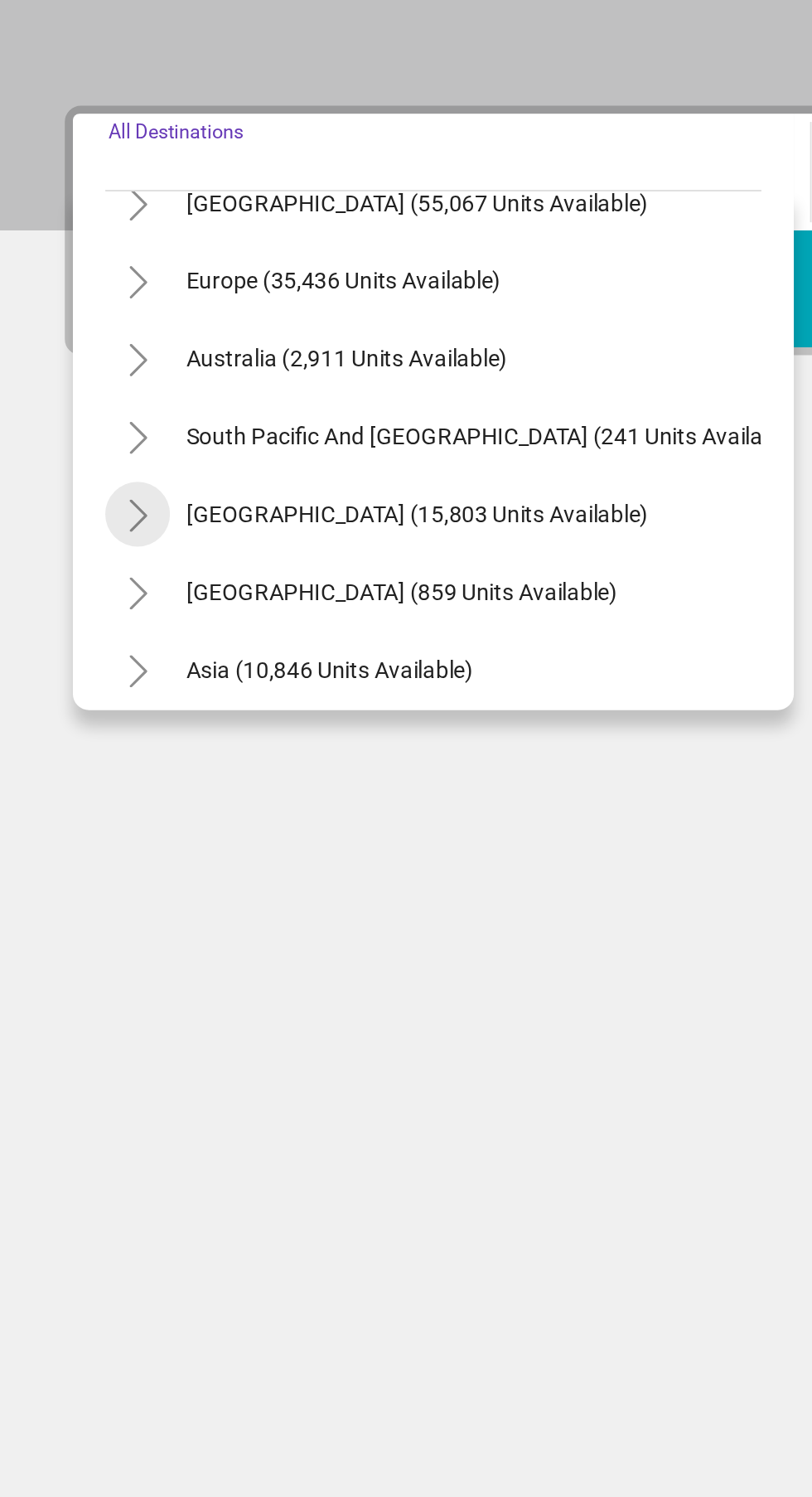
click at [65, 648] on icon "Toggle South America (15,803 units available)" at bounding box center [71, 643] width 12 height 16
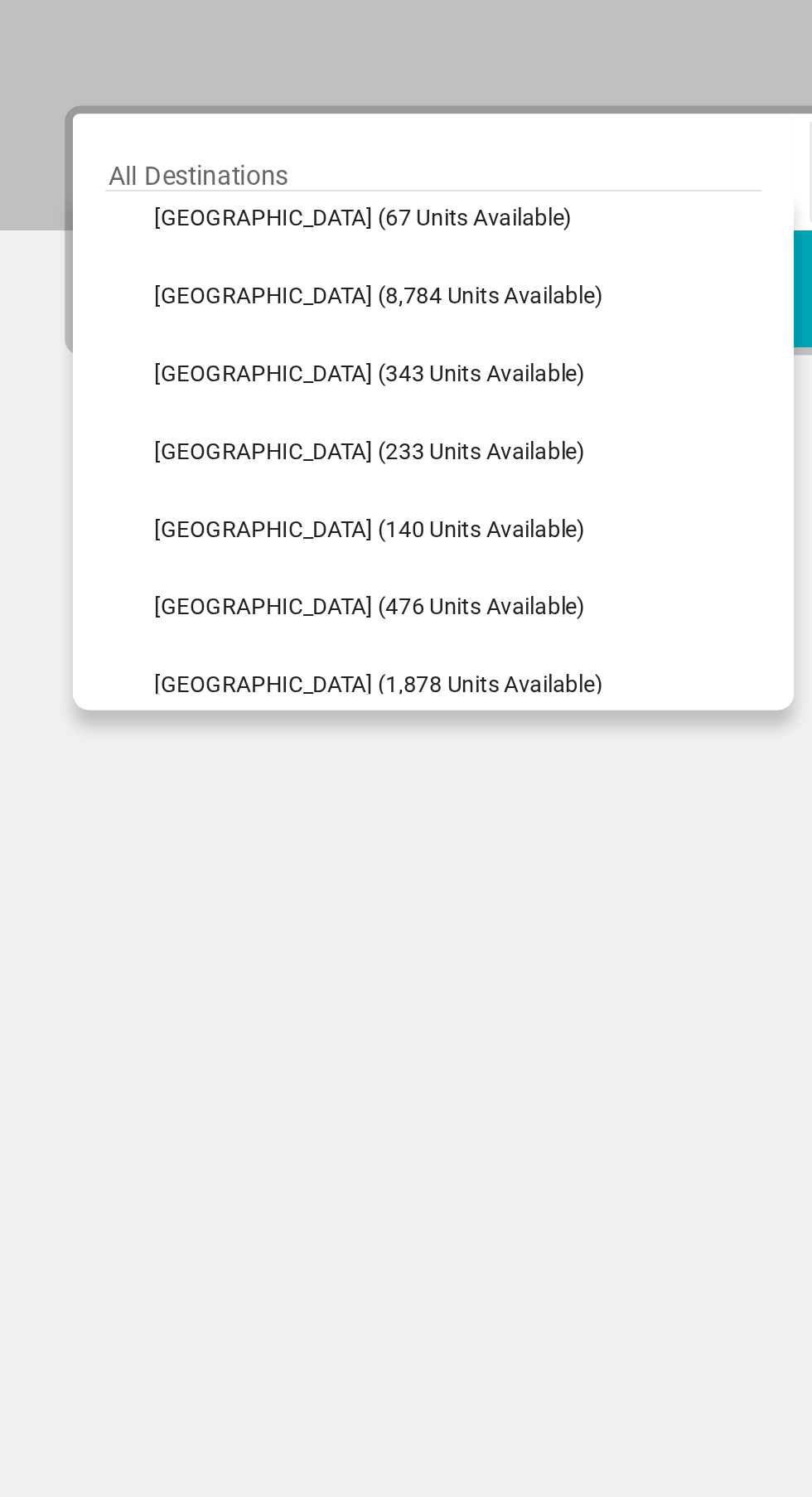
scroll to position [413, 0]
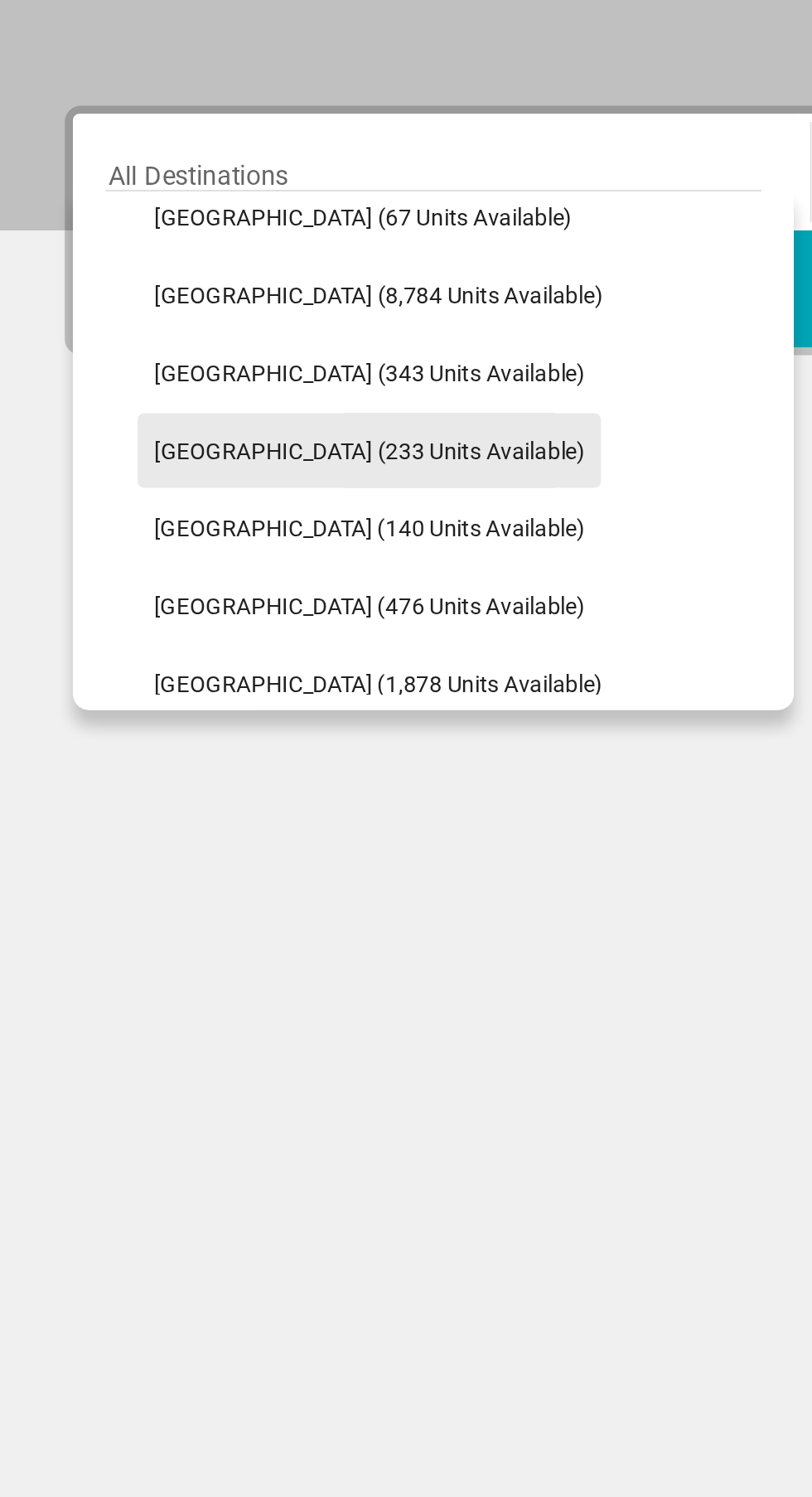
click at [206, 604] on span "[GEOGRAPHIC_DATA] (233 units available)" at bounding box center [188, 610] width 221 height 13
type input "**********"
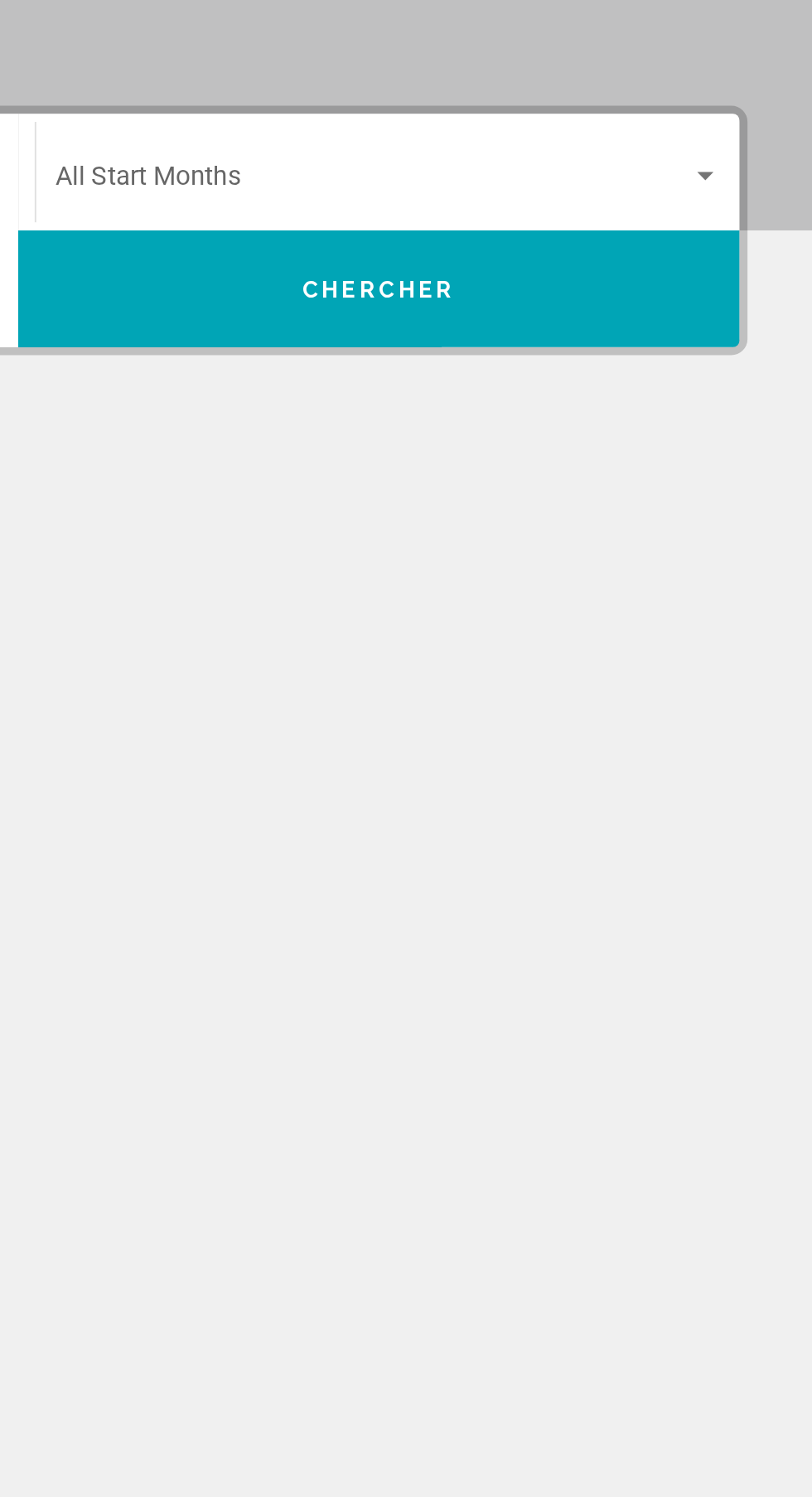
scroll to position [0, 0]
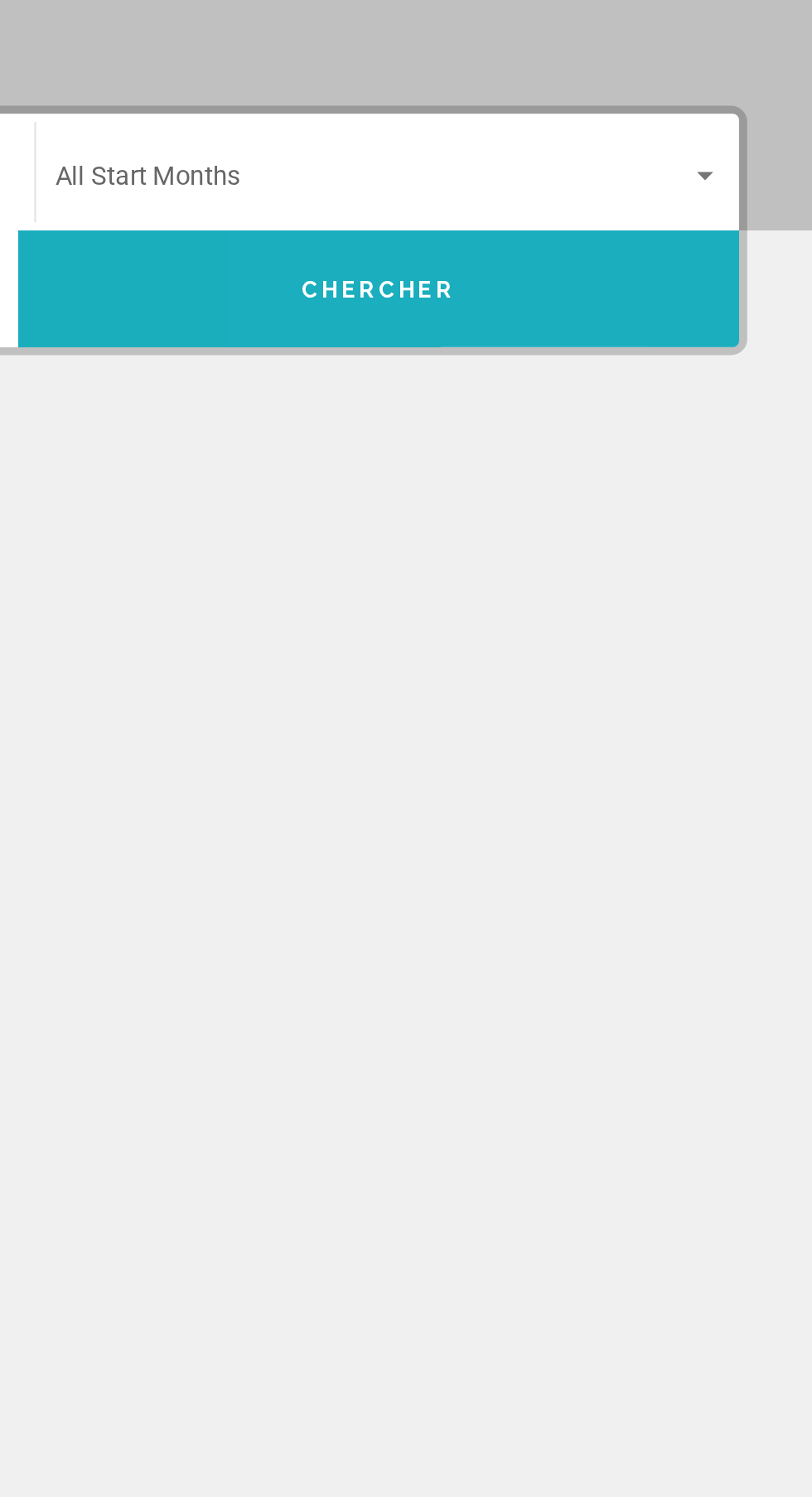
click at [673, 528] on button "Chercher" at bounding box center [591, 527] width 369 height 59
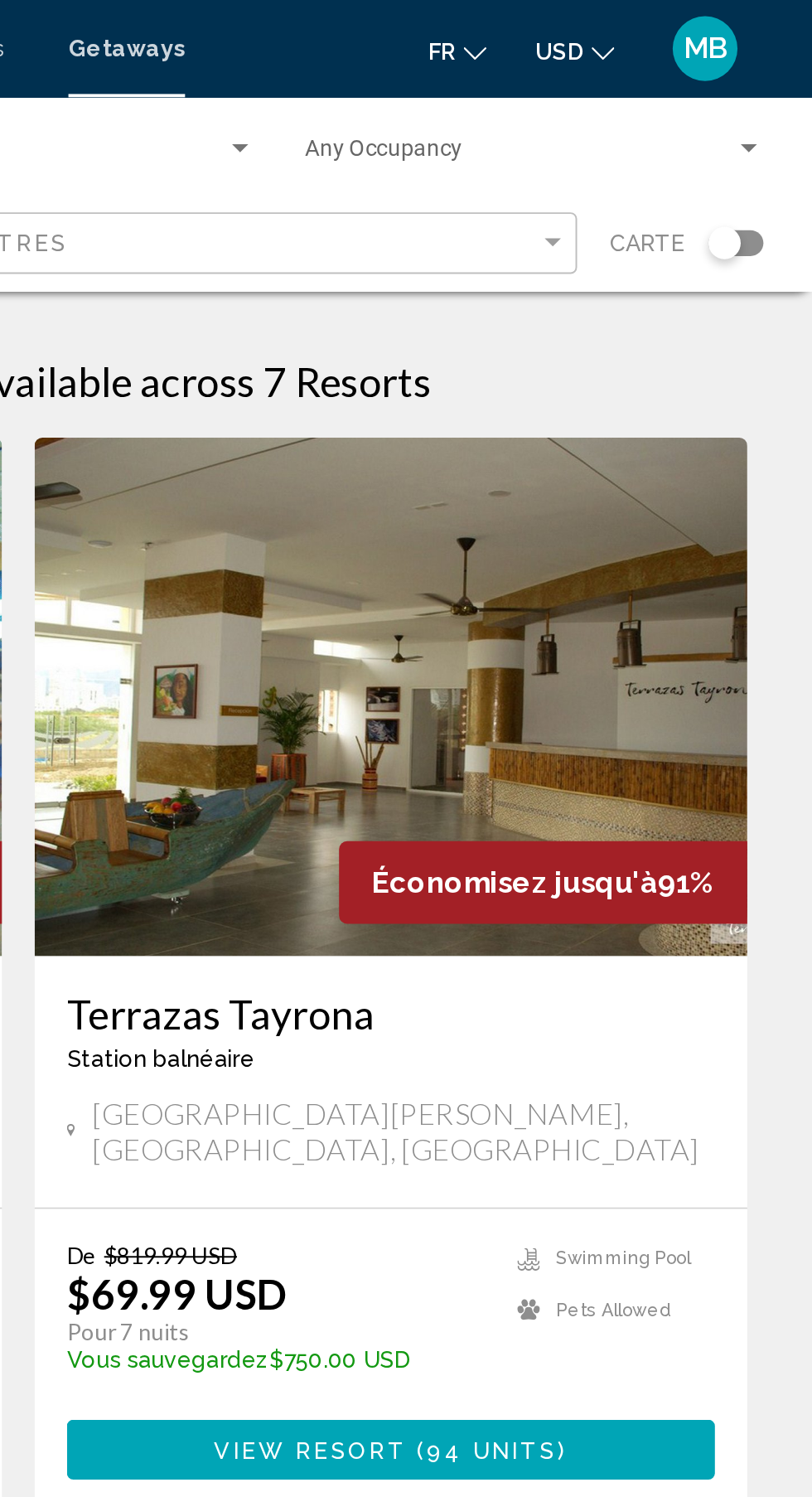
click at [766, 129] on div "Search widget" at bounding box center [767, 123] width 16 height 16
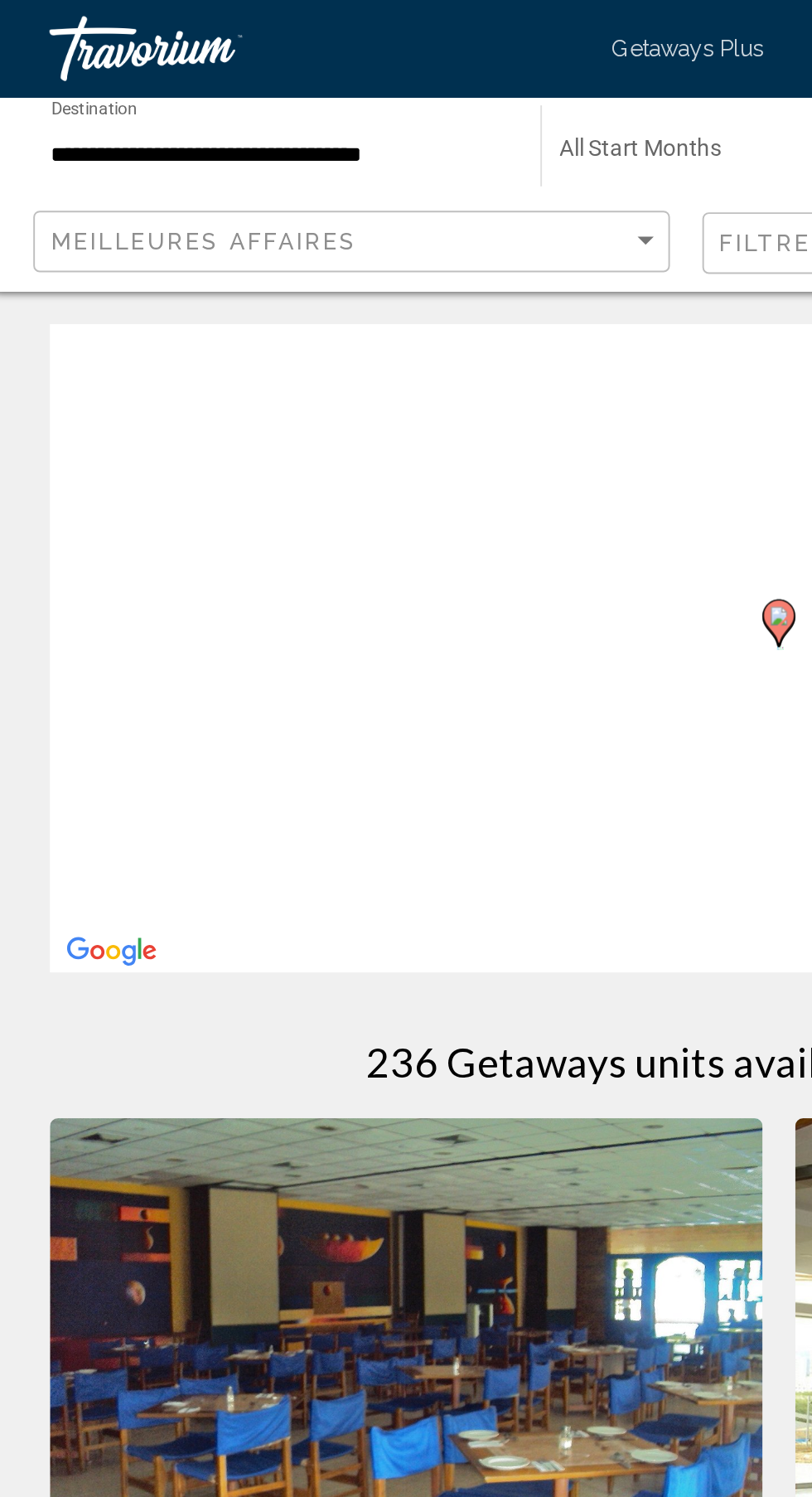
click at [165, 296] on div "Pour activer le glissement avec le clavier, appuyez sur Alt+Entrée. Une fois ce…" at bounding box center [406, 331] width 746 height 332
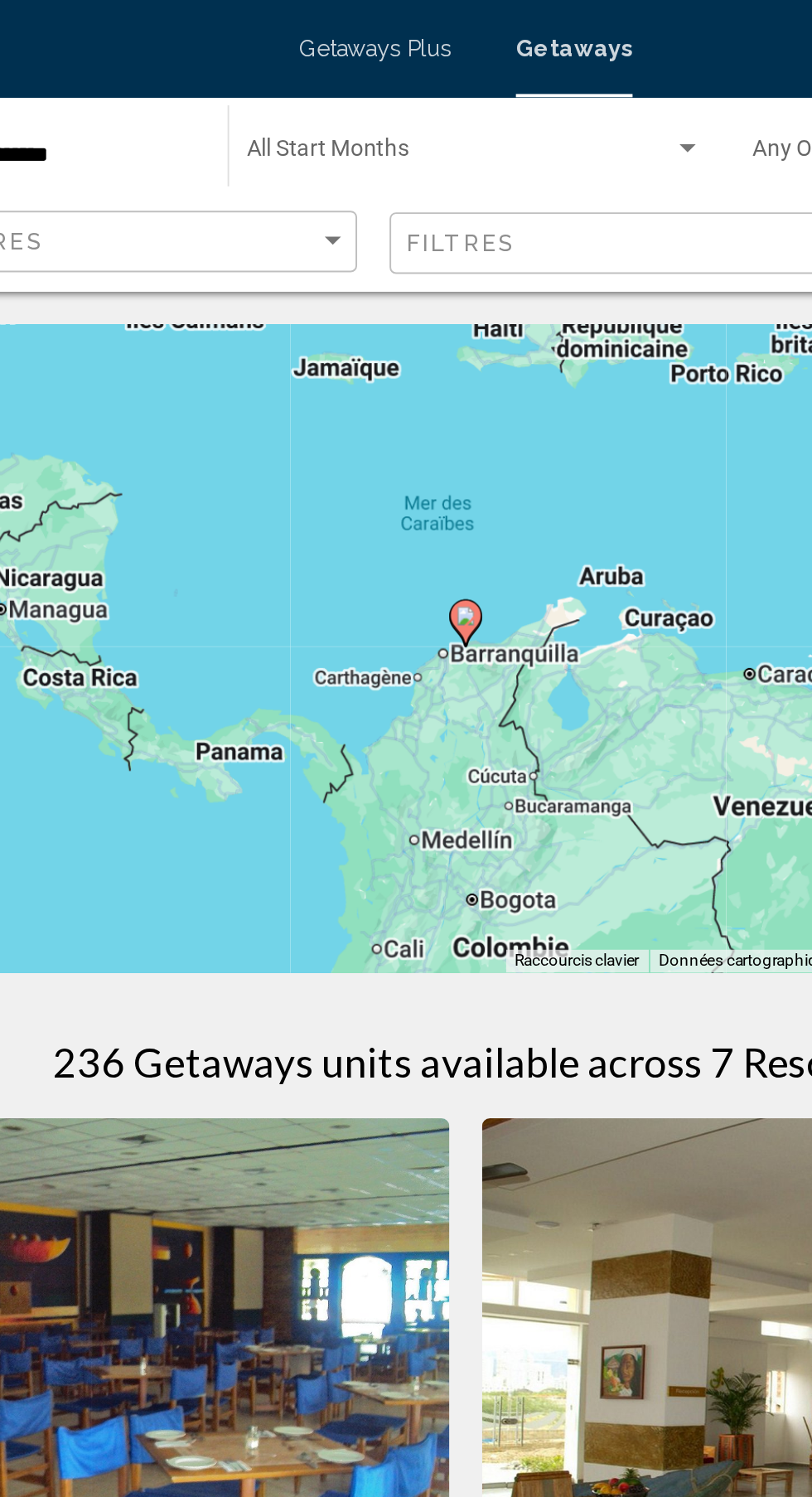
type input "**********"
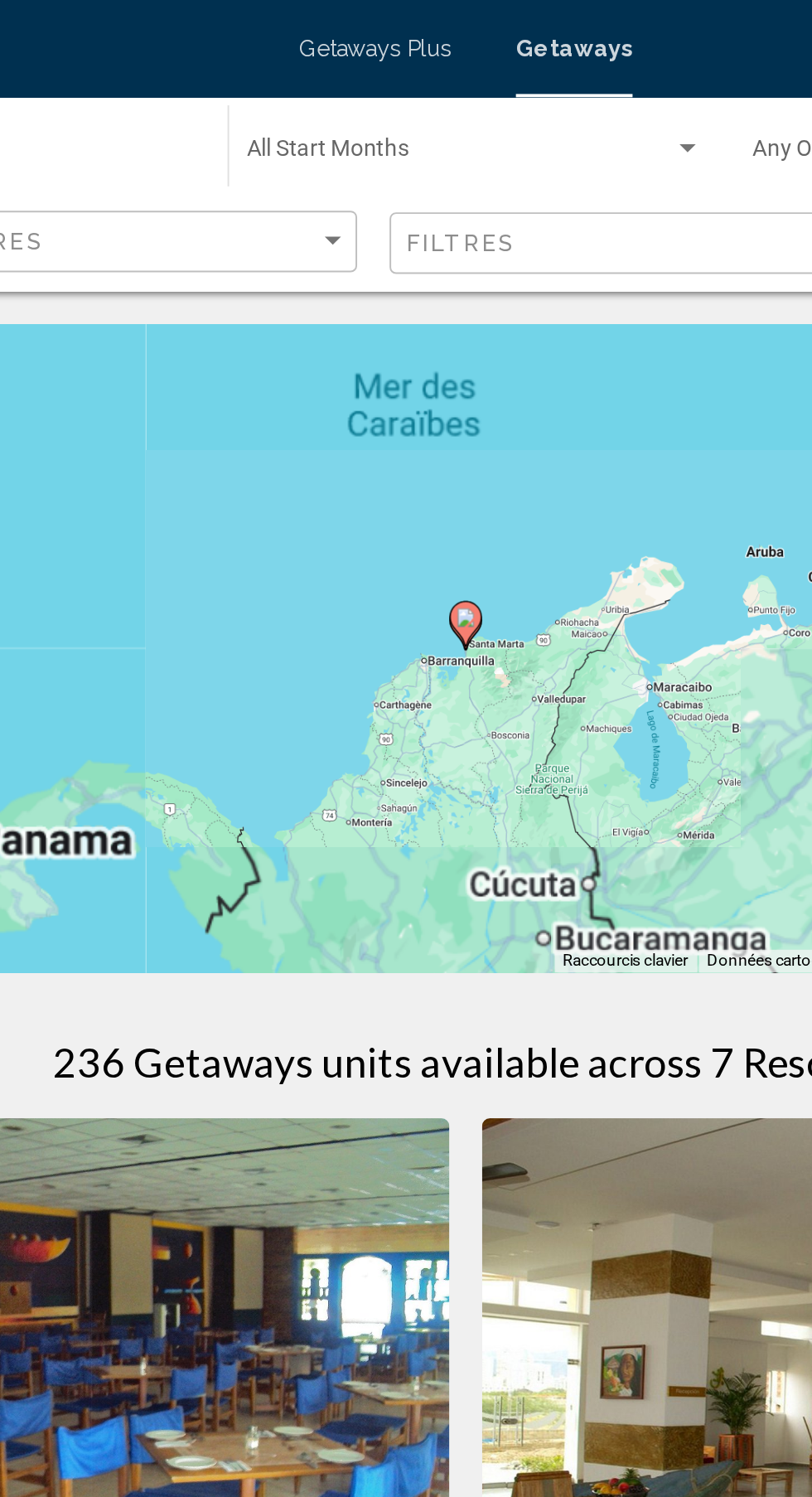
click at [403, 326] on gmp-advanced-marker "Main content" at bounding box center [406, 319] width 16 height 25
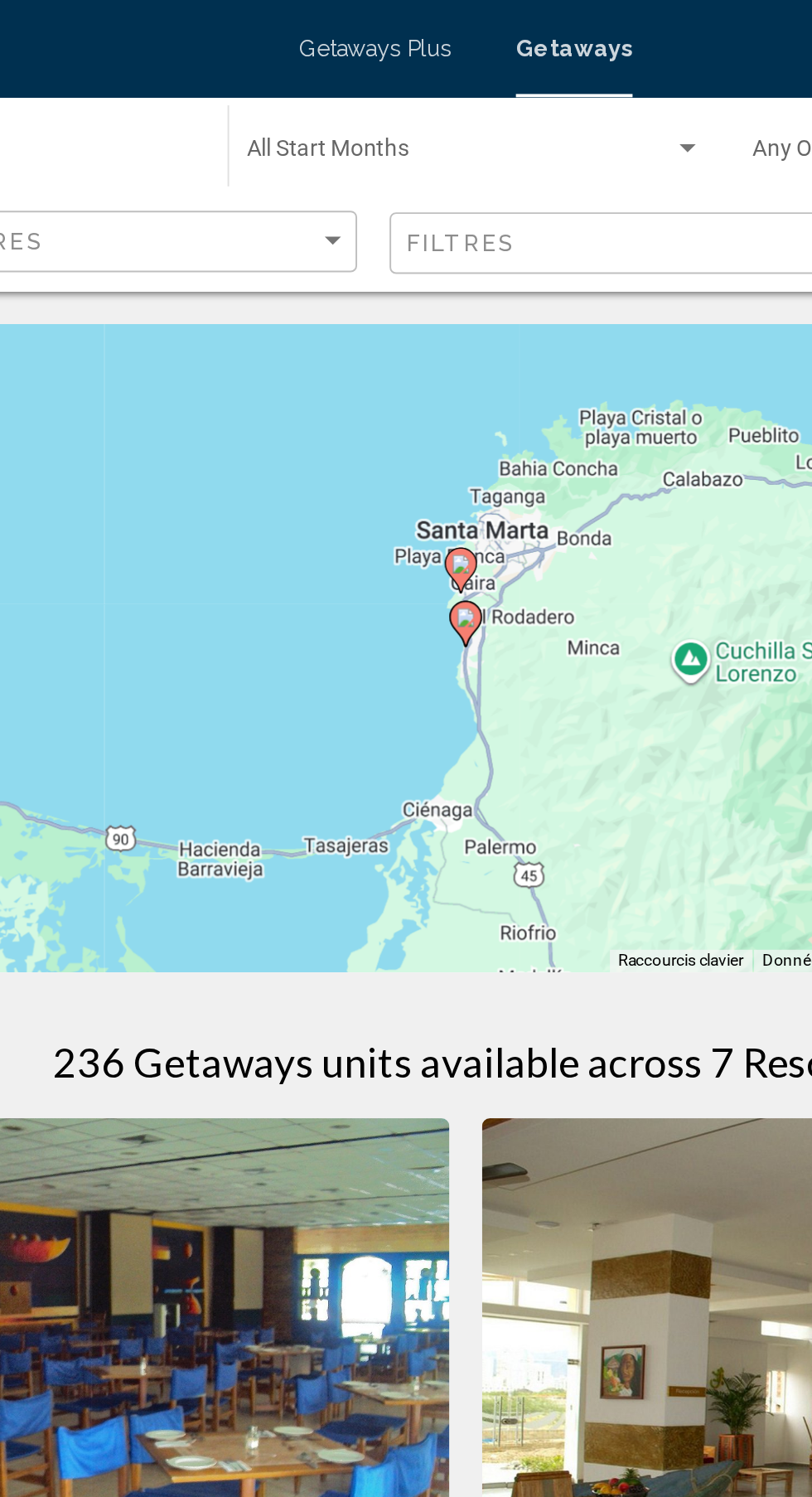
click at [408, 342] on div "Pour naviguer, appuyez sur les touches fléchées. Pour activer le glissement ave…" at bounding box center [406, 331] width 746 height 332
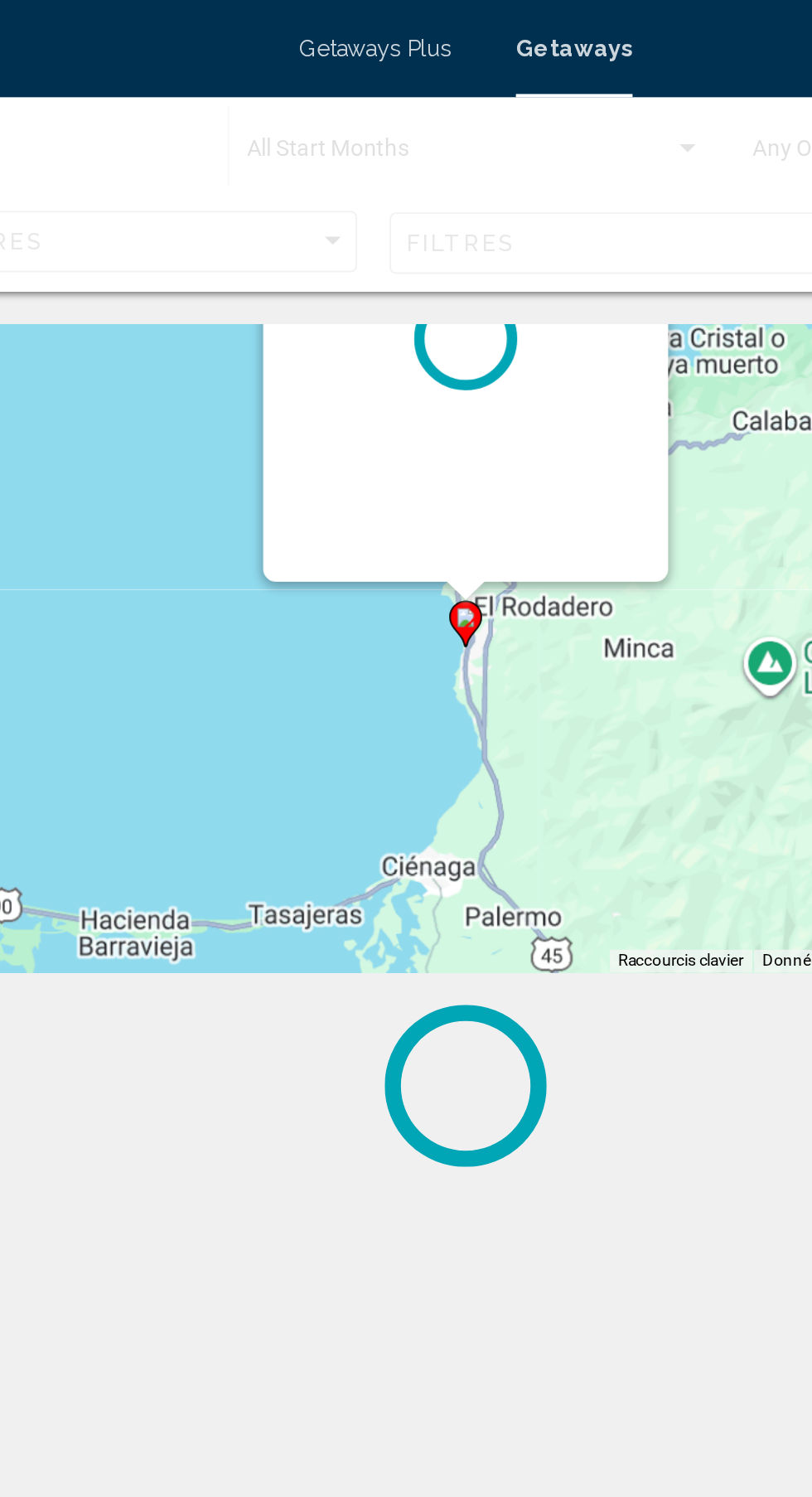
click at [406, 318] on image "Main content" at bounding box center [406, 316] width 10 height 10
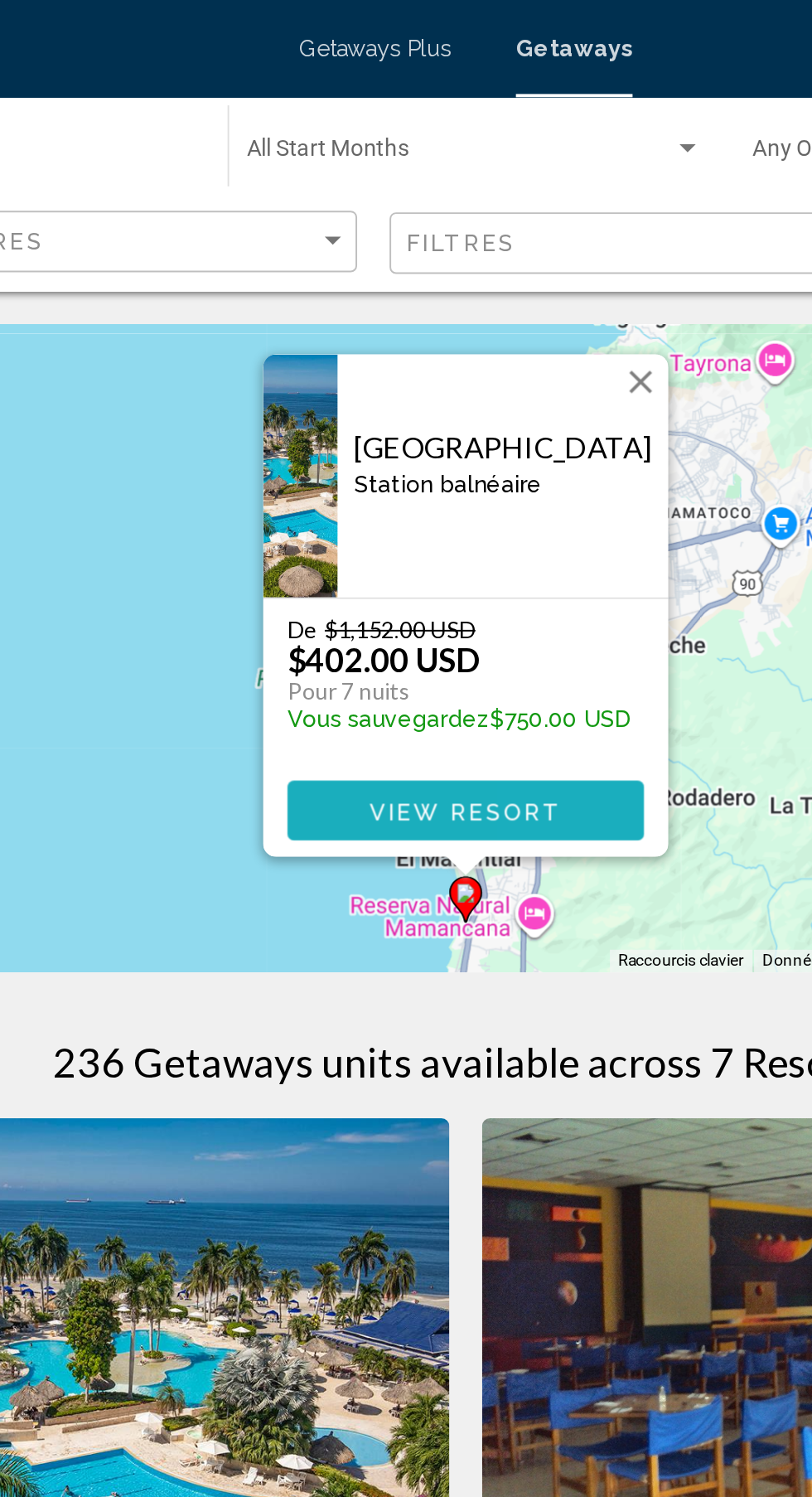
click at [444, 416] on span "View Resort" at bounding box center [406, 415] width 99 height 13
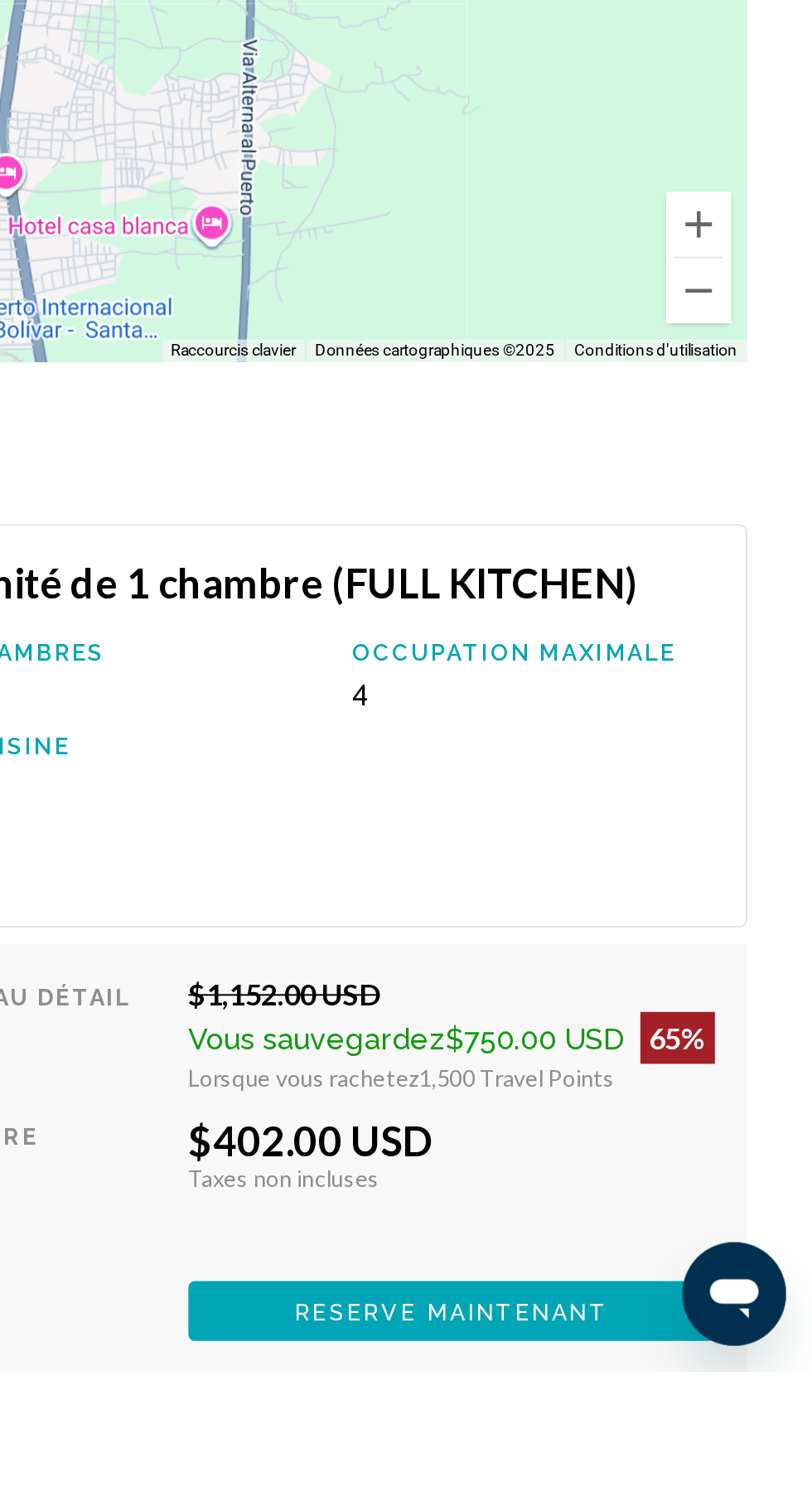
scroll to position [2356, 0]
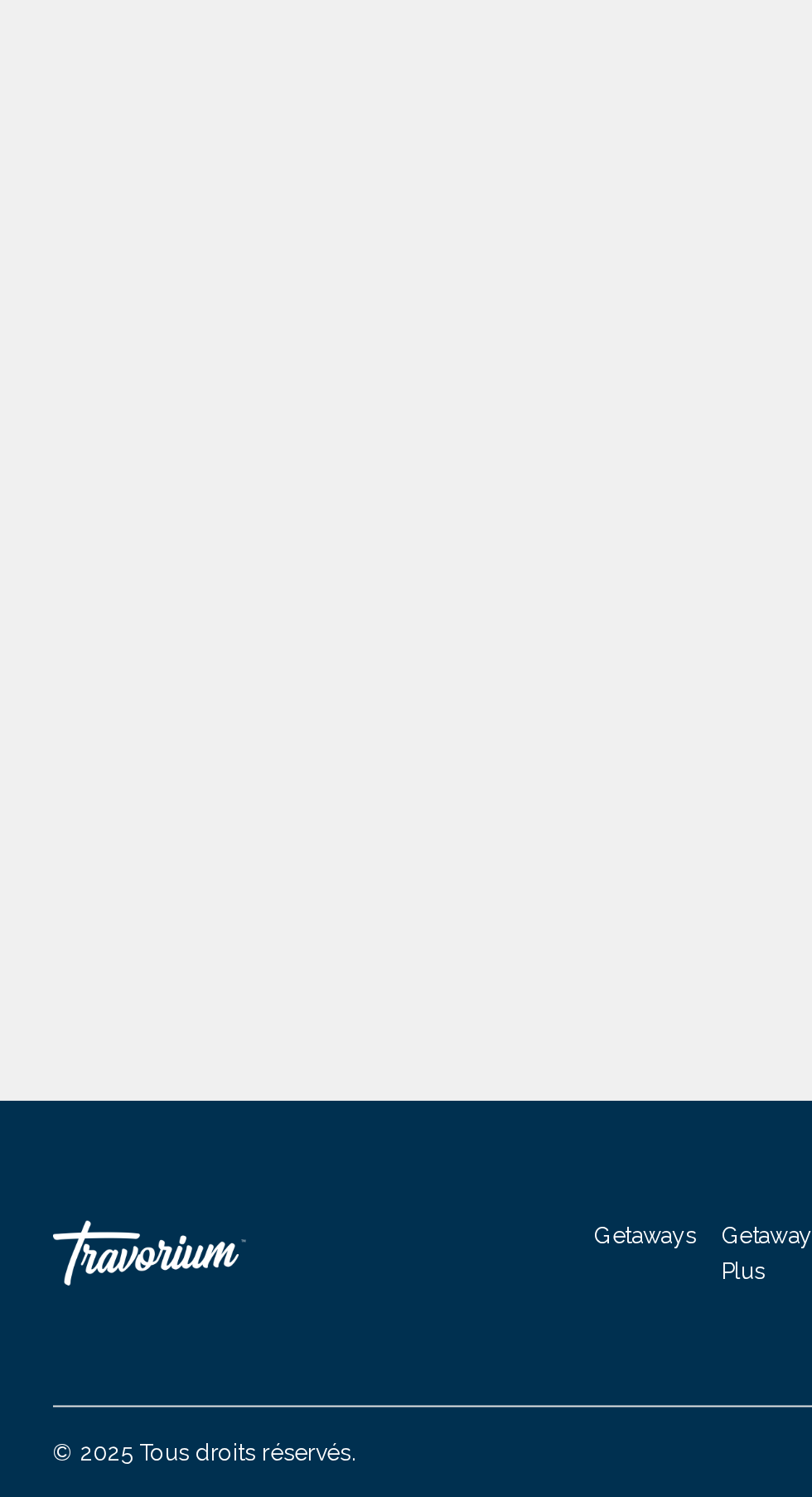
scroll to position [99, 0]
